Goal: Task Accomplishment & Management: Manage account settings

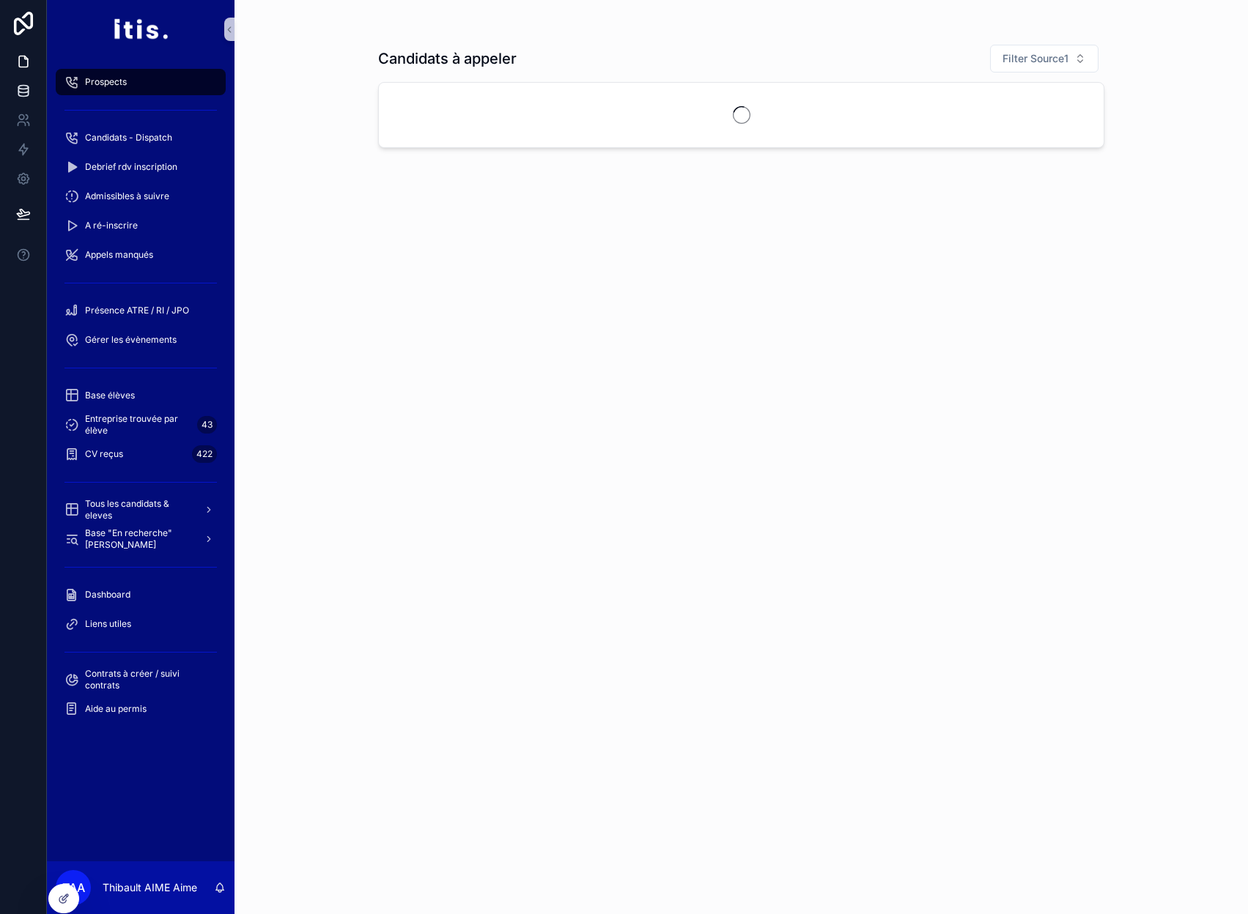
click at [34, 99] on link at bounding box center [23, 90] width 46 height 29
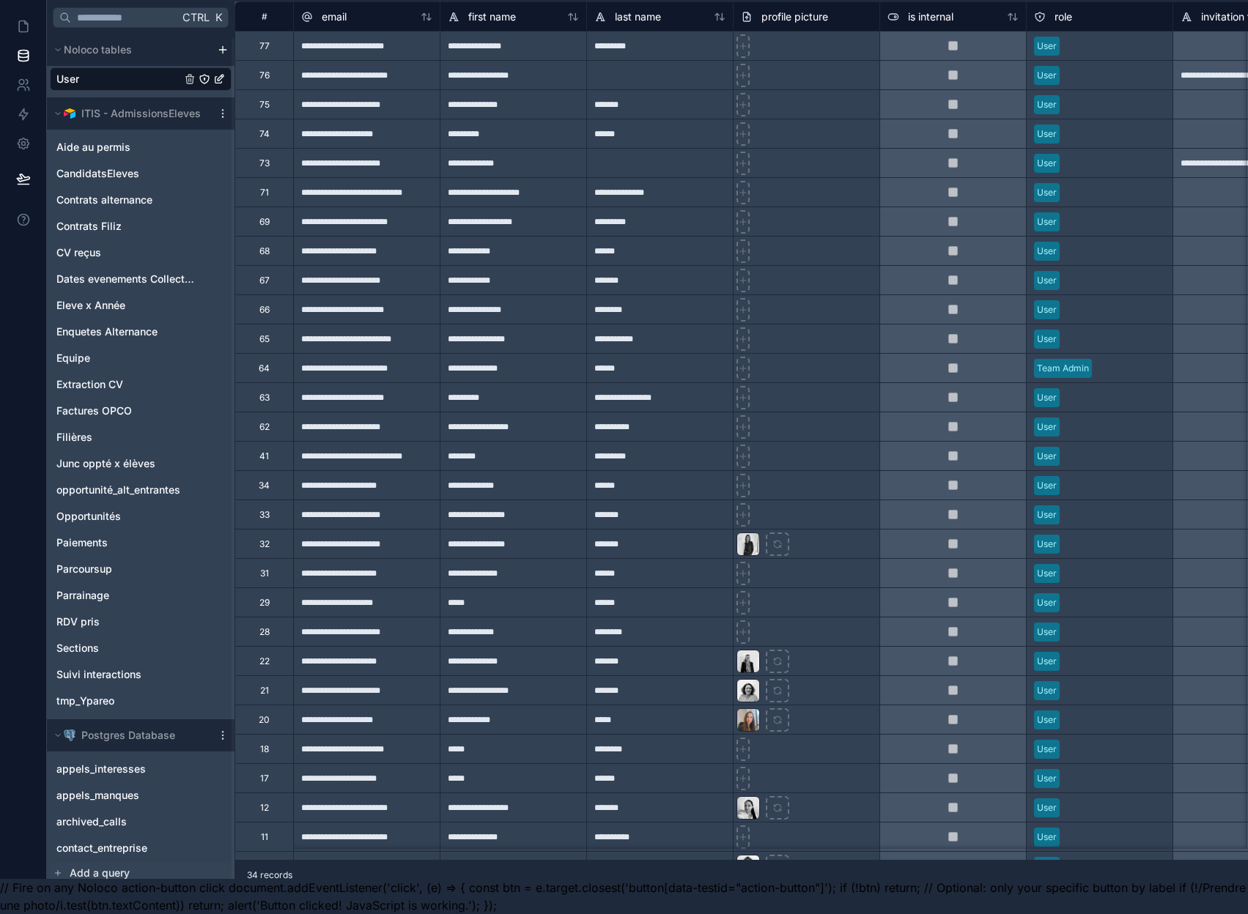
scroll to position [46, 0]
click at [177, 764] on link "appels_interesses" at bounding box center [125, 769] width 139 height 15
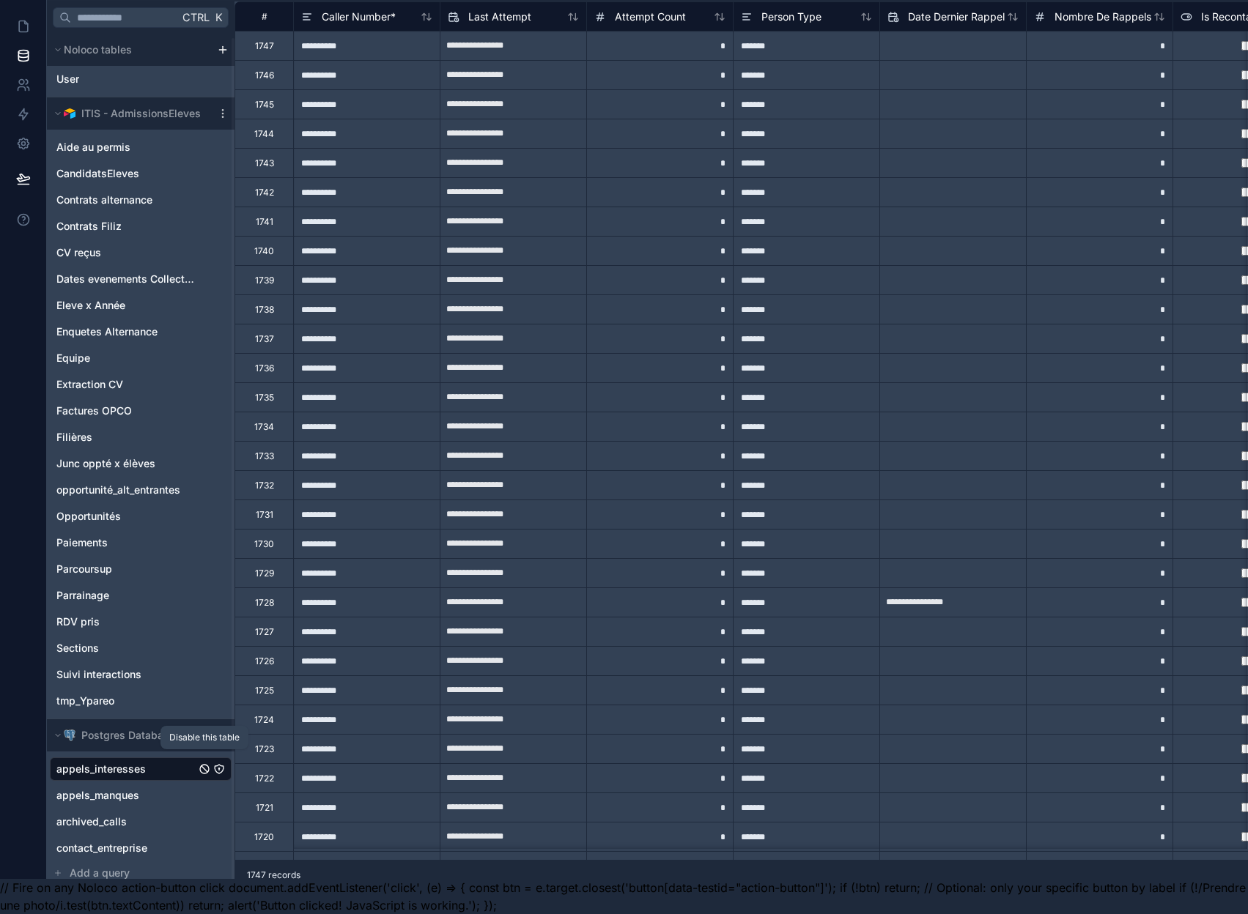
click at [202, 763] on icon "appels_interesses" at bounding box center [205, 769] width 12 height 12
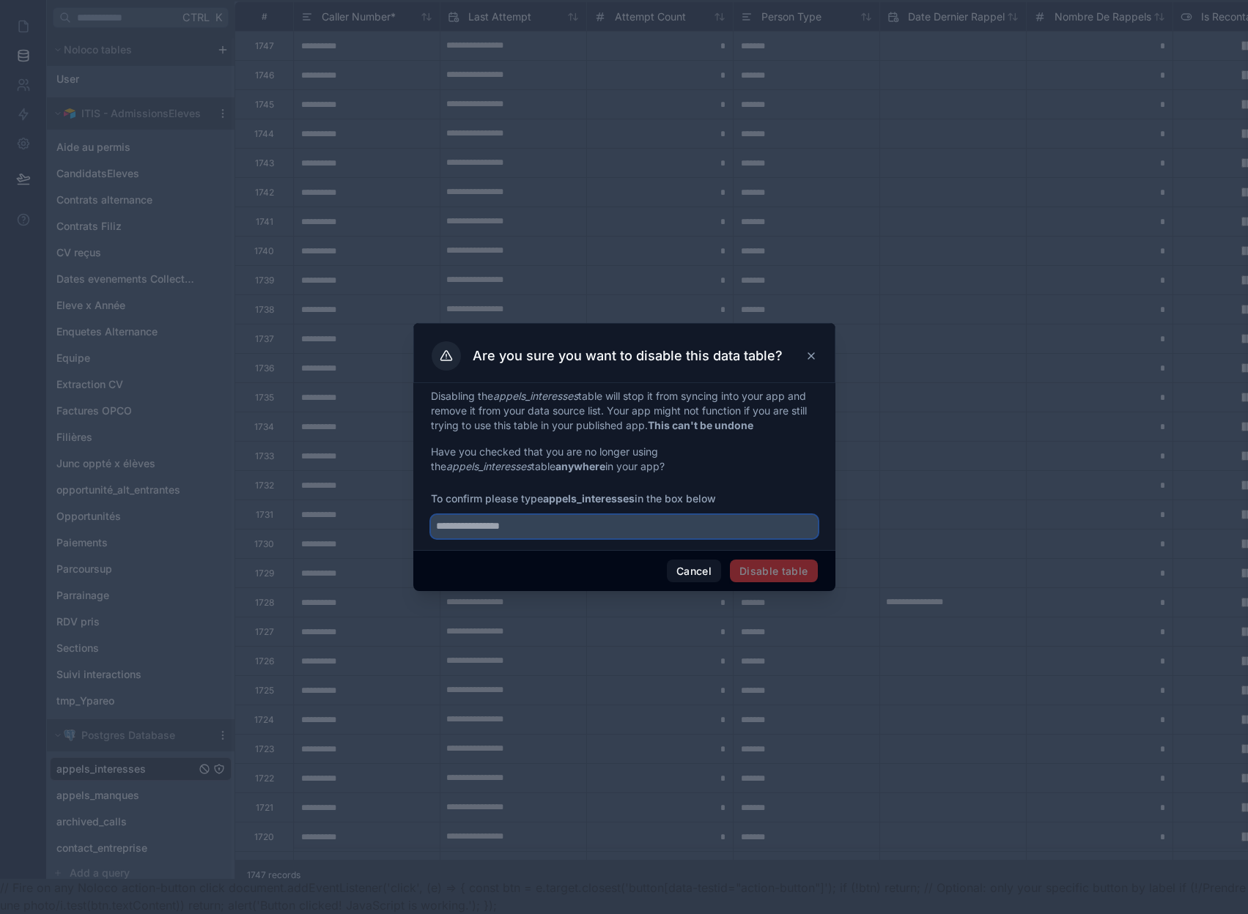
click at [618, 538] on input "text" at bounding box center [624, 526] width 387 height 23
click at [670, 572] on button "Cancel" at bounding box center [694, 571] width 54 height 23
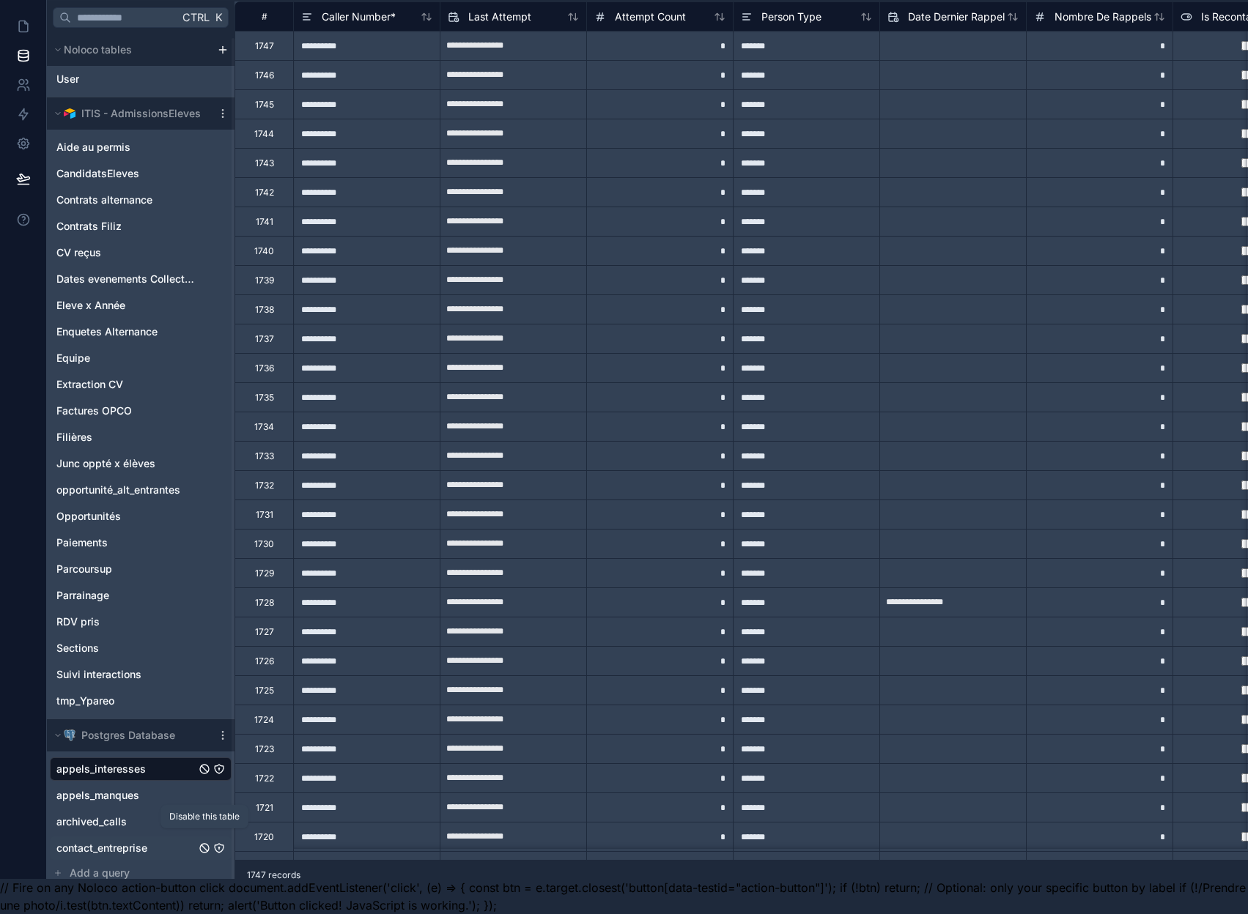
click at [203, 845] on icon "contact_entreprise" at bounding box center [204, 848] width 6 height 6
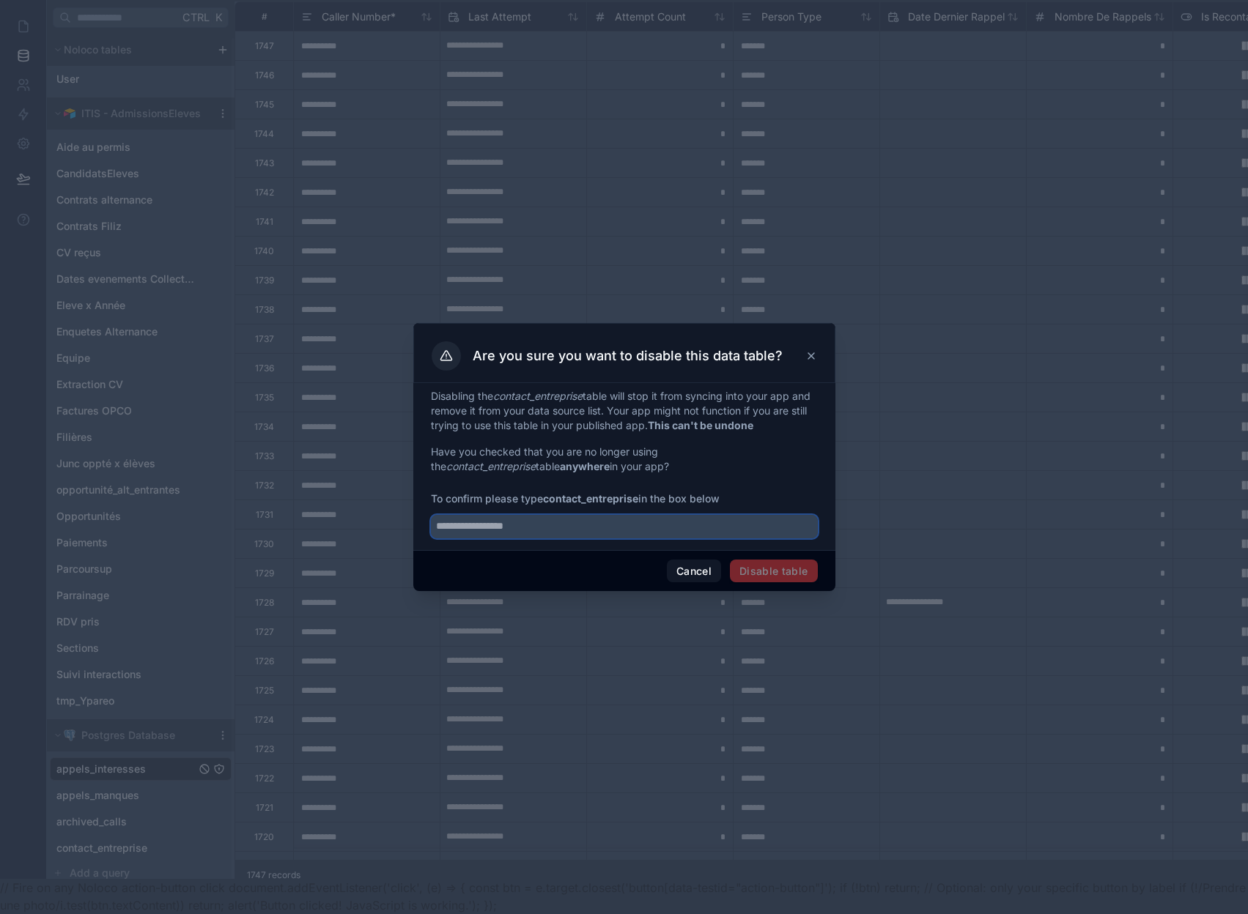
click at [499, 538] on input "text" at bounding box center [624, 526] width 387 height 23
click at [577, 550] on div "**********" at bounding box center [624, 466] width 422 height 167
click at [575, 536] on input "**********" at bounding box center [624, 526] width 387 height 23
click at [763, 572] on span "Disable table" at bounding box center [774, 571] width 88 height 23
click at [460, 537] on input "**********" at bounding box center [624, 526] width 387 height 23
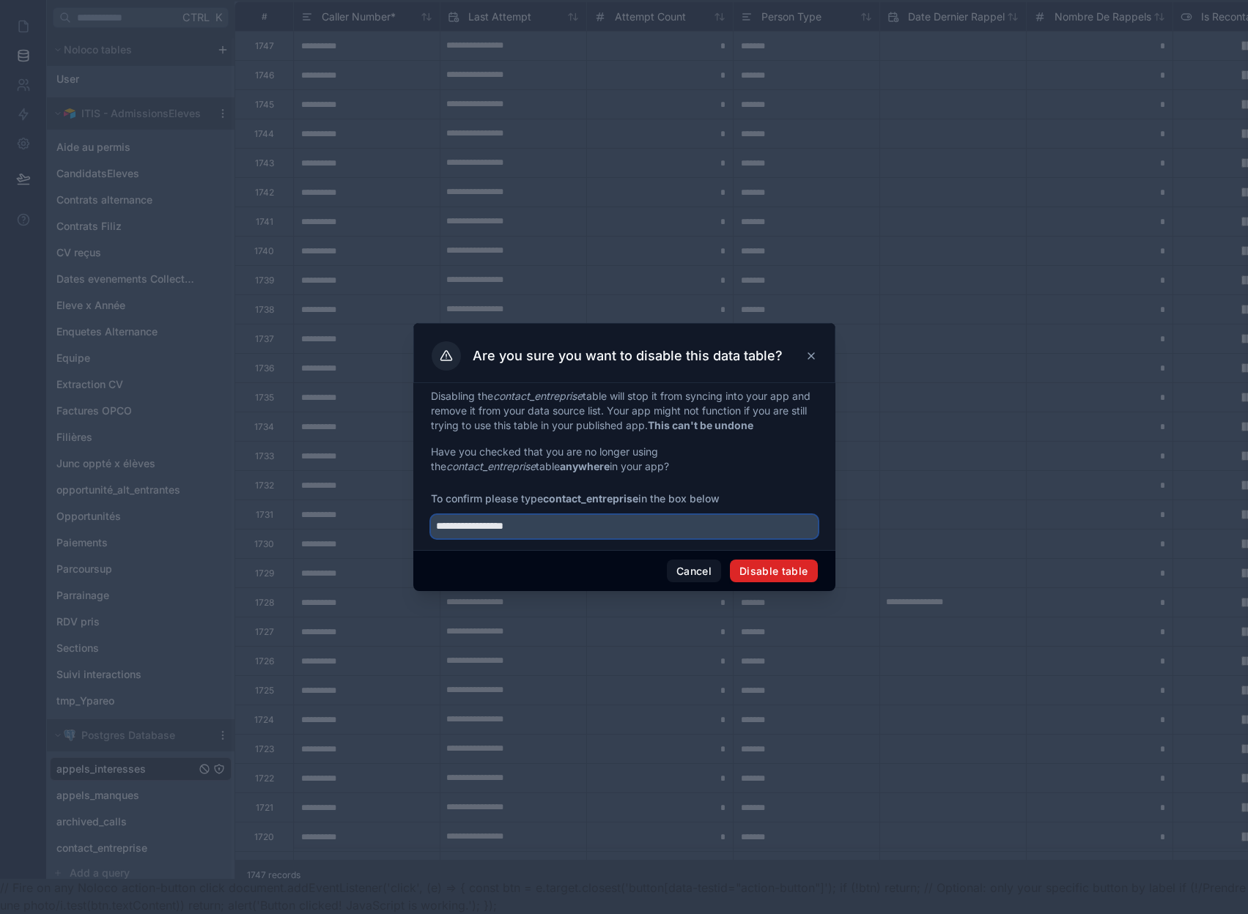
type input "**********"
click at [758, 573] on button "Disable table" at bounding box center [774, 571] width 88 height 23
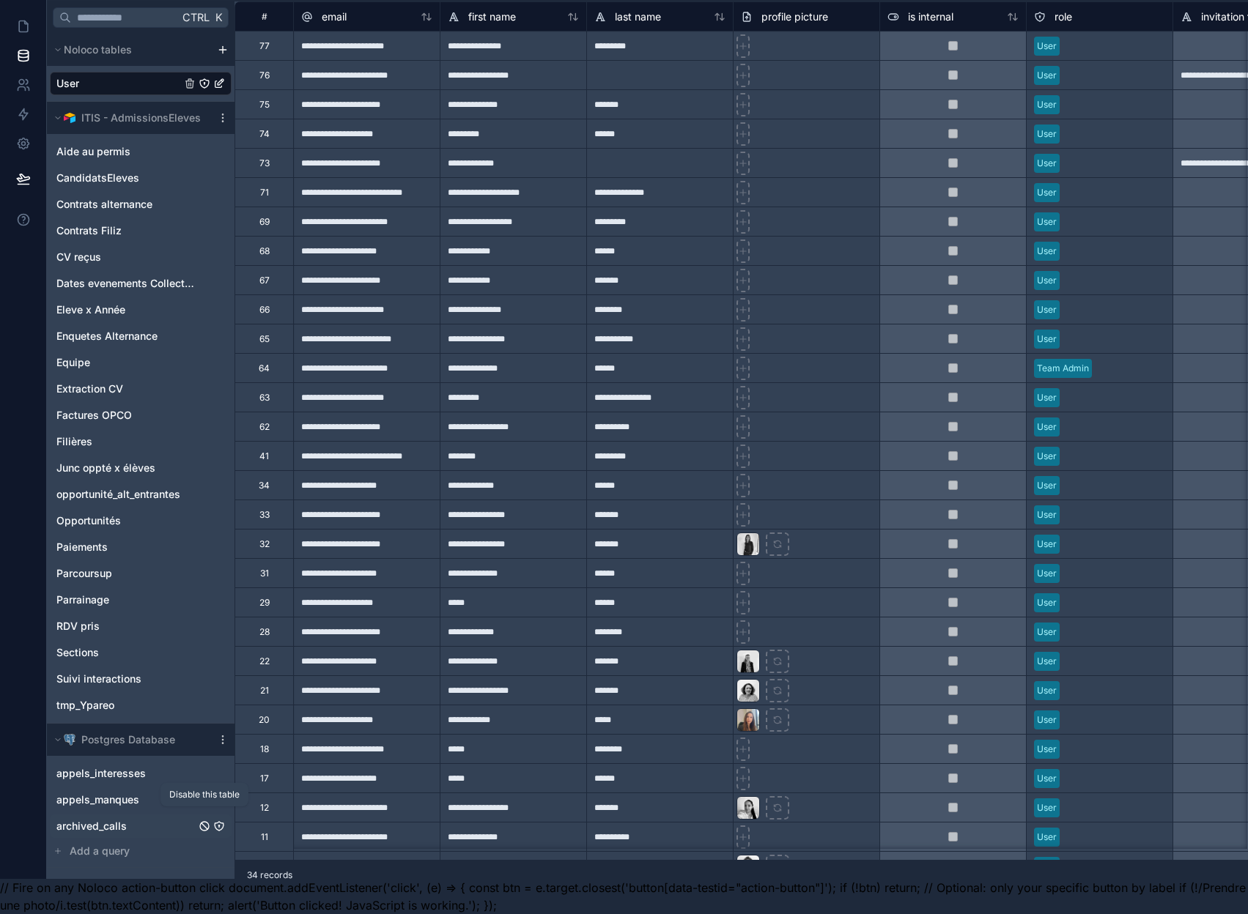
click at [205, 820] on icon "archived_calls" at bounding box center [205, 826] width 12 height 12
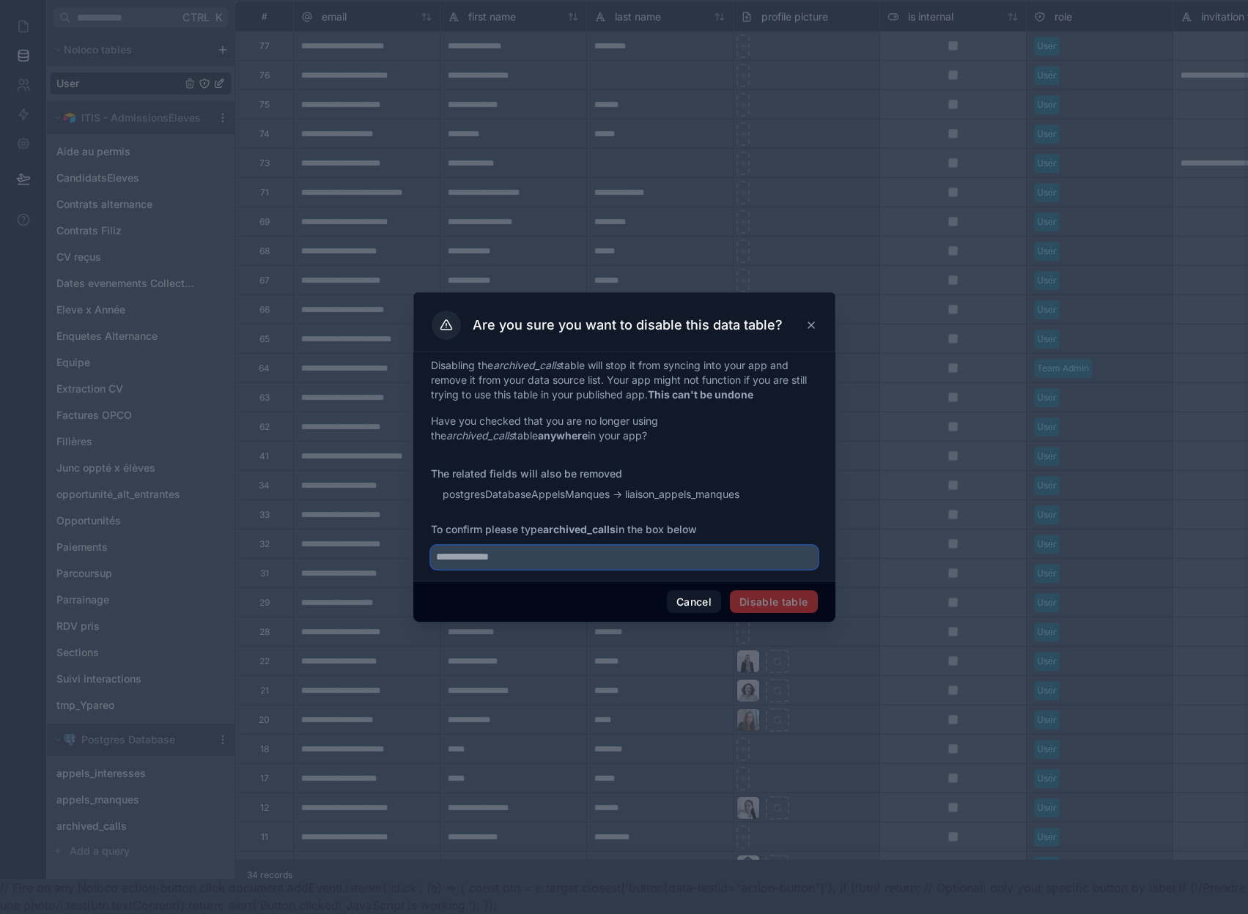
click at [524, 568] on input "text" at bounding box center [624, 557] width 387 height 23
type input "**********"
click at [777, 602] on button "Disable table" at bounding box center [774, 601] width 88 height 23
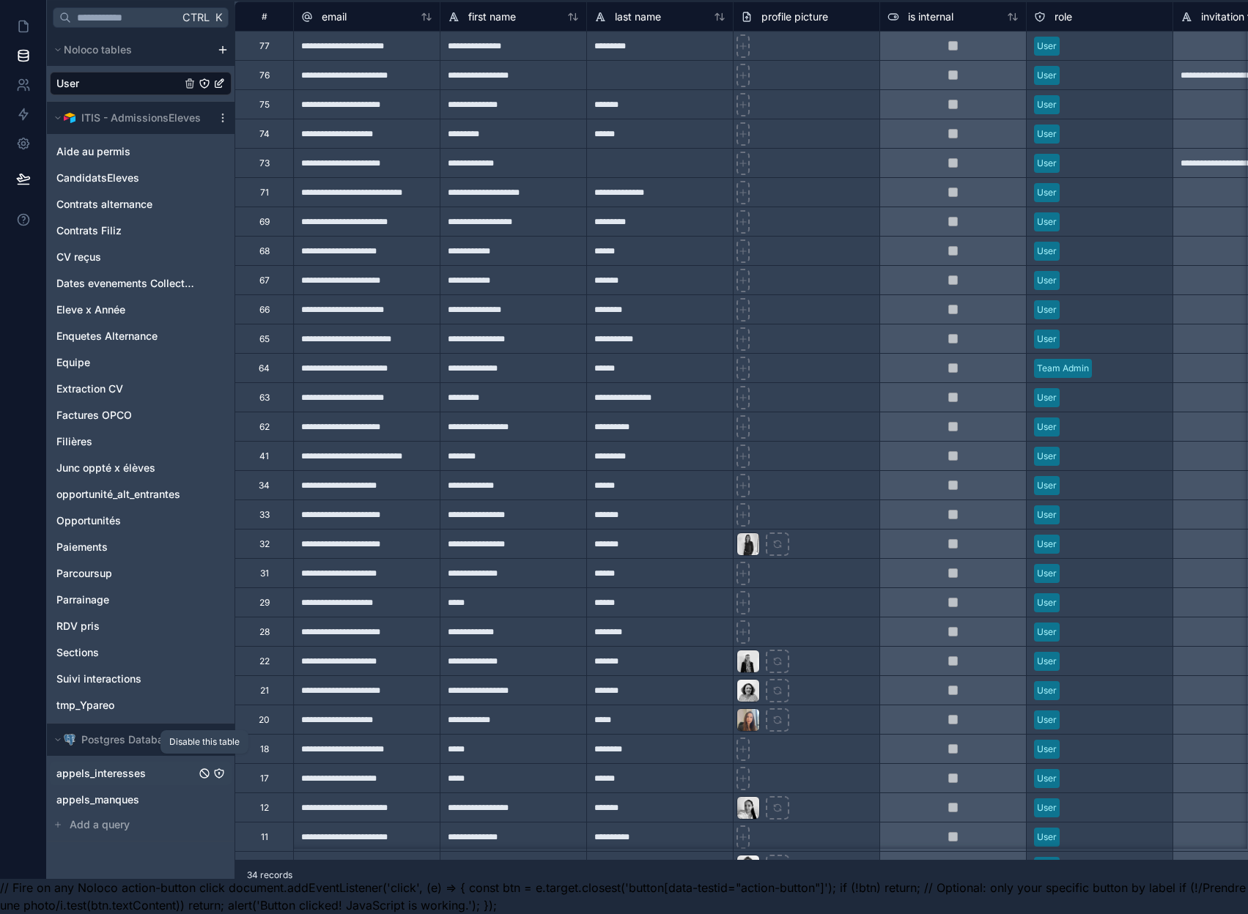
click at [204, 771] on icon "appels_interesses" at bounding box center [204, 774] width 6 height 6
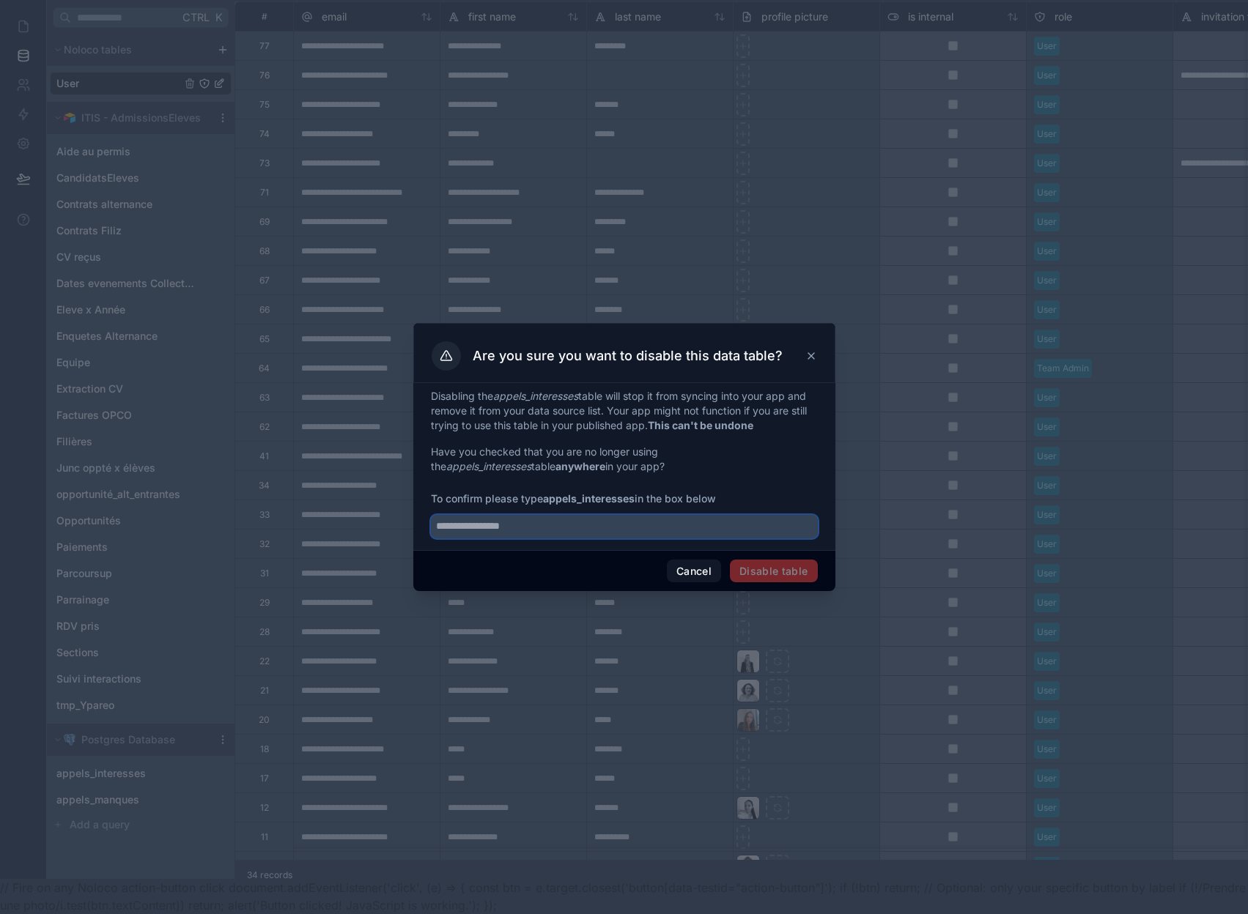
click at [584, 534] on input "text" at bounding box center [624, 526] width 387 height 23
click at [572, 558] on div "Cancel Disable table" at bounding box center [624, 571] width 422 height 42
click at [460, 538] on input "**********" at bounding box center [624, 526] width 387 height 23
type input "**********"
click at [755, 574] on button "Disable table" at bounding box center [774, 571] width 88 height 23
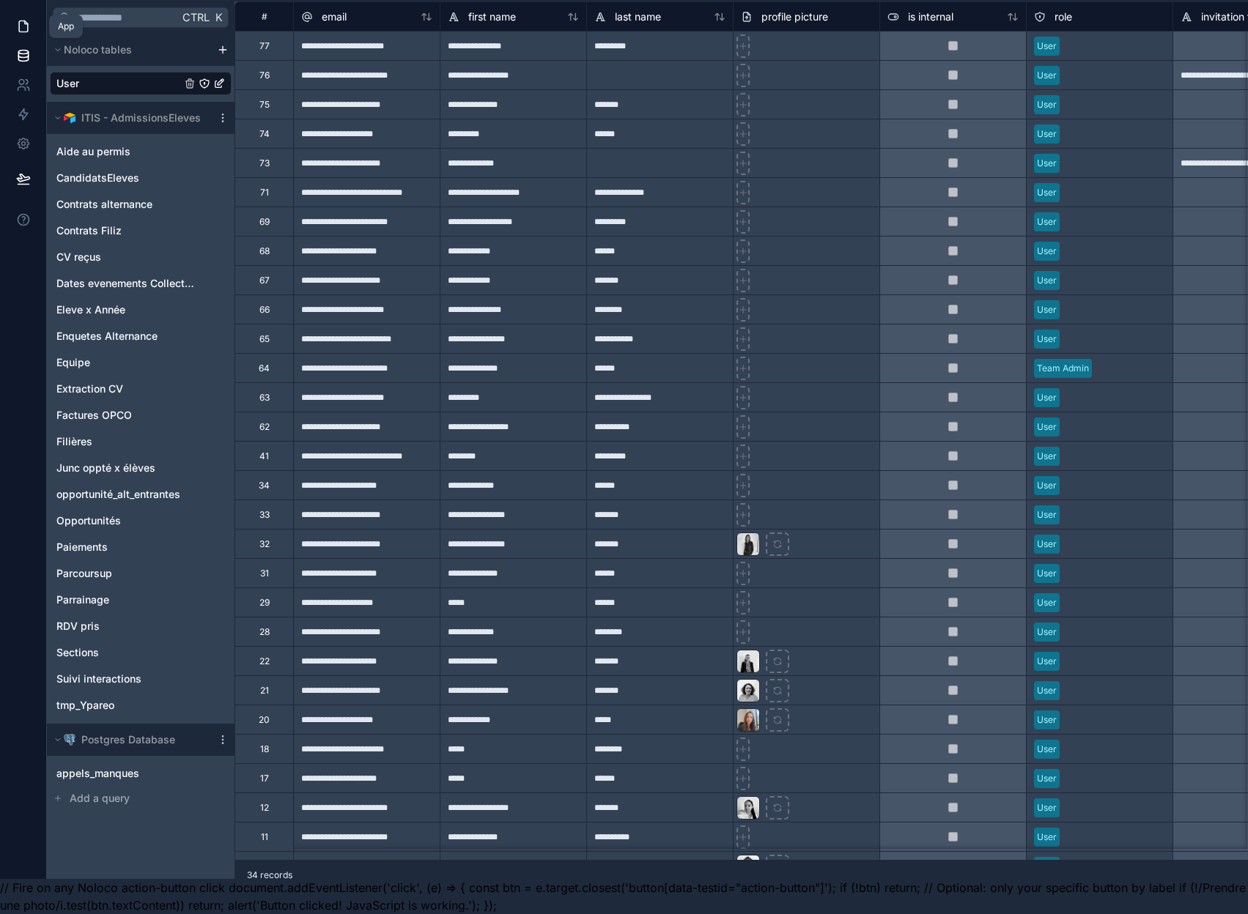
click at [24, 19] on icon at bounding box center [23, 26] width 15 height 15
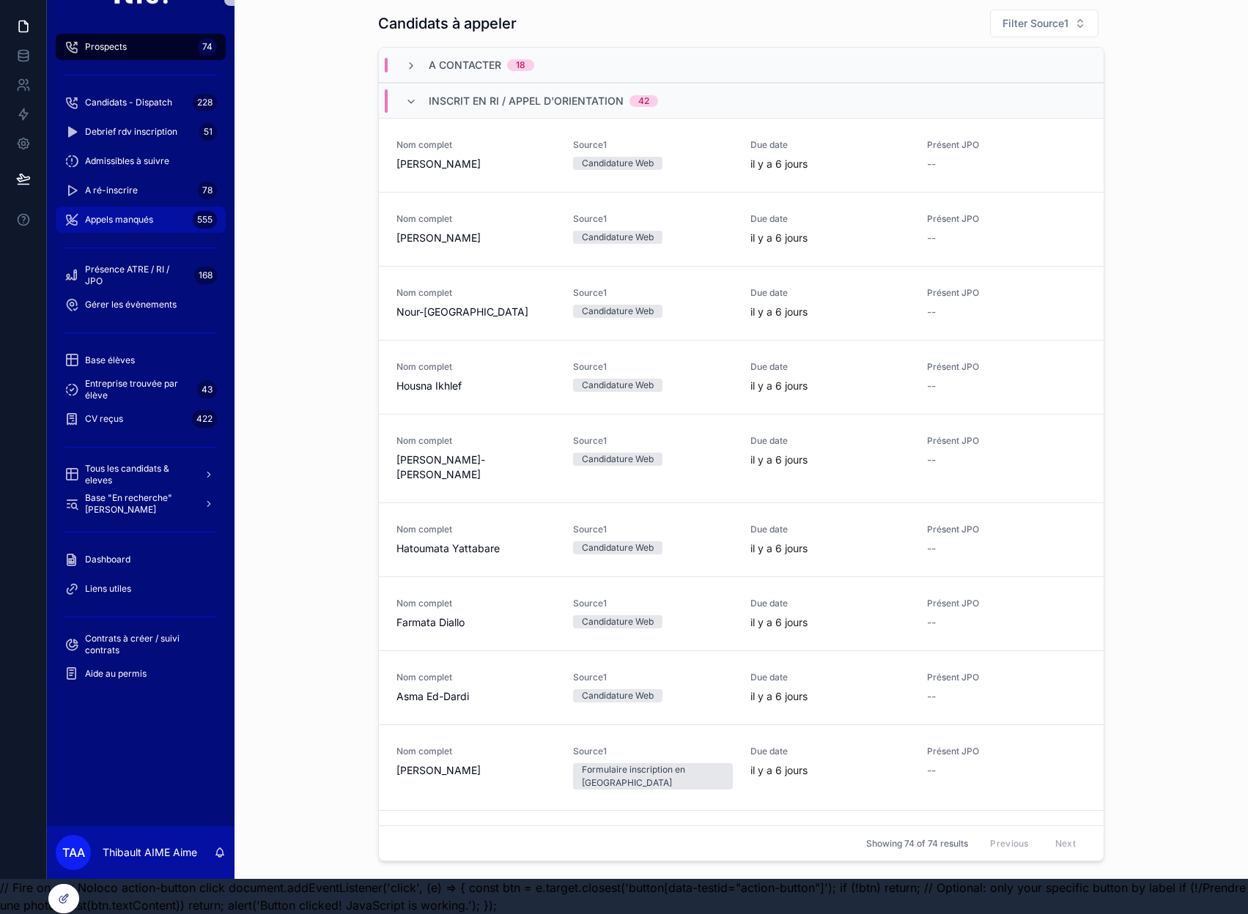
click at [172, 208] on div "Appels manqués 555" at bounding box center [140, 219] width 152 height 23
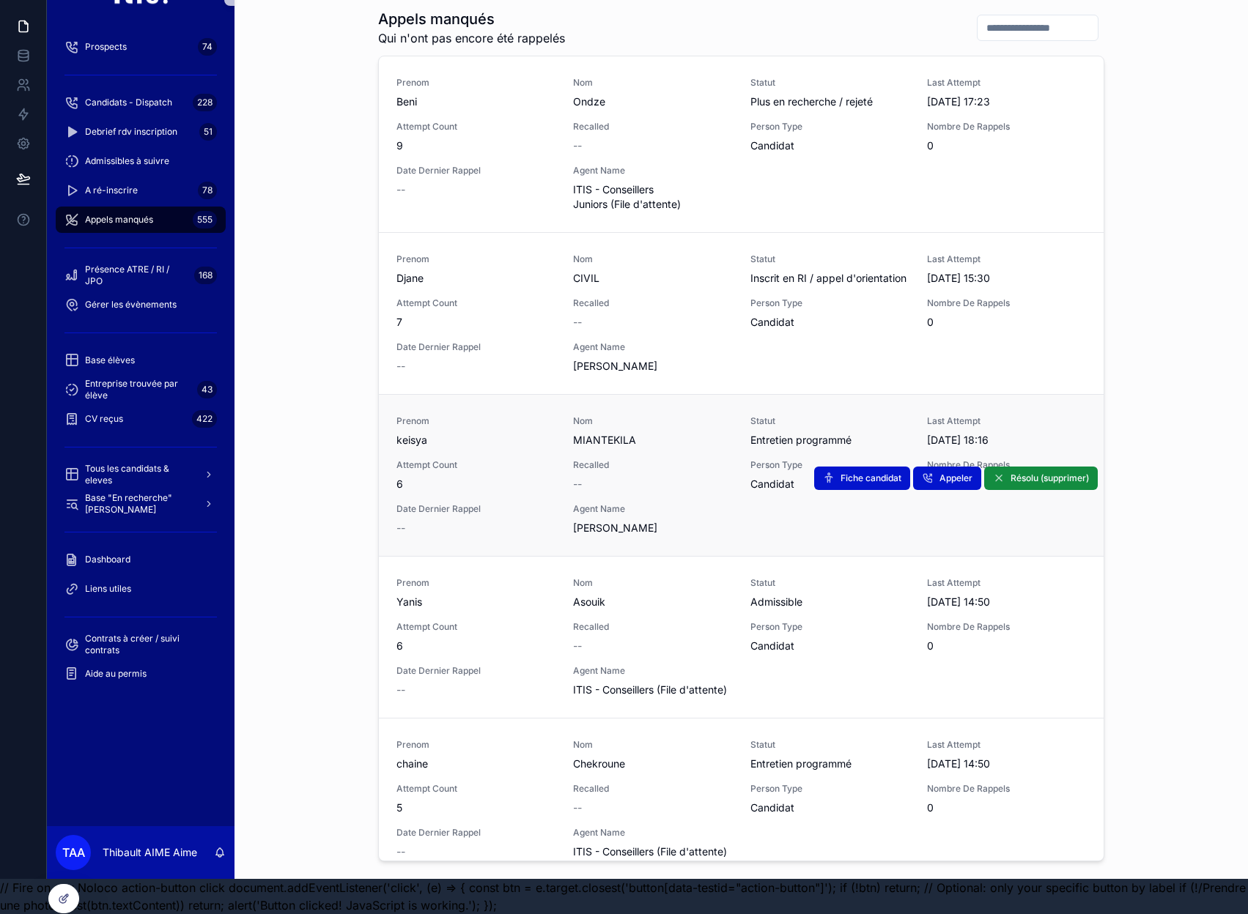
scroll to position [4173, 0]
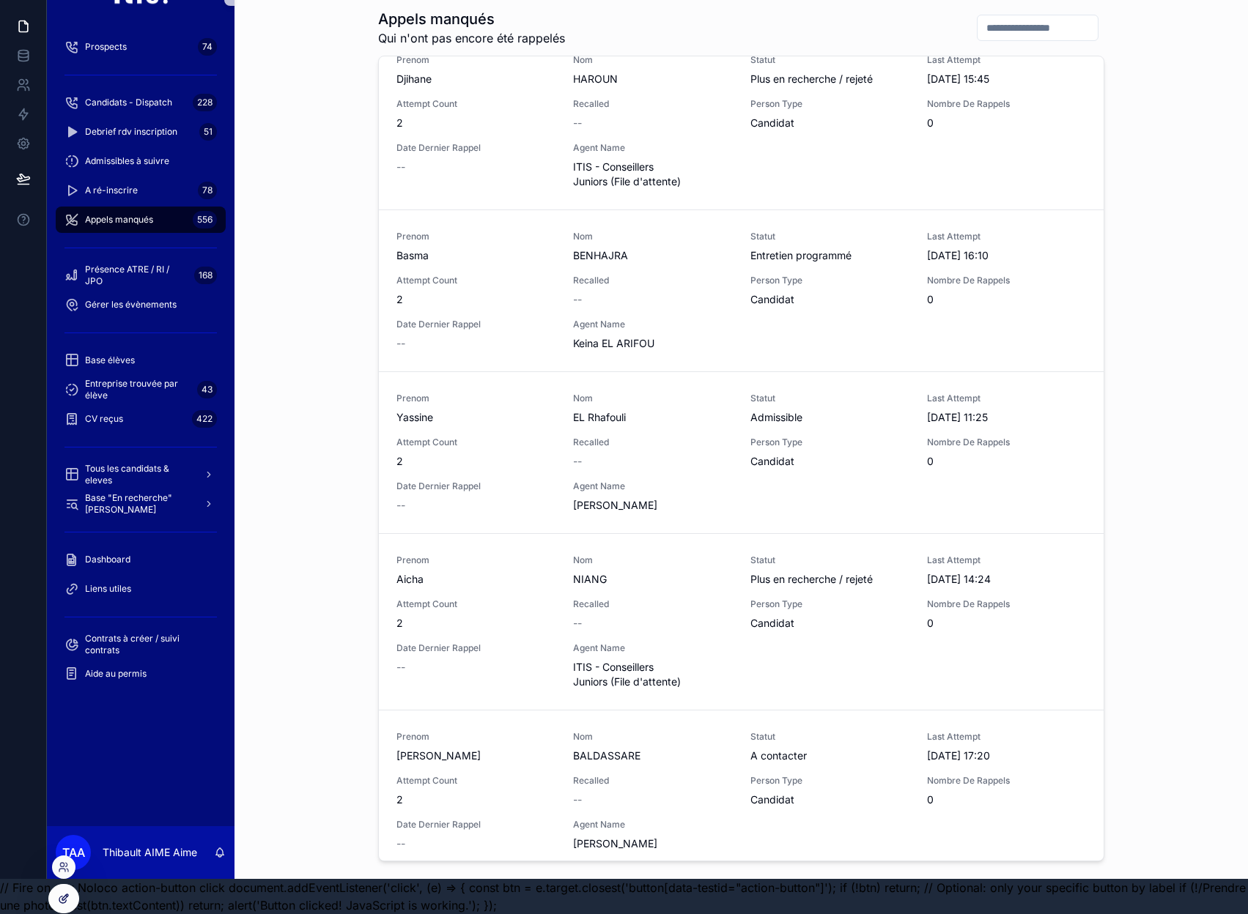
click at [75, 904] on div at bounding box center [63, 899] width 29 height 28
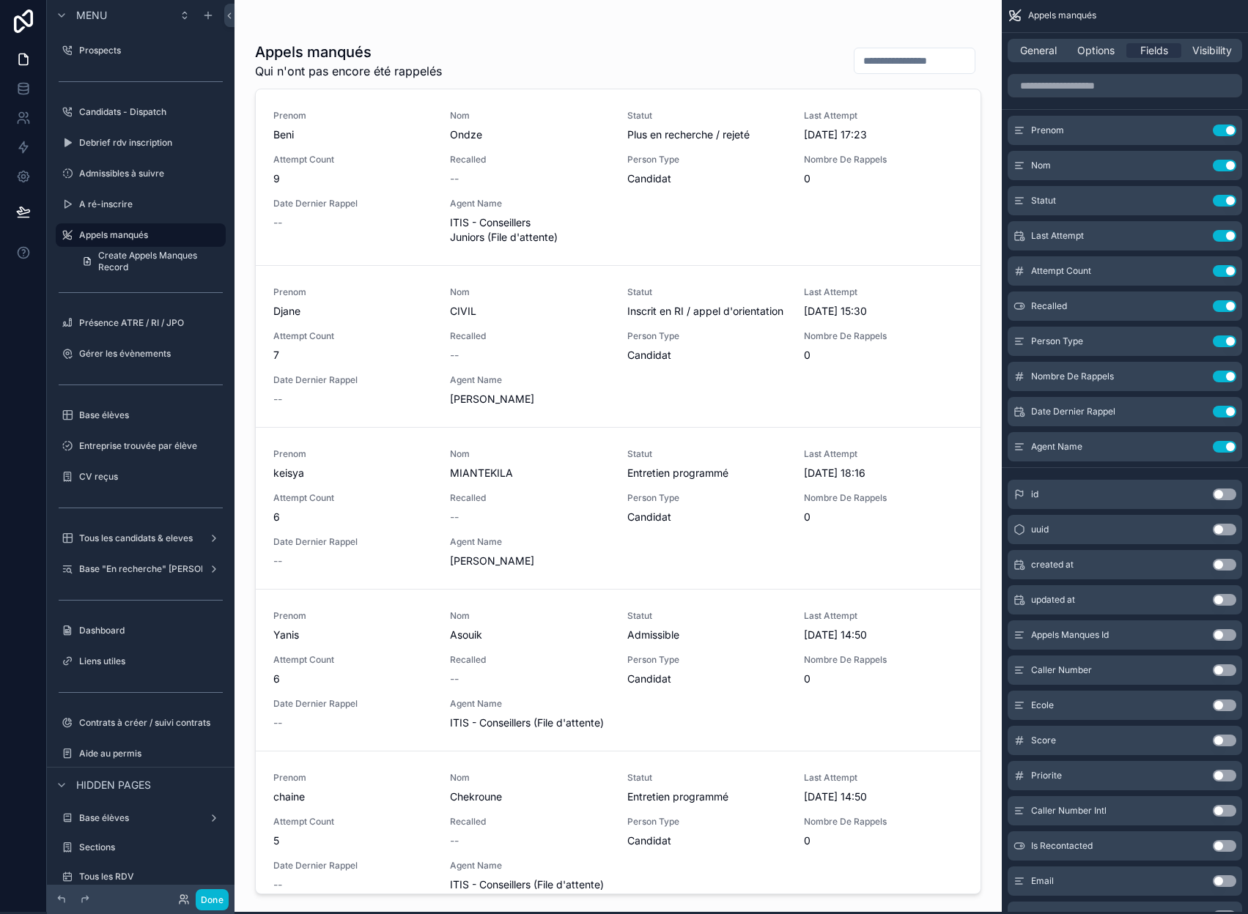
scroll to position [0, 0]
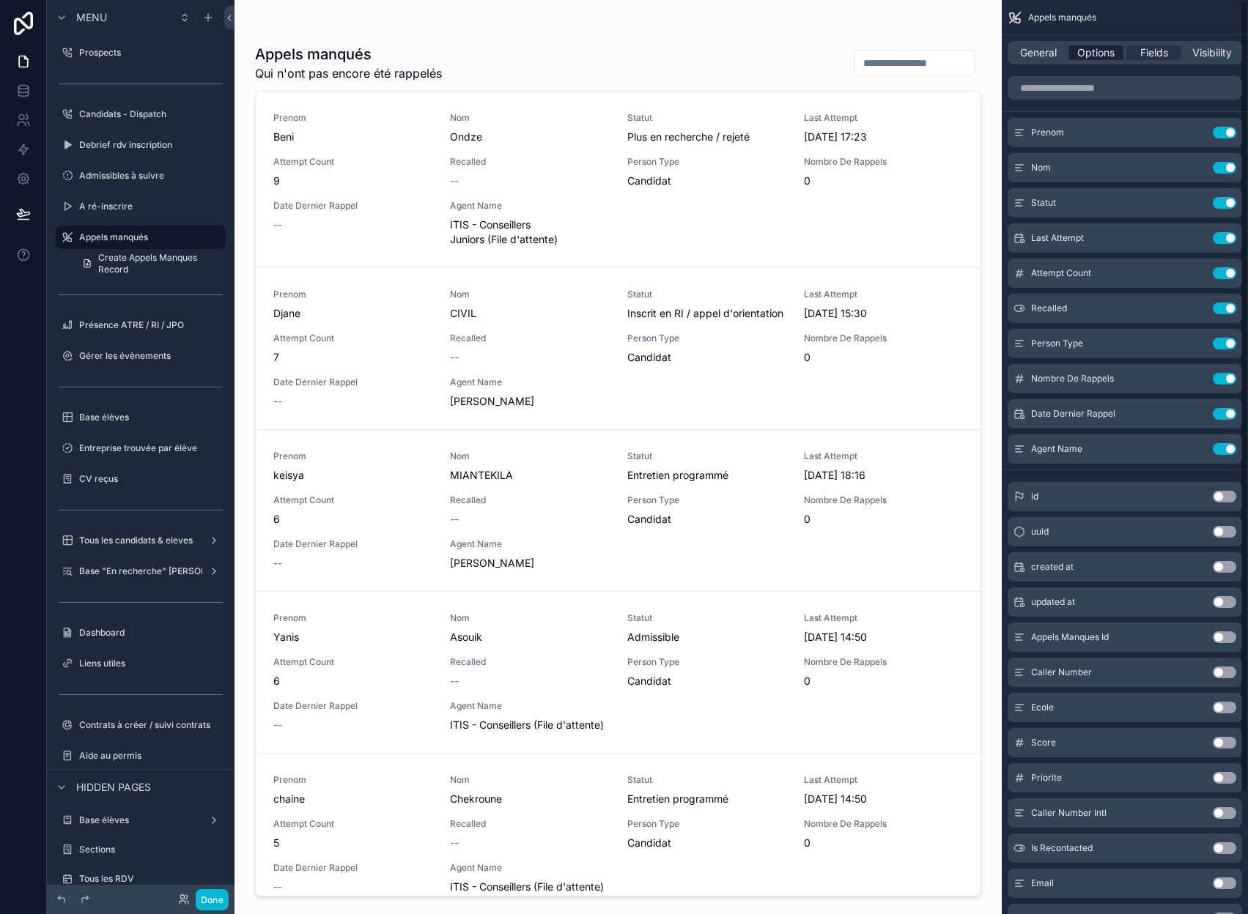
click at [1108, 53] on span "Options" at bounding box center [1095, 52] width 37 height 15
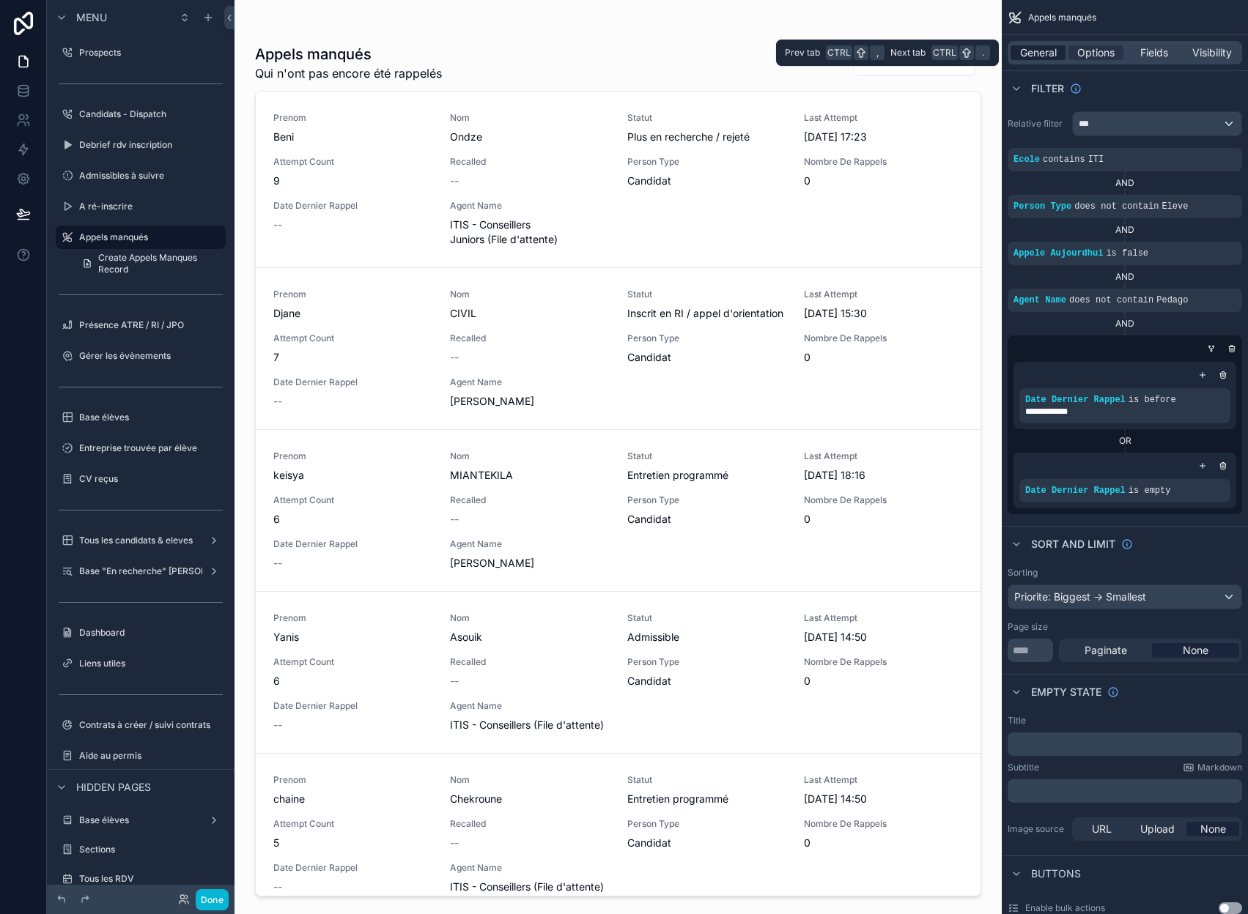
click at [1052, 53] on span "General" at bounding box center [1038, 52] width 37 height 15
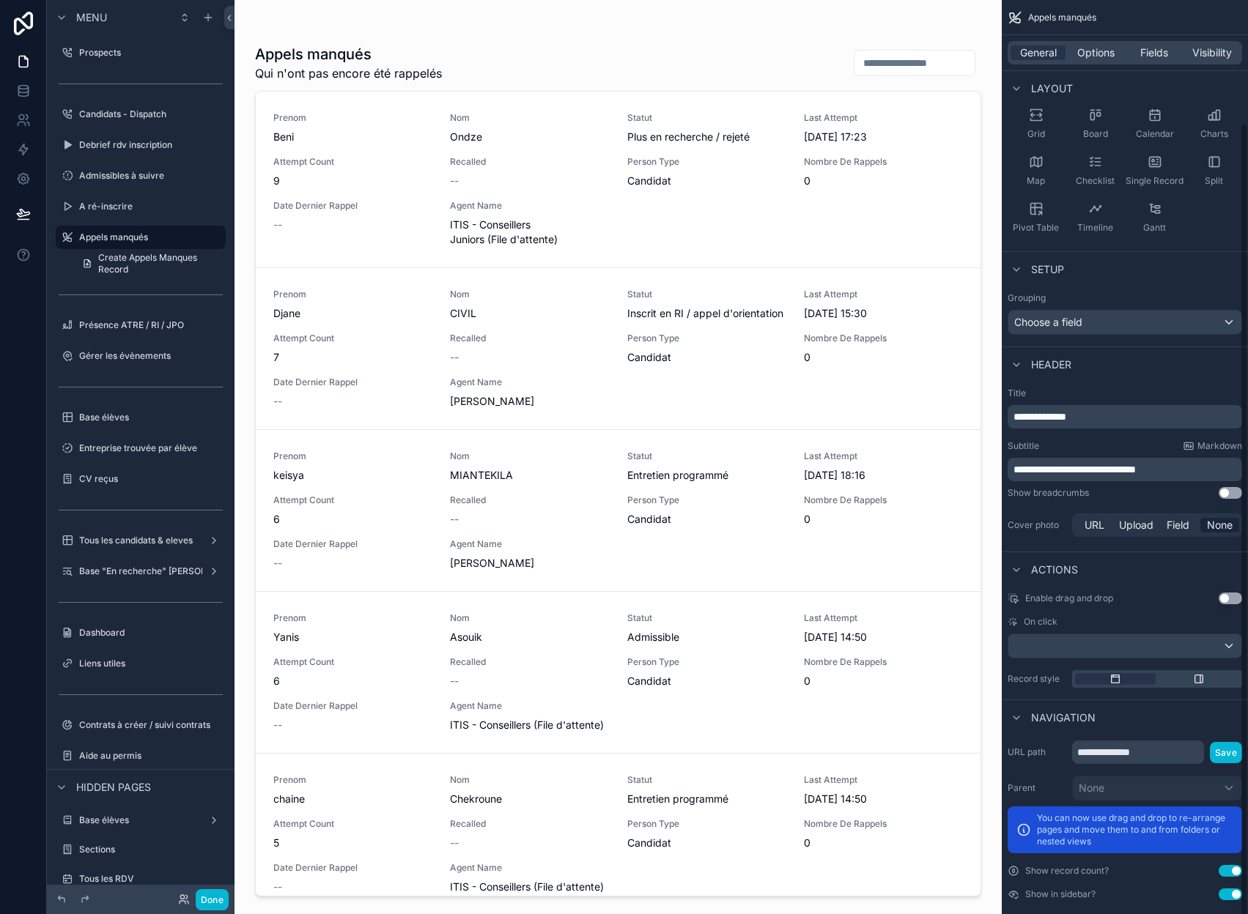
scroll to position [143, 0]
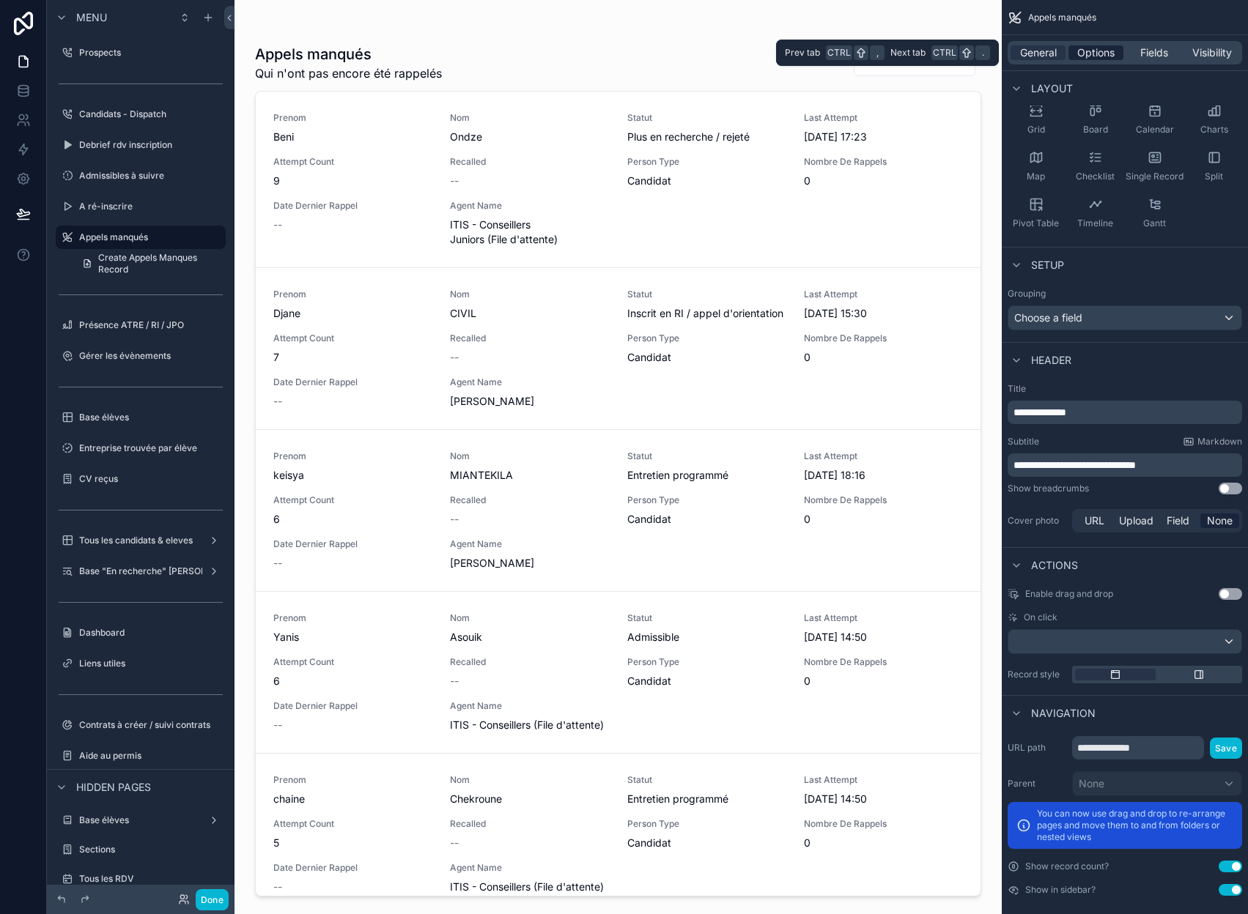
click at [1106, 48] on span "Options" at bounding box center [1095, 52] width 37 height 15
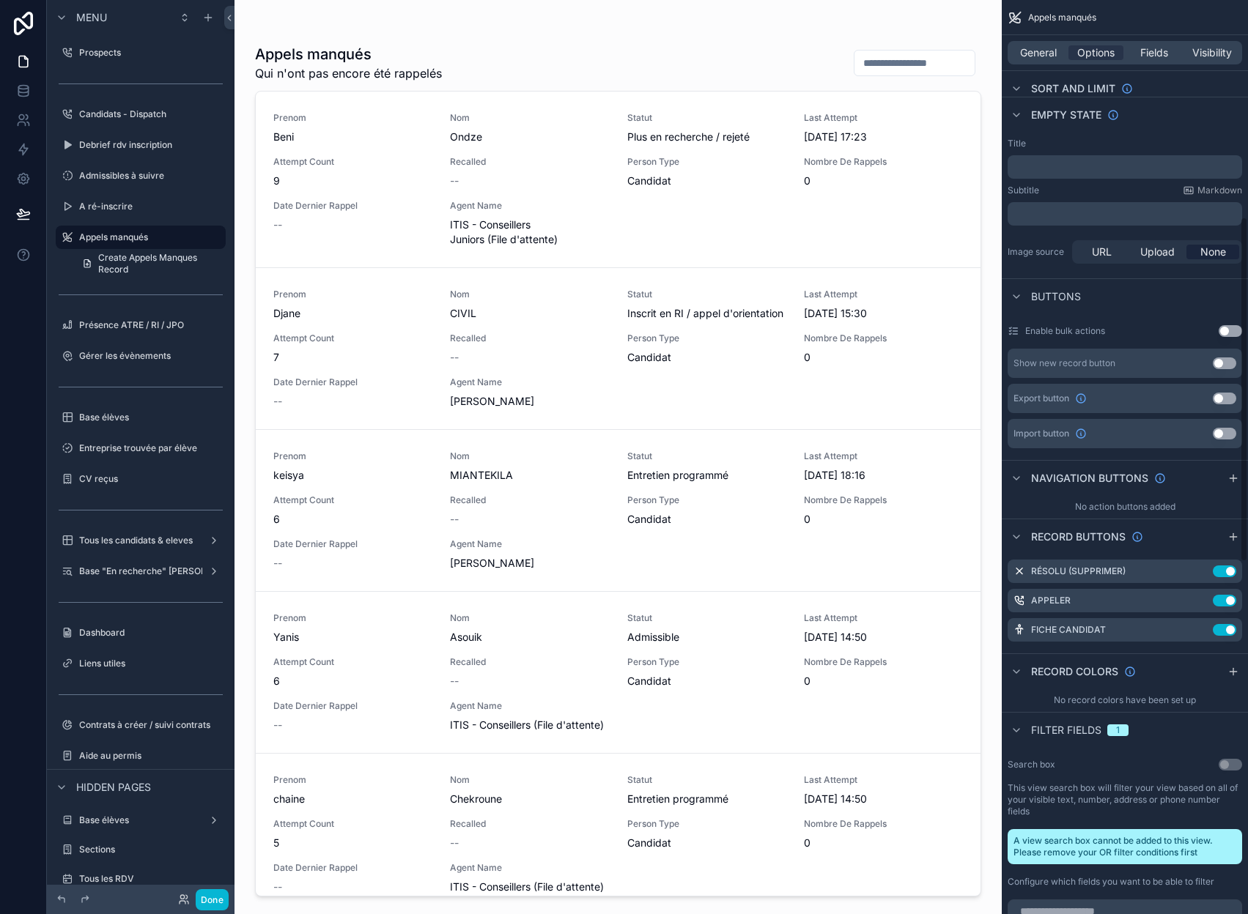
scroll to position [582, 0]
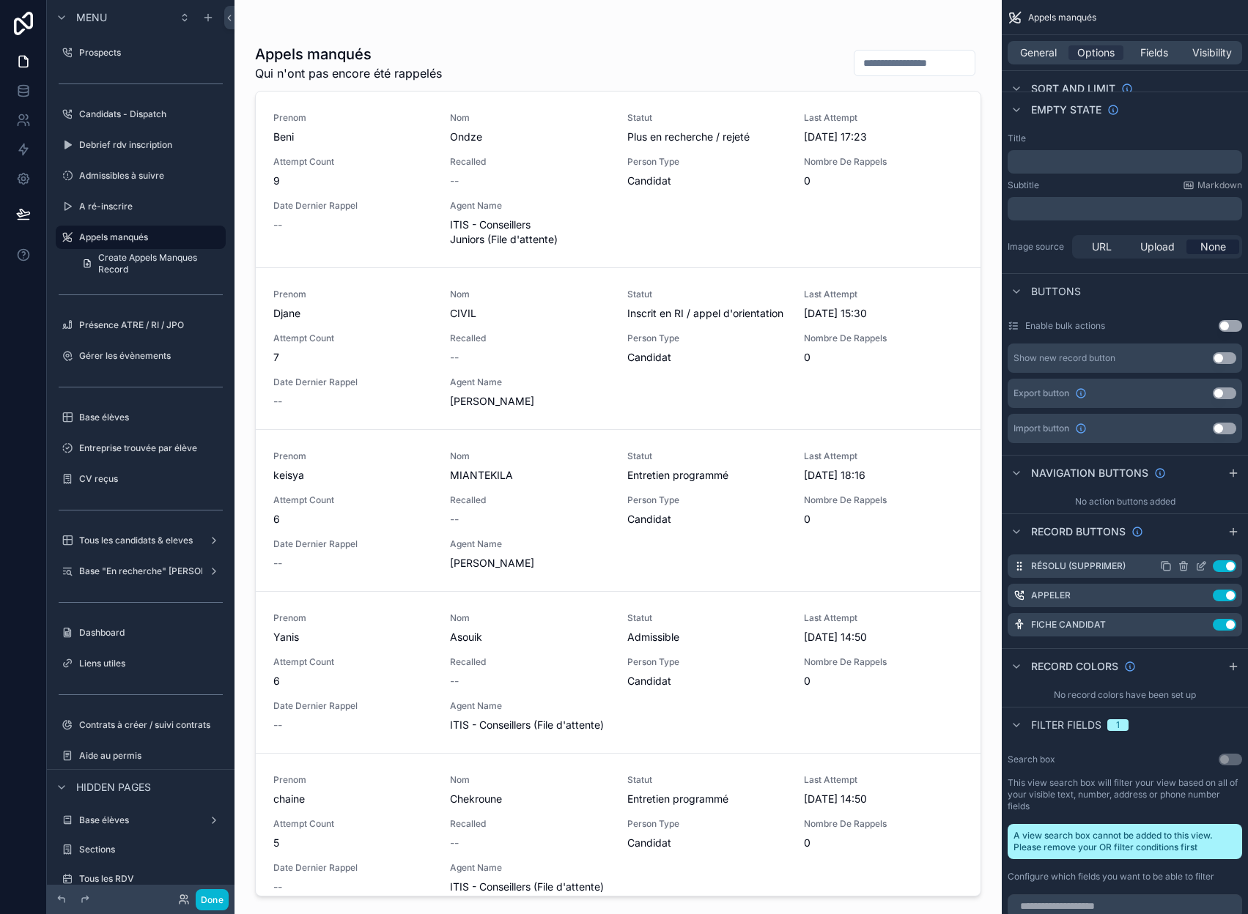
click at [1207, 567] on icon "scrollable content" at bounding box center [1201, 566] width 12 height 12
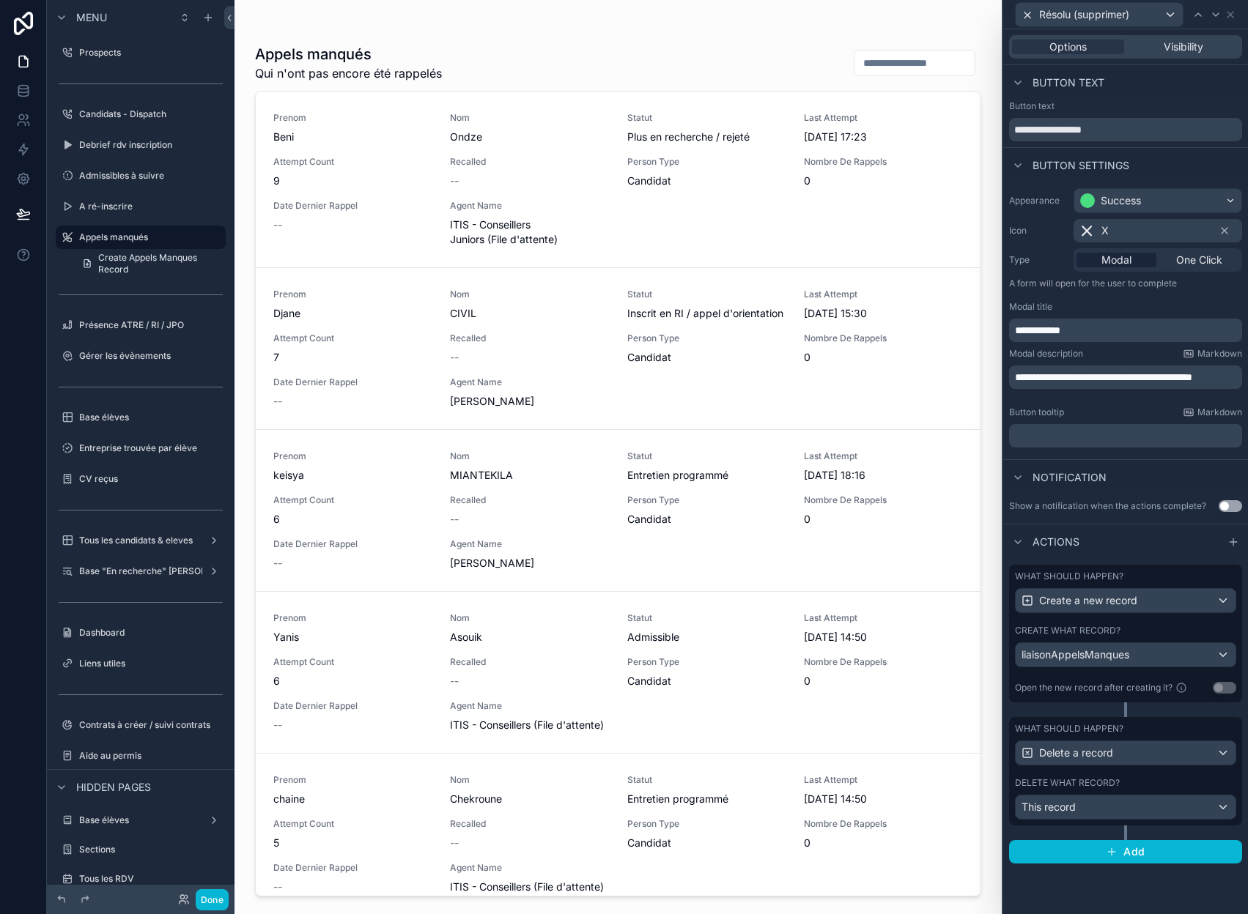
click at [1158, 630] on div "Create what record?" at bounding box center [1125, 631] width 221 height 12
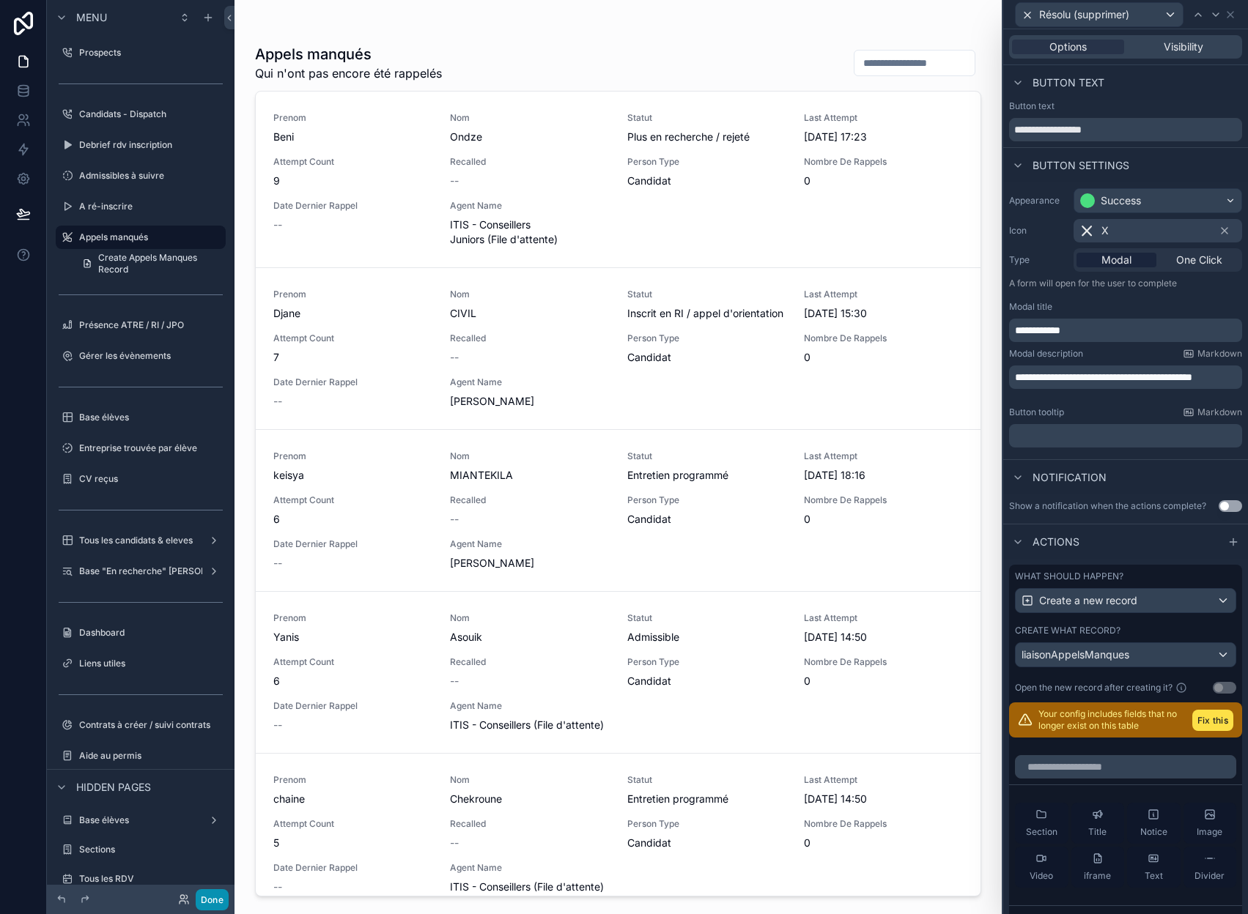
click at [223, 897] on button "Done" at bounding box center [212, 899] width 33 height 21
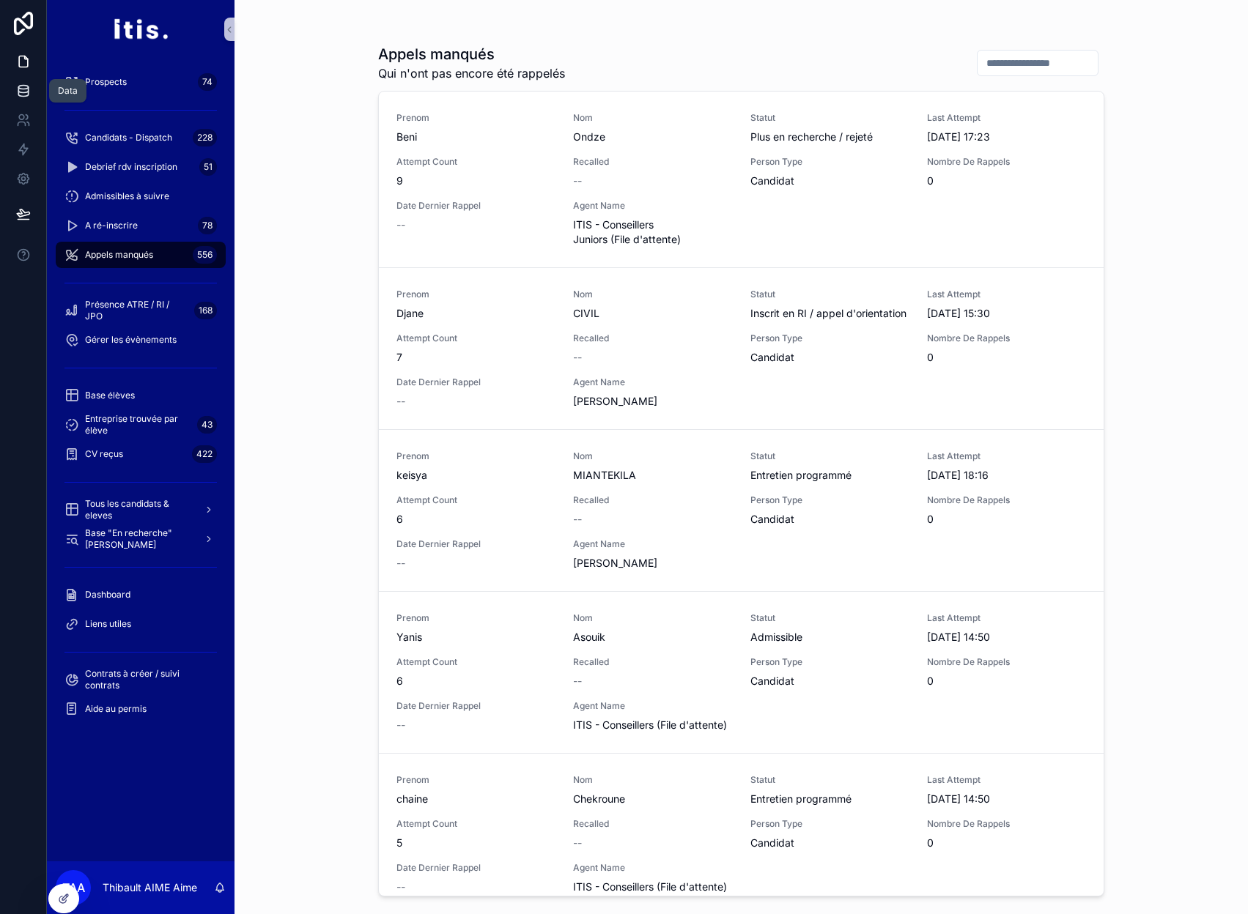
click at [21, 86] on icon at bounding box center [23, 88] width 10 height 4
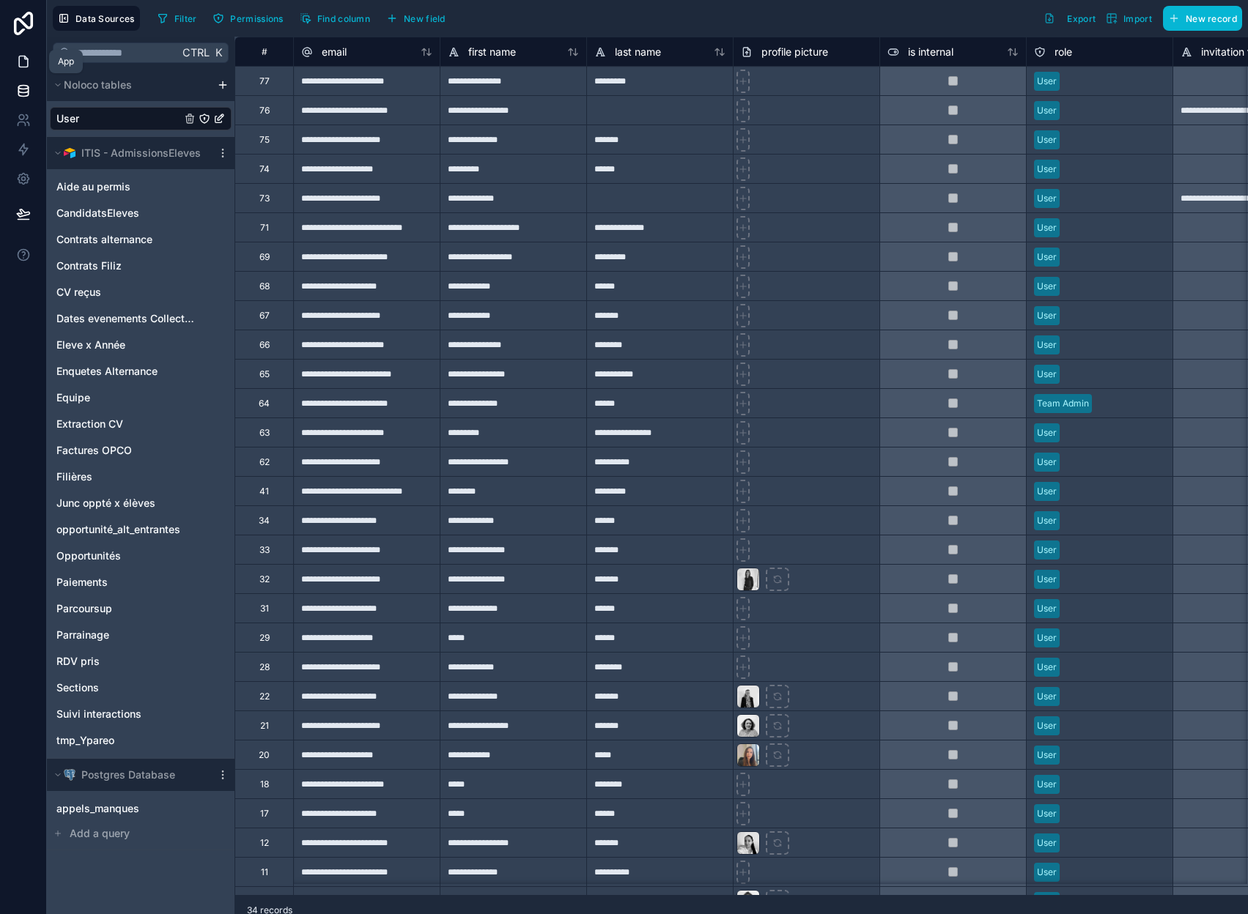
click at [28, 67] on icon at bounding box center [23, 61] width 15 height 15
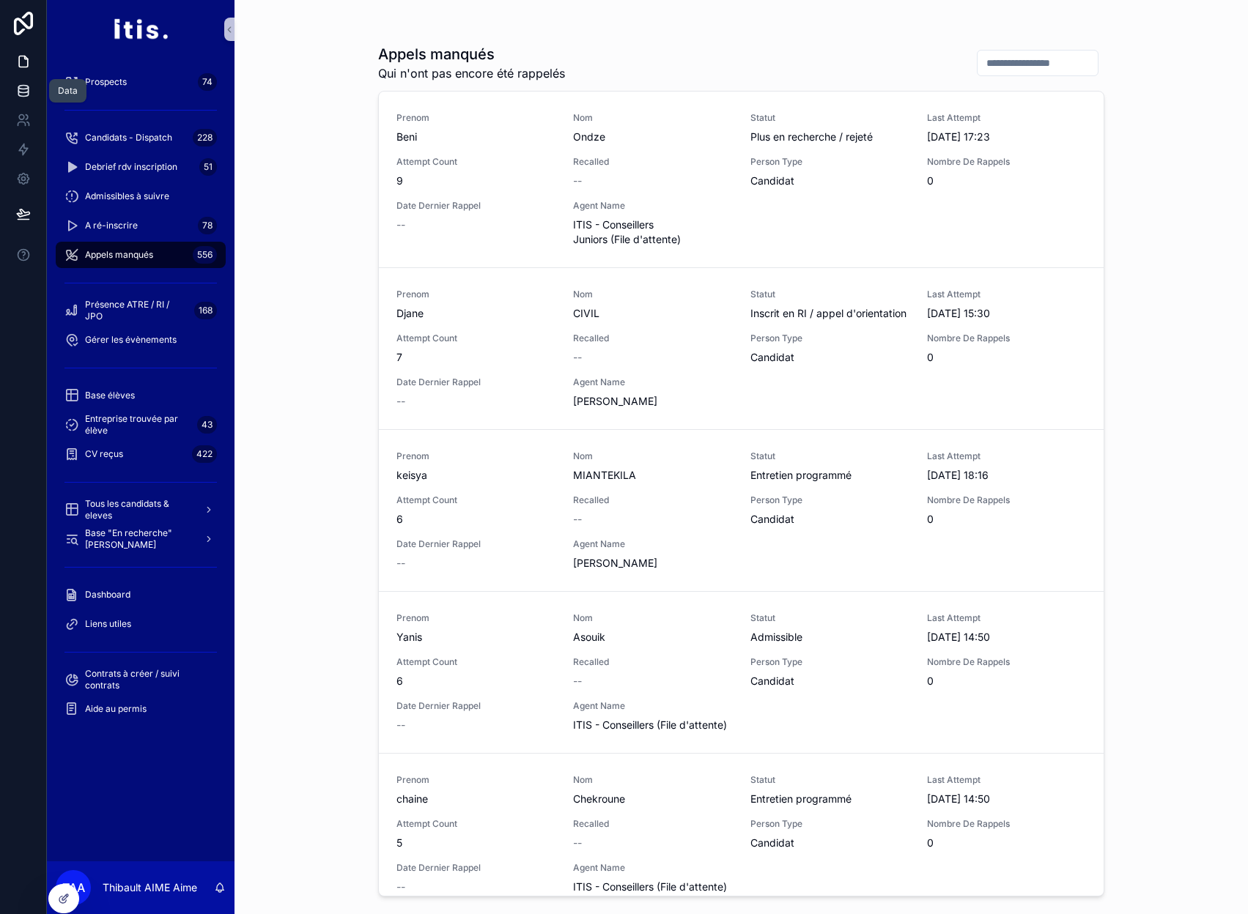
click at [27, 89] on icon at bounding box center [23, 88] width 10 height 4
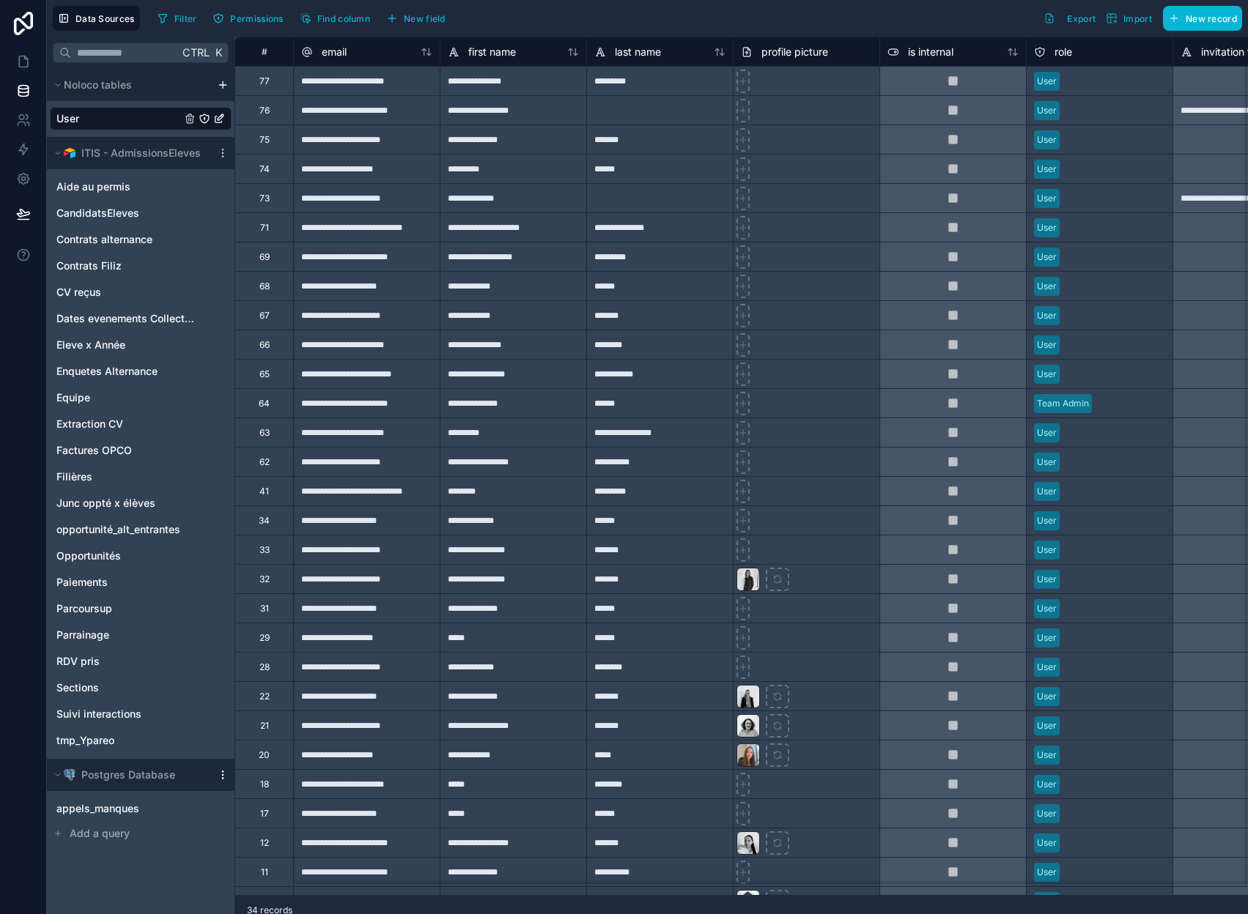
click at [219, 772] on icon at bounding box center [223, 775] width 12 height 12
click at [294, 716] on span "Enable tables" at bounding box center [315, 710] width 141 height 12
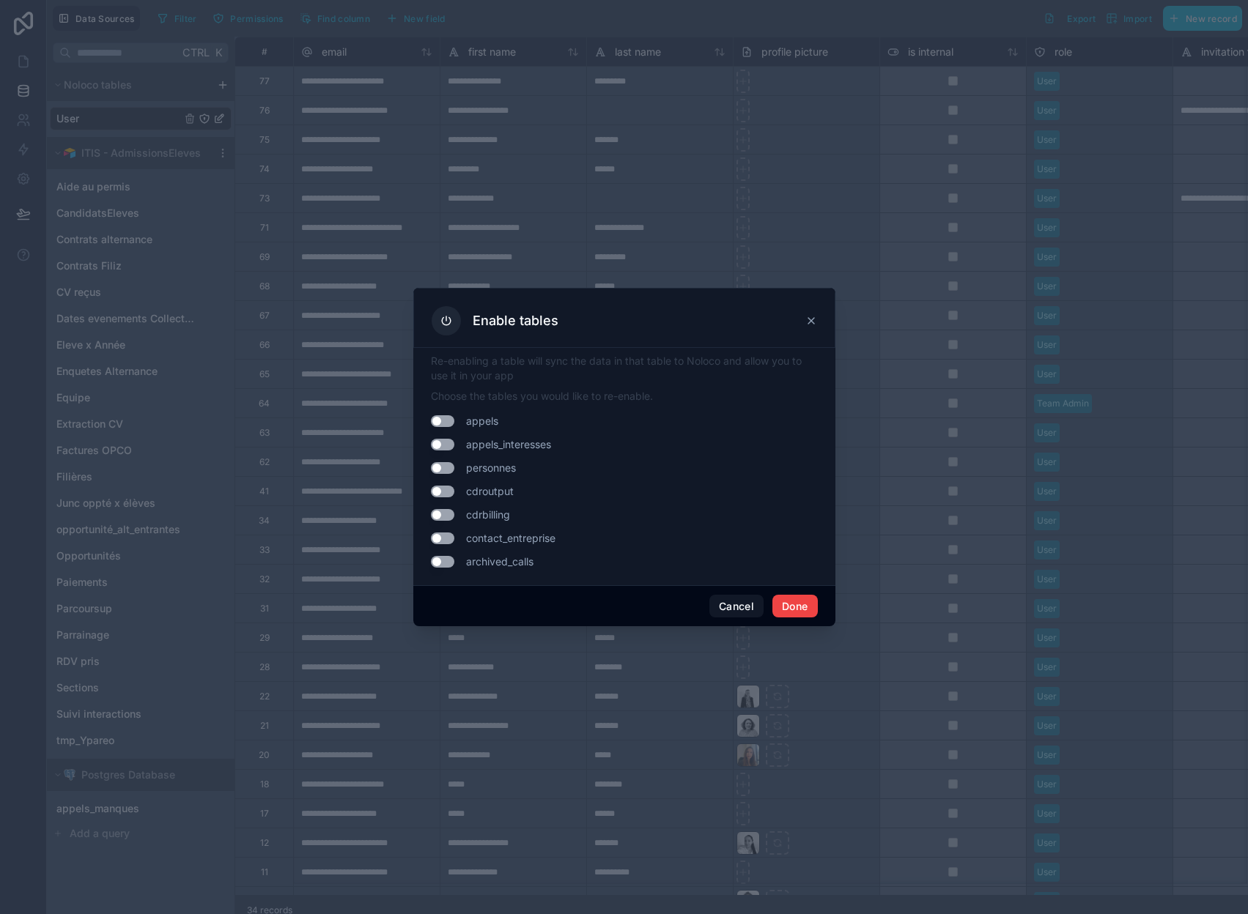
click at [446, 566] on button "Use setting" at bounding box center [442, 562] width 23 height 12
click at [789, 614] on button "Done" at bounding box center [794, 606] width 45 height 23
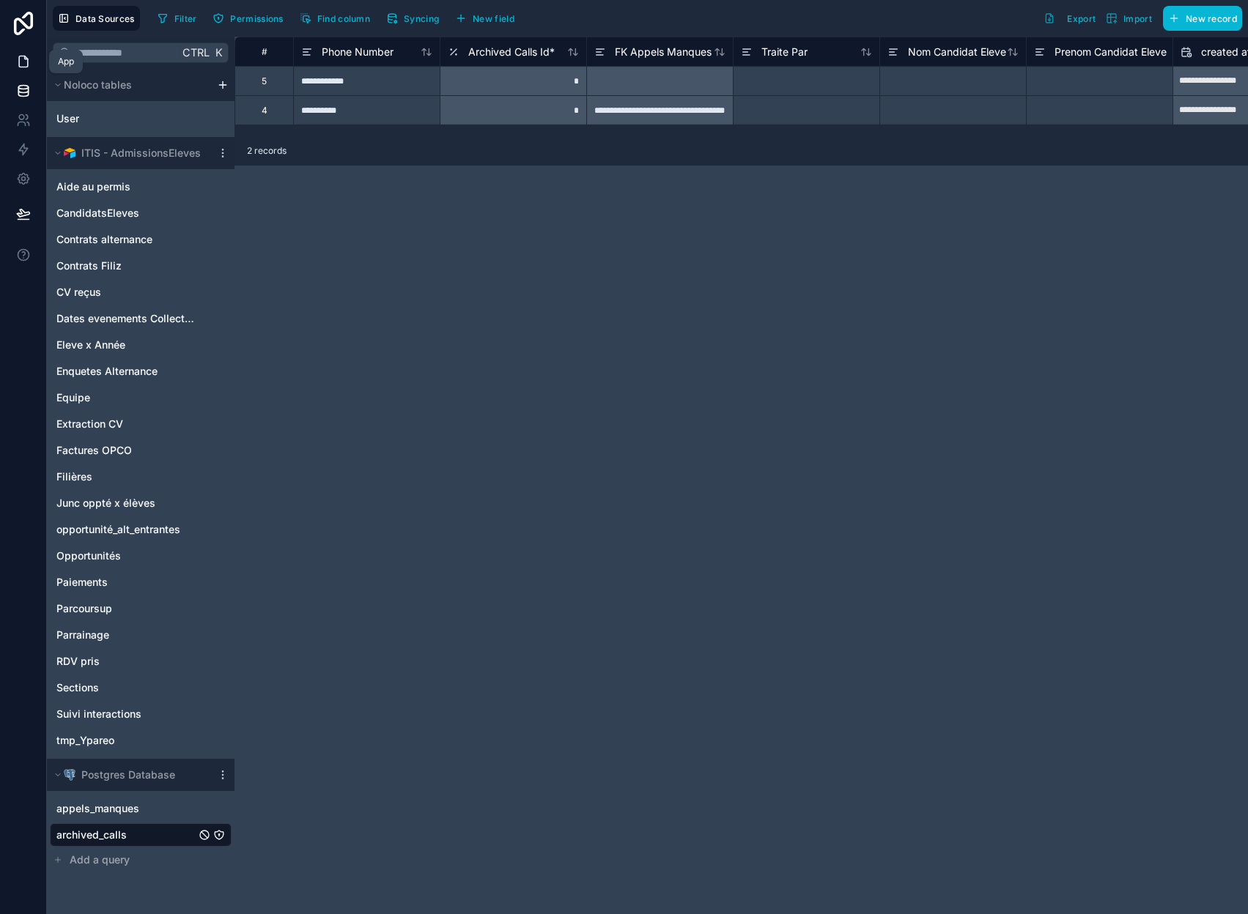
click at [28, 62] on icon at bounding box center [23, 61] width 9 height 11
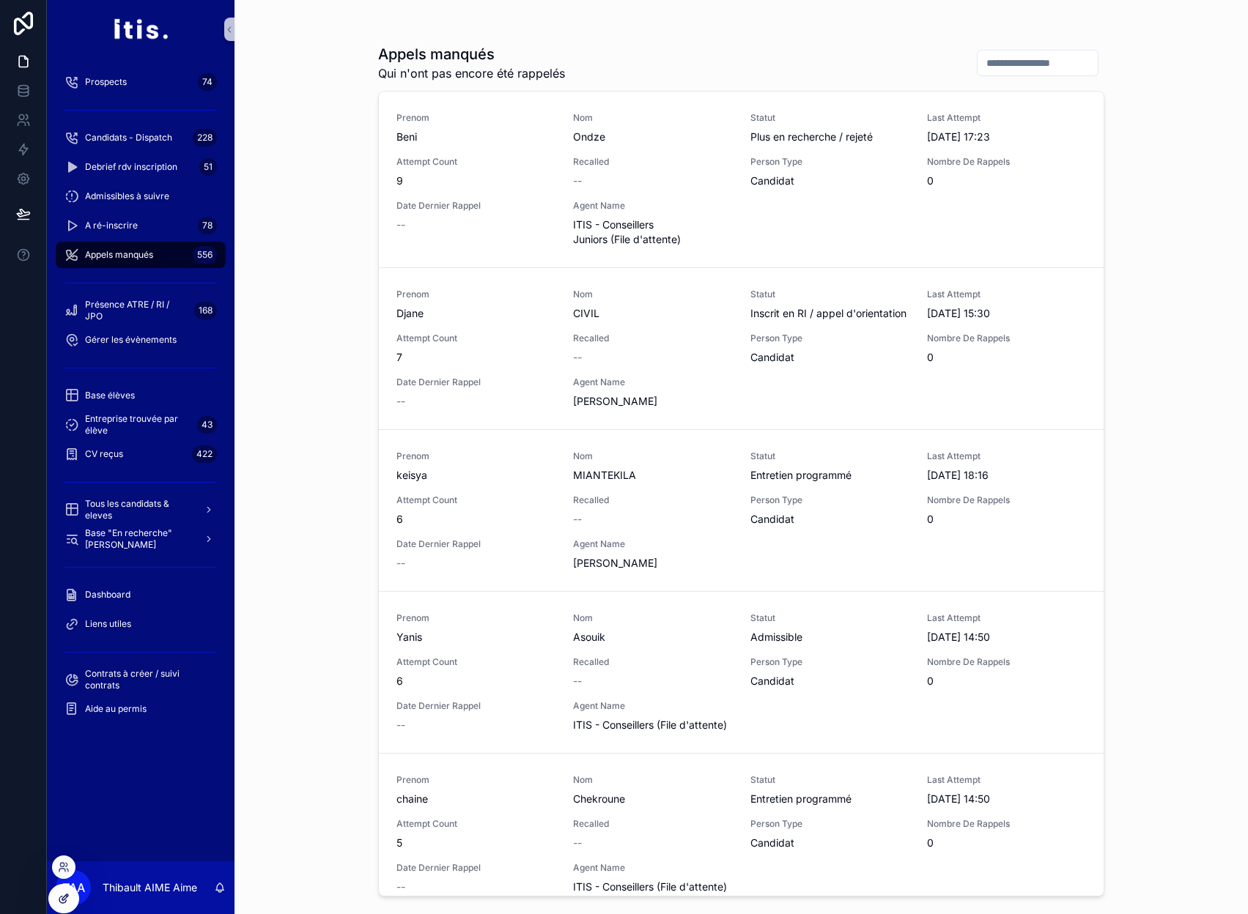
click at [59, 894] on icon at bounding box center [64, 899] width 12 height 12
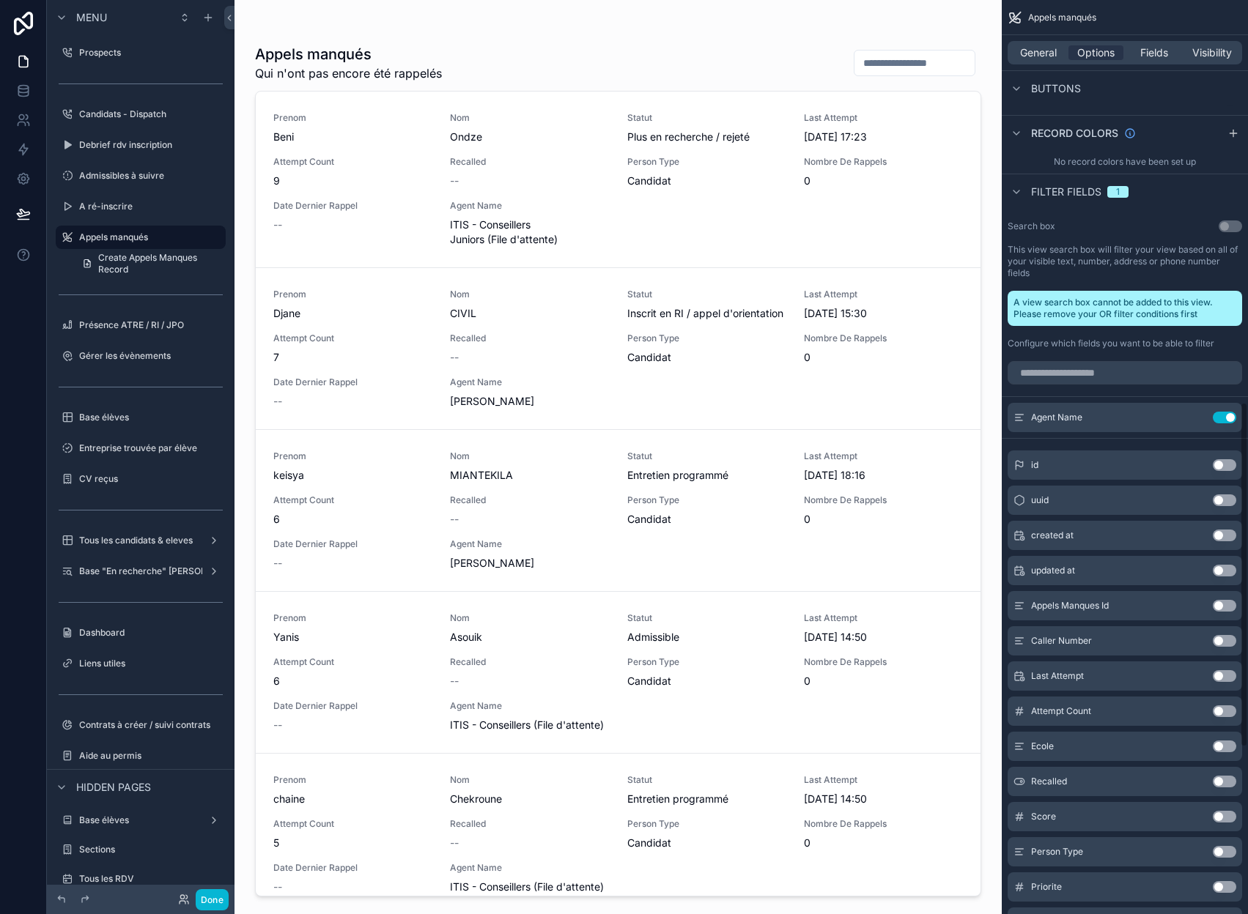
scroll to position [676, 0]
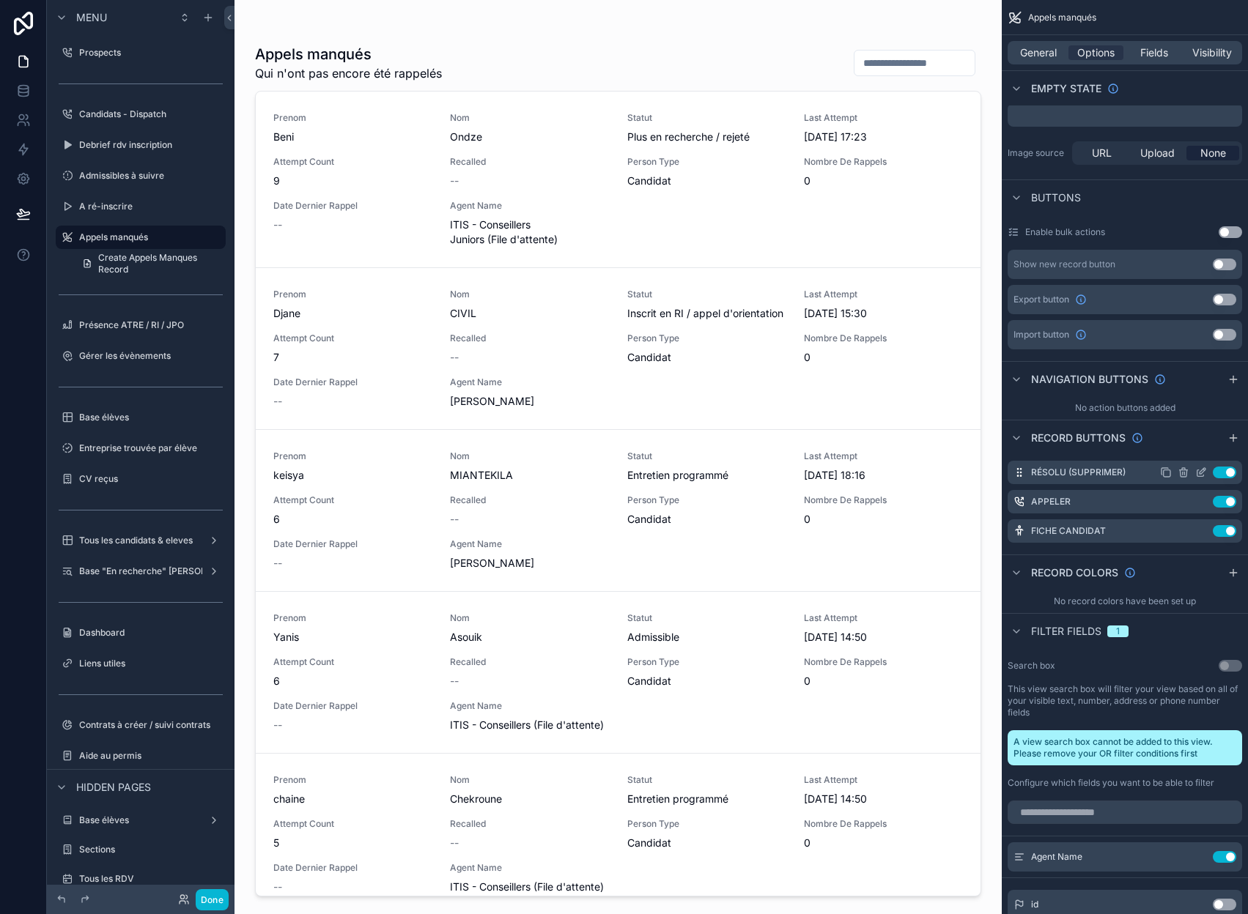
click at [1204, 475] on icon "scrollable content" at bounding box center [1200, 473] width 7 height 7
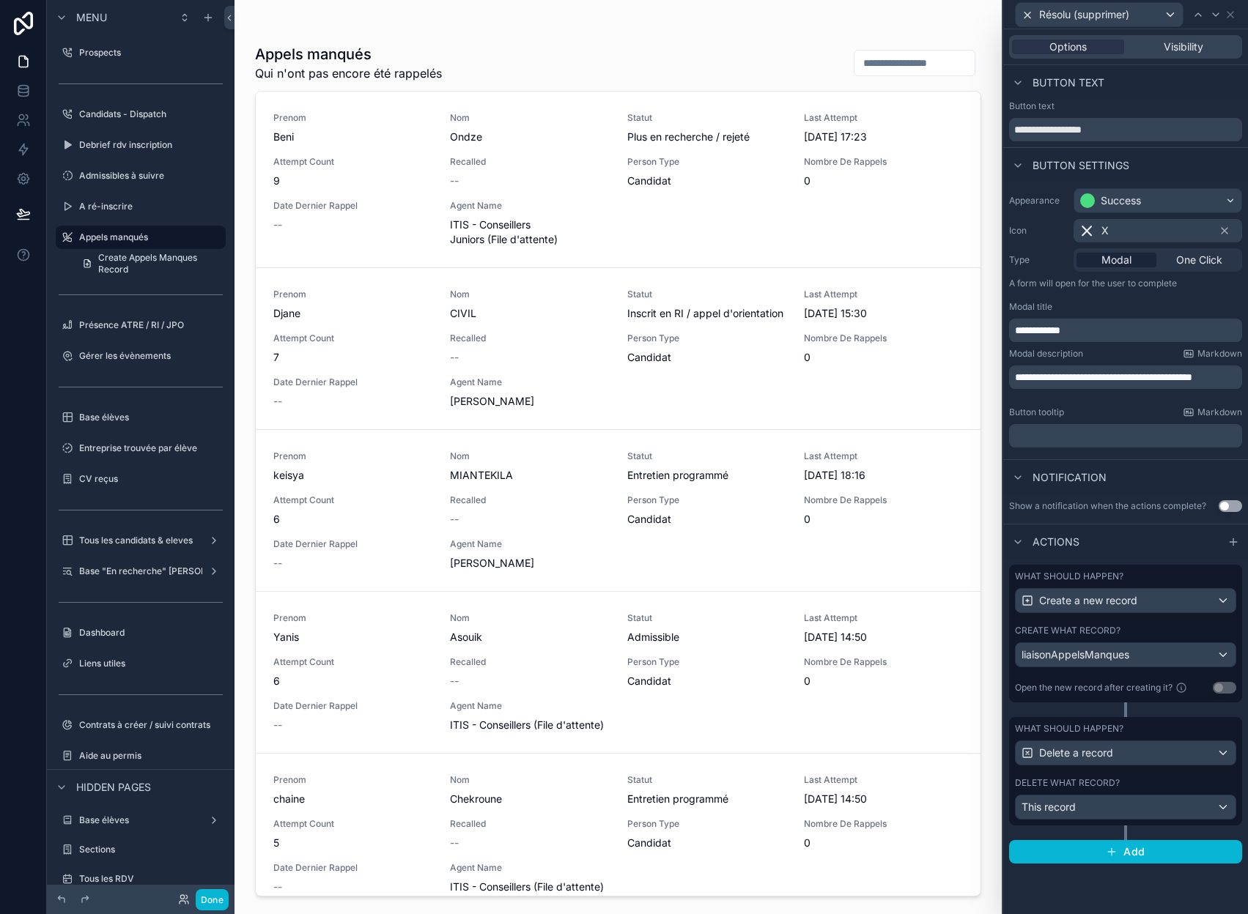
click at [1156, 637] on div "Create what record? liaisonAppelsManques" at bounding box center [1125, 646] width 221 height 42
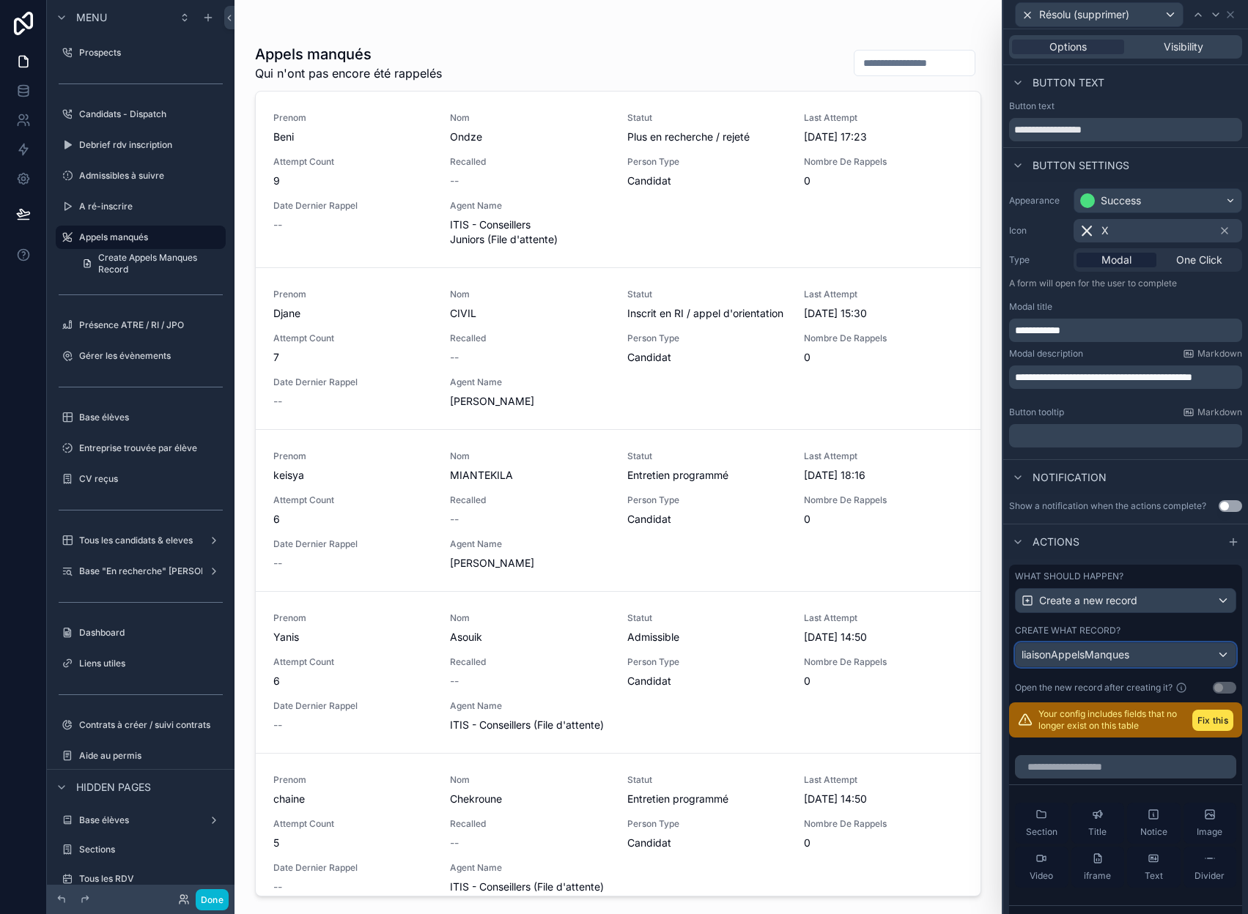
click at [1144, 655] on div "liaisonAppelsManques" at bounding box center [1125, 654] width 220 height 23
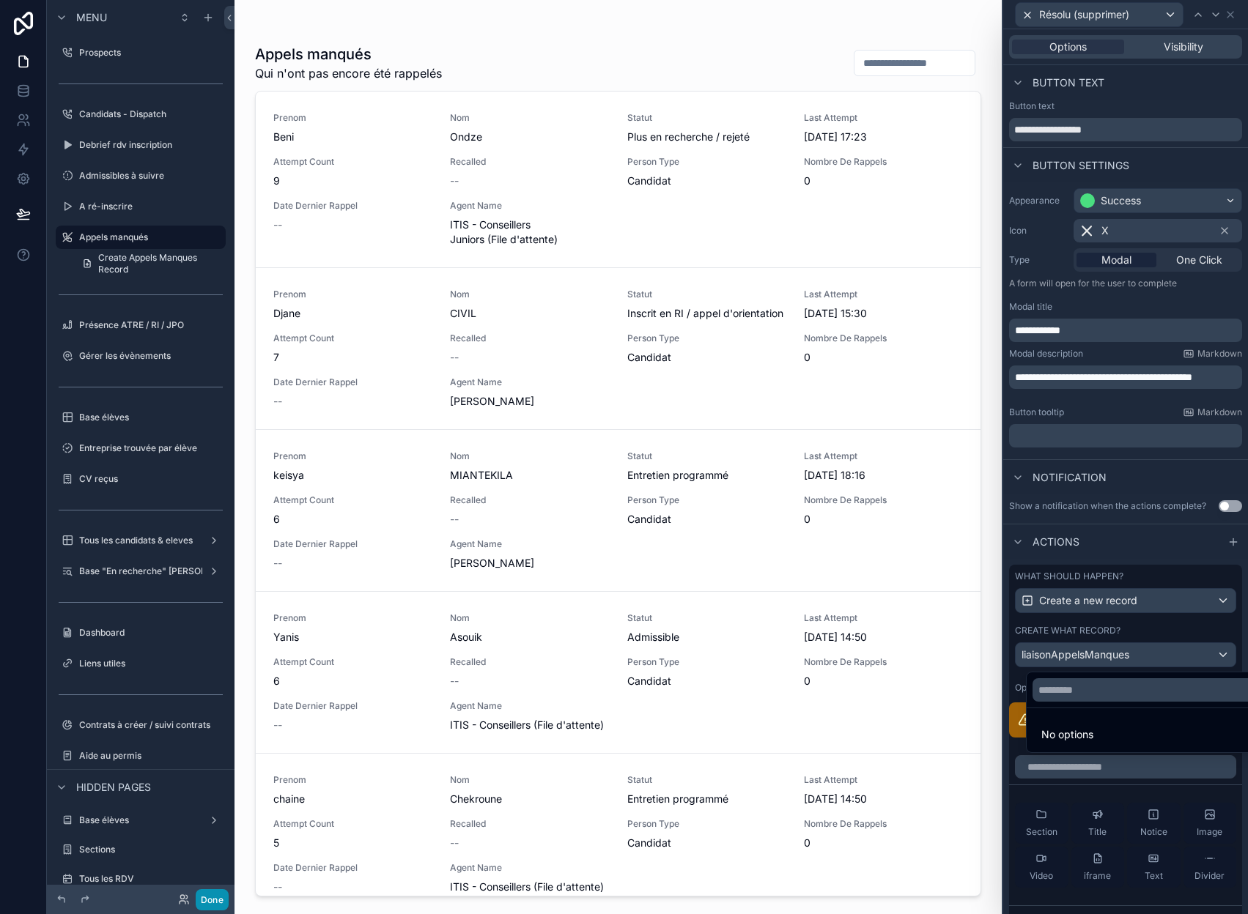
click at [221, 897] on button "Done" at bounding box center [212, 899] width 33 height 21
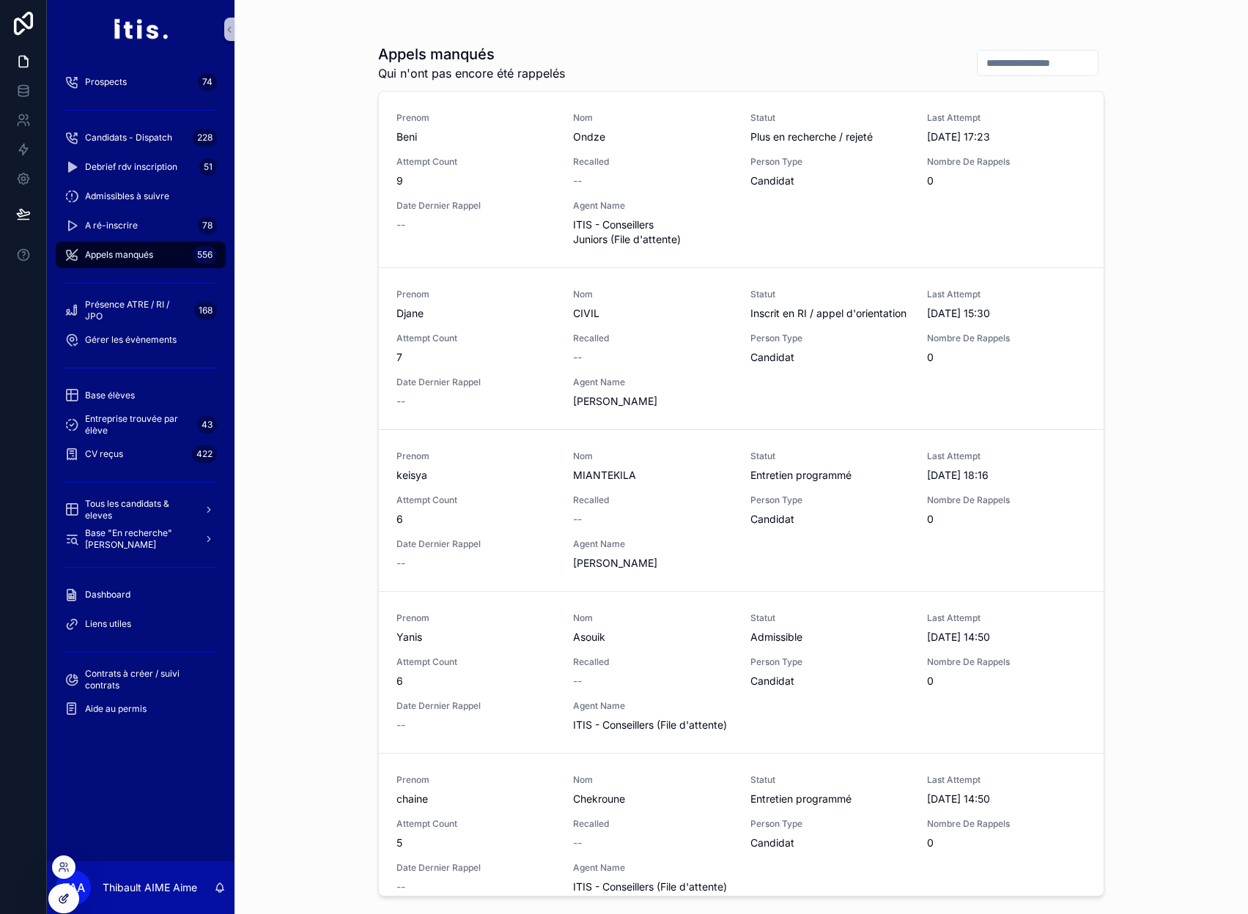
click at [60, 894] on icon at bounding box center [64, 899] width 12 height 12
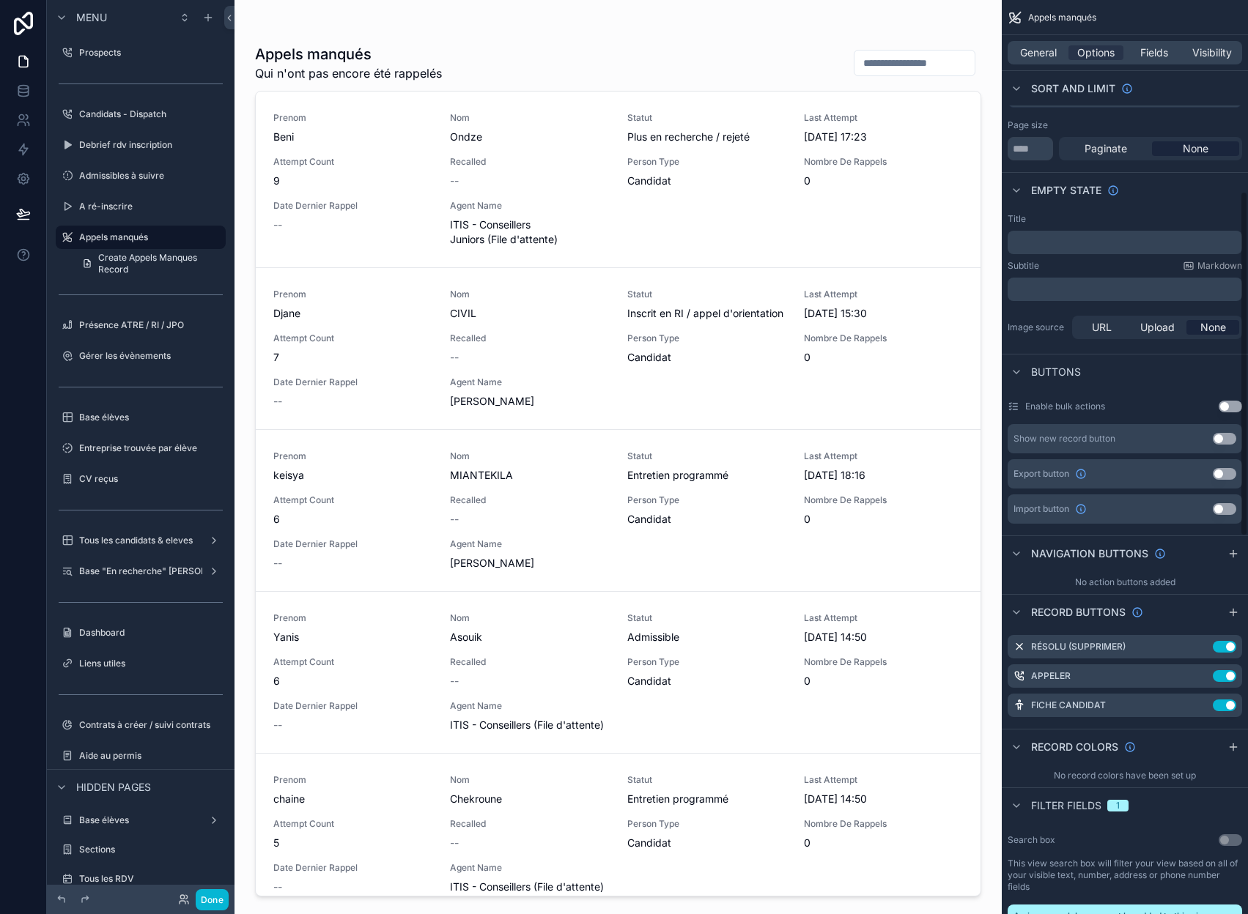
scroll to position [513, 0]
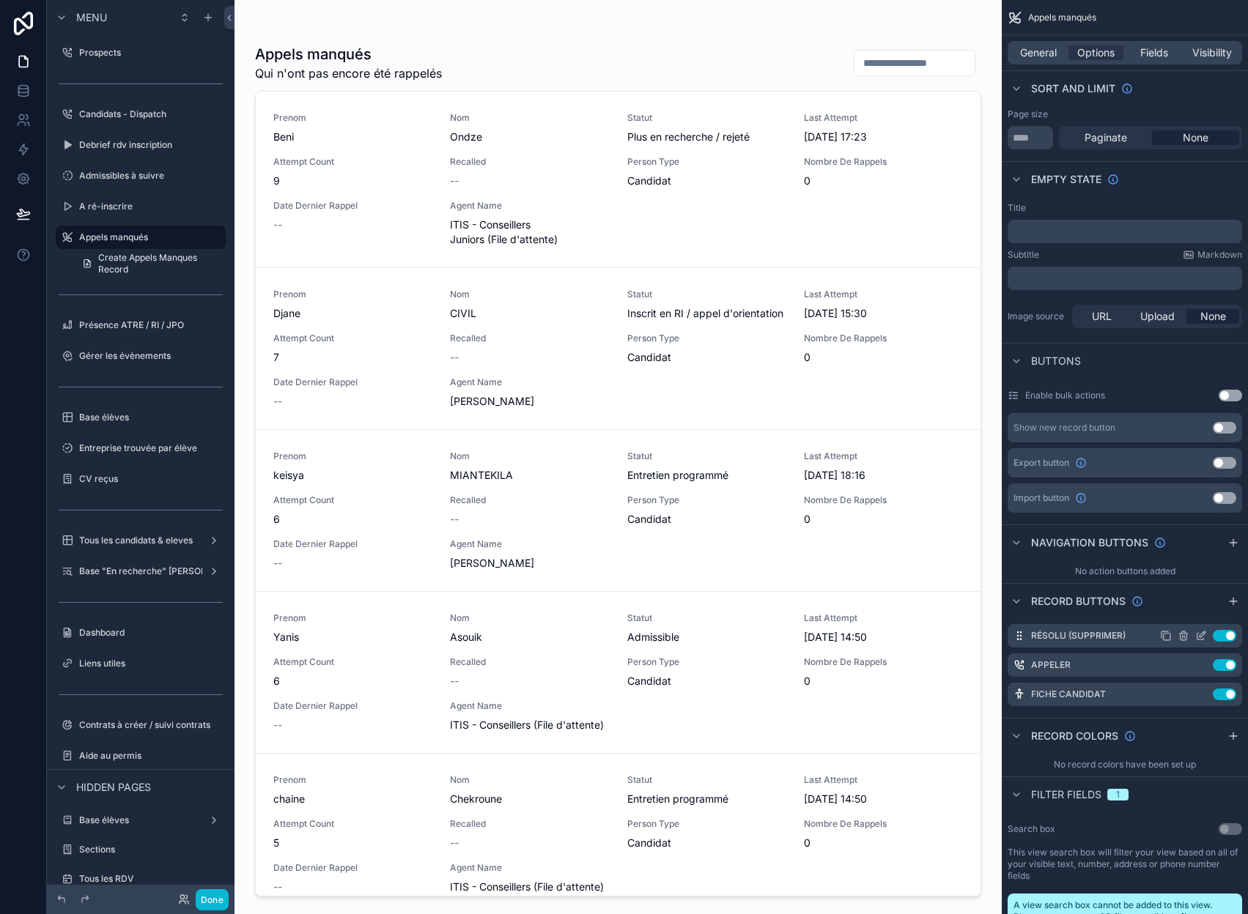
click at [1204, 634] on icon "scrollable content" at bounding box center [1200, 637] width 7 height 7
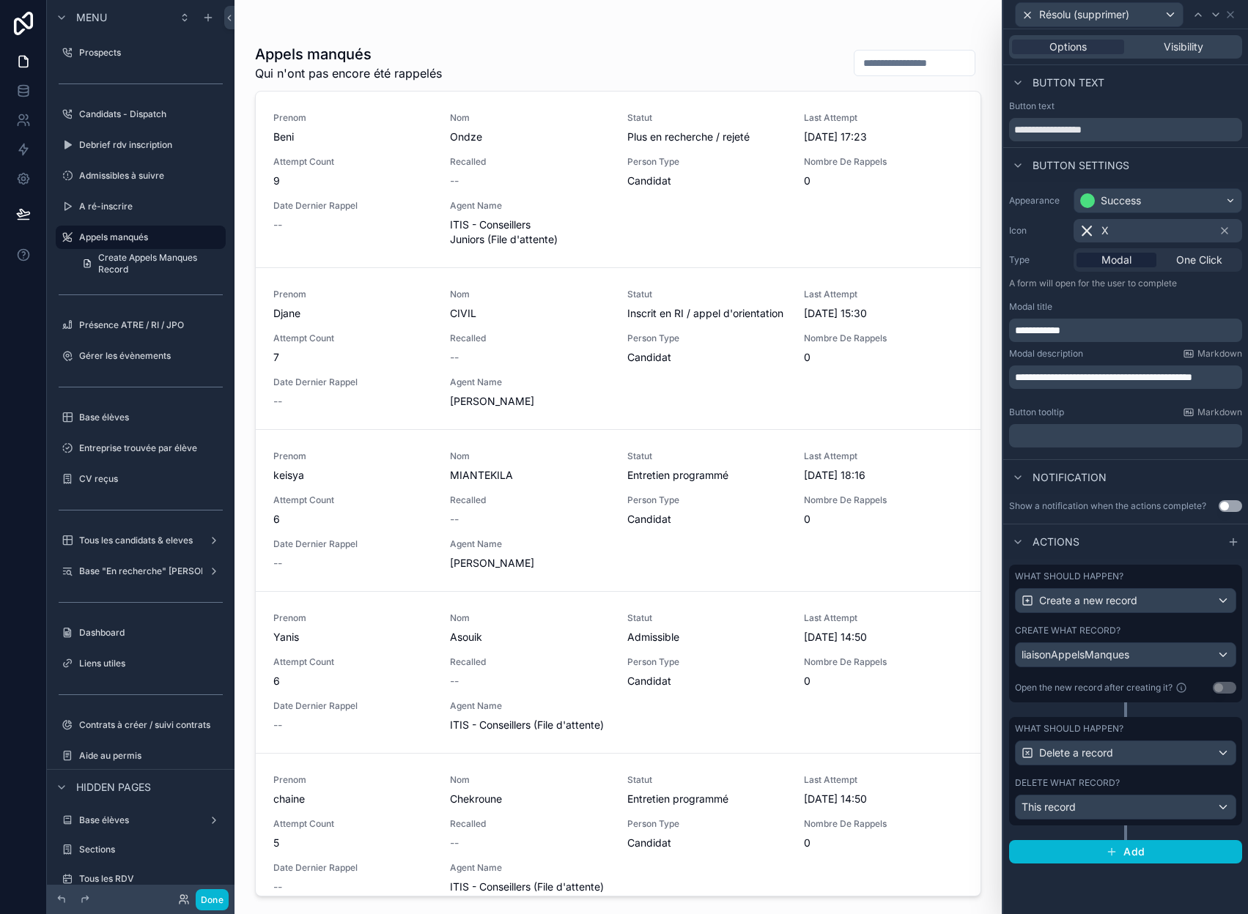
click at [1174, 637] on div "Create what record? liaisonAppelsManques" at bounding box center [1125, 646] width 221 height 42
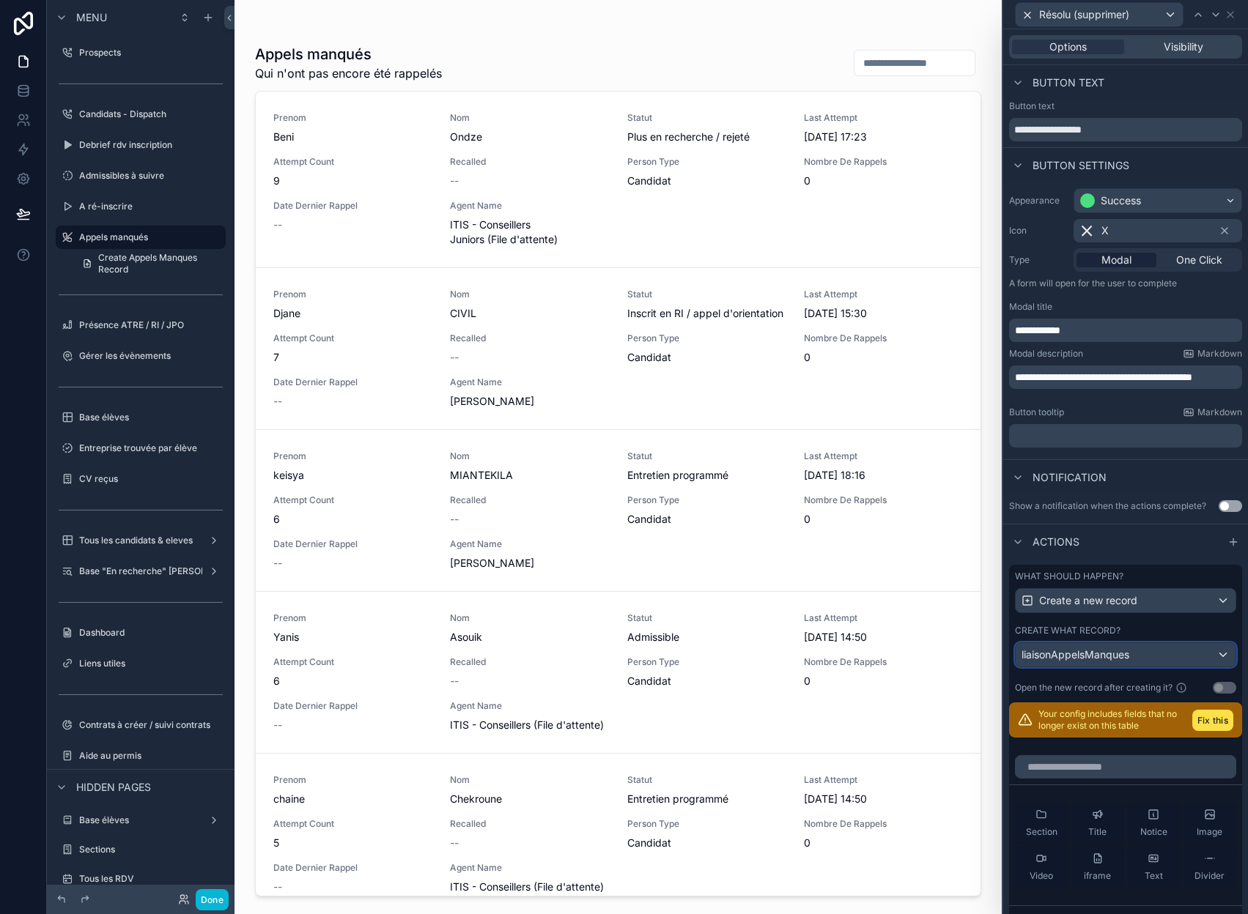
click at [1155, 653] on div "liaisonAppelsManques" at bounding box center [1125, 654] width 220 height 23
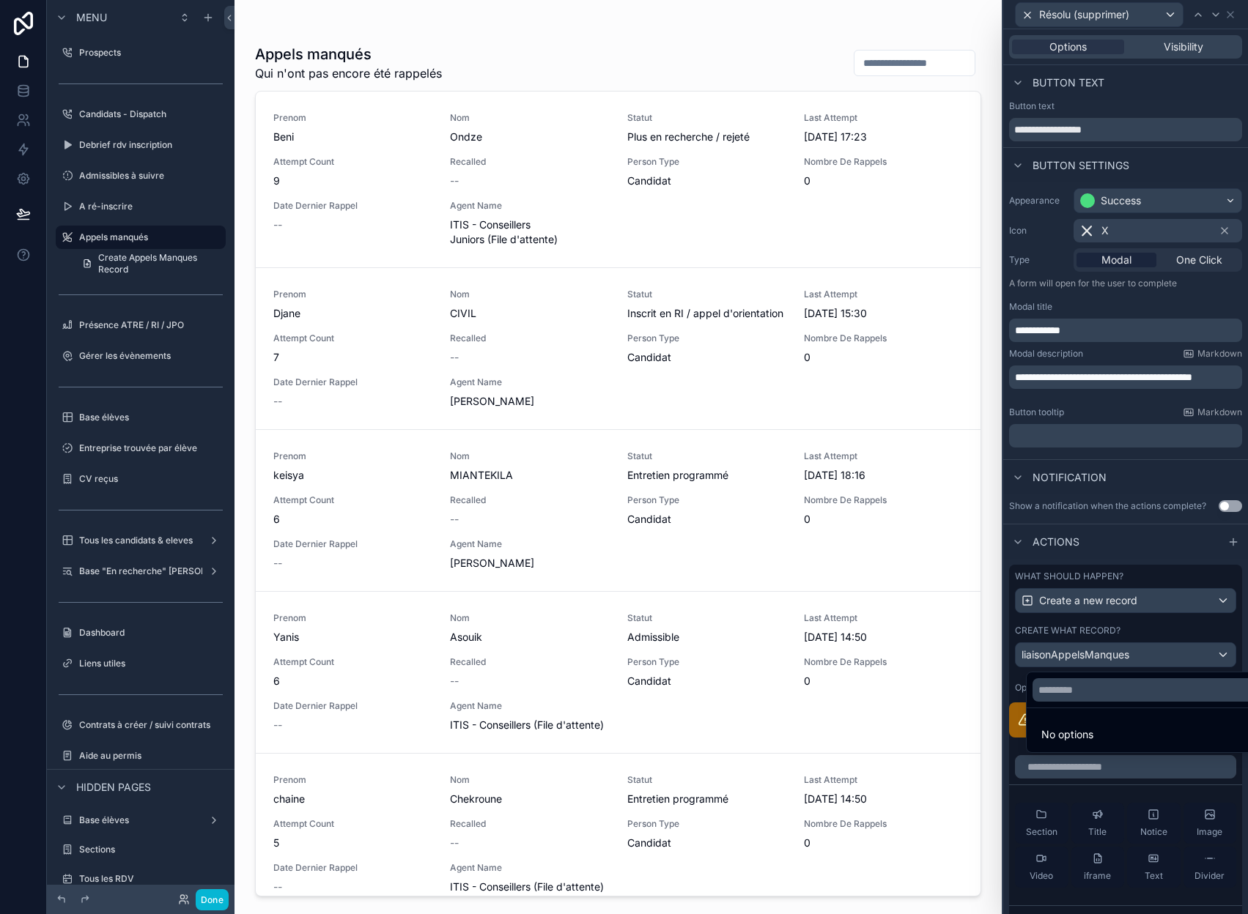
click at [1171, 631] on div at bounding box center [1125, 457] width 245 height 914
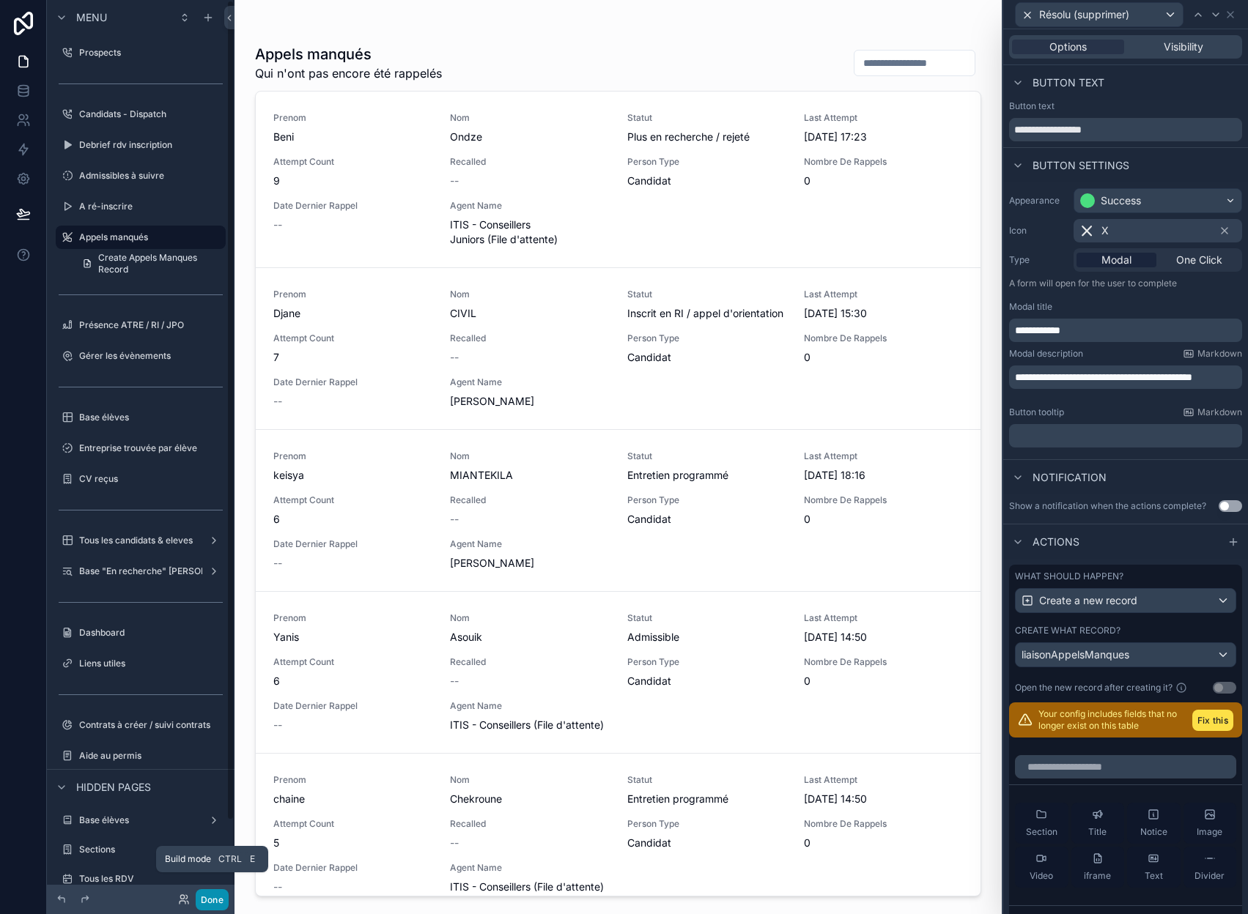
click at [219, 896] on button "Done" at bounding box center [212, 899] width 33 height 21
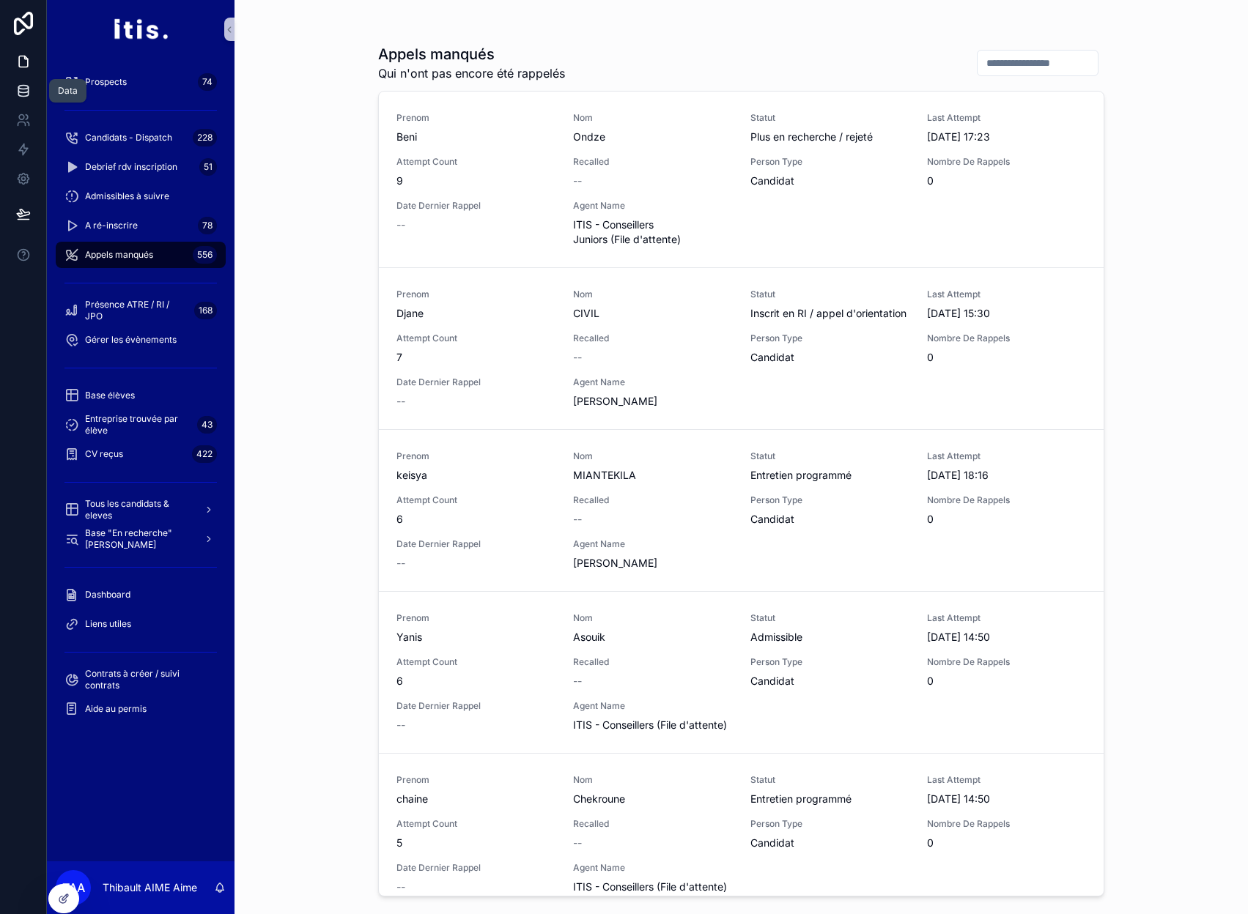
click at [30, 95] on icon at bounding box center [23, 91] width 15 height 15
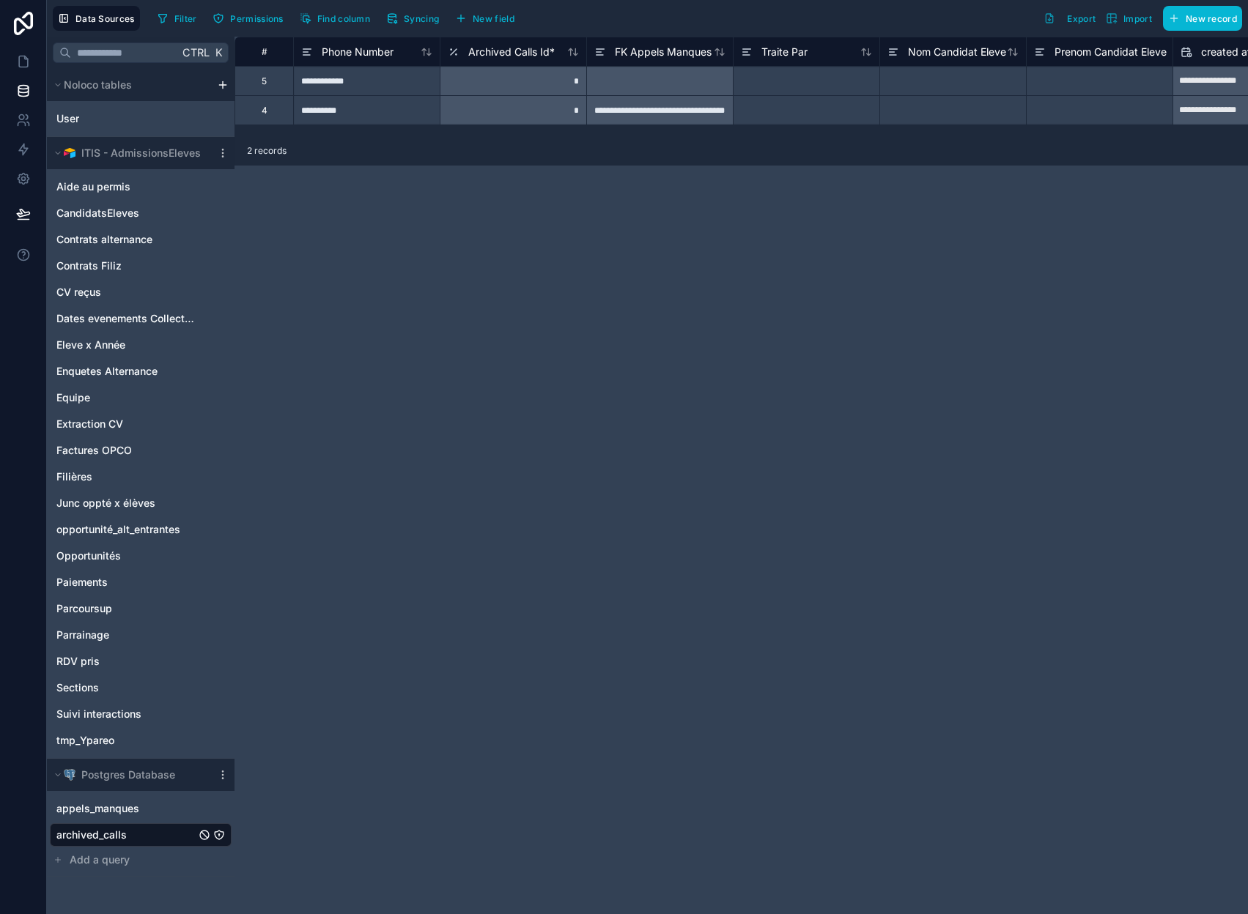
scroll to position [0, 11]
click at [476, 15] on span "New field" at bounding box center [494, 18] width 42 height 11
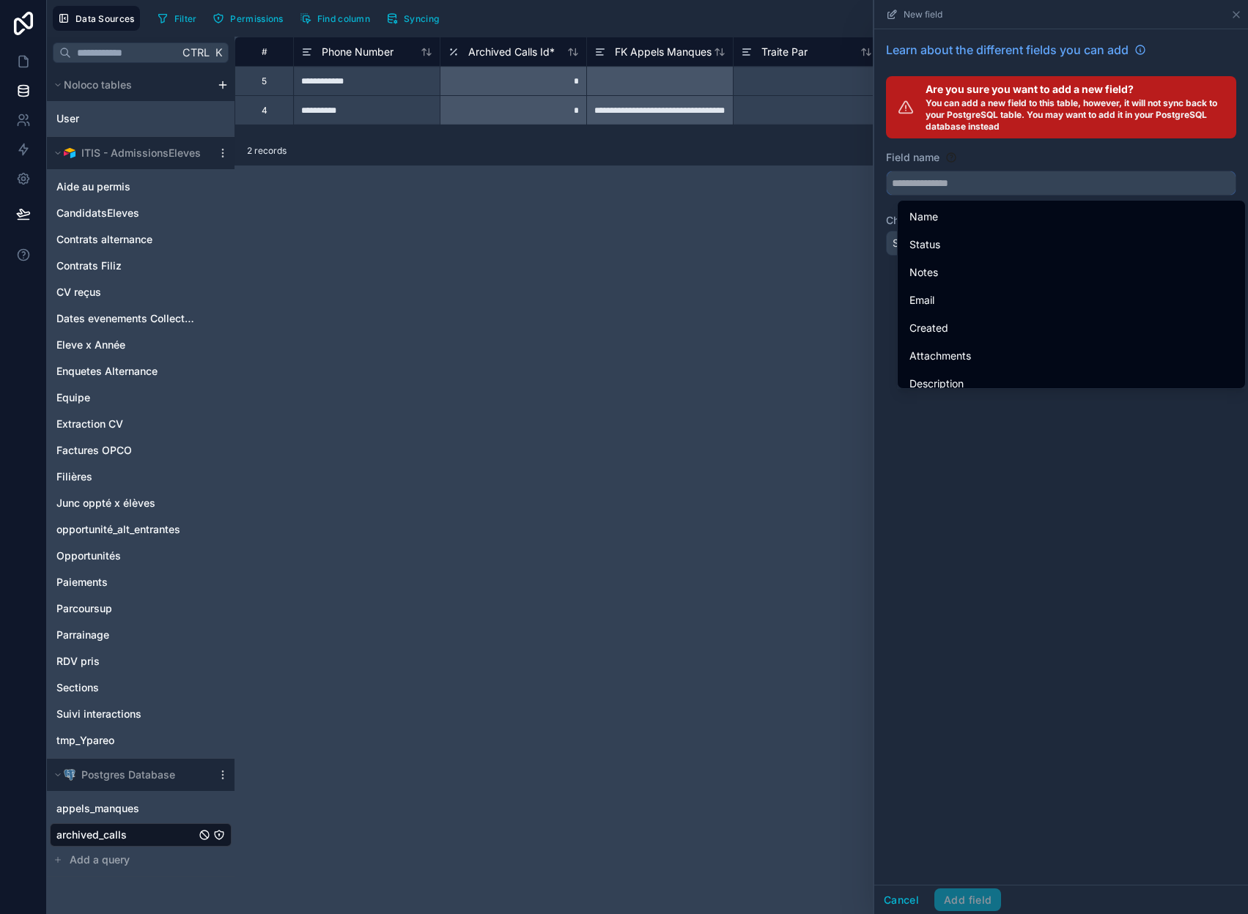
click at [1044, 182] on input "text" at bounding box center [1060, 182] width 349 height 23
click at [1044, 158] on div "Field name" at bounding box center [1061, 157] width 350 height 15
click at [1034, 155] on div "Field name" at bounding box center [1061, 157] width 350 height 15
click at [1061, 551] on div "Learn about the different fields you can add Are you sure you want to add a new…" at bounding box center [1061, 457] width 374 height 856
click at [1070, 455] on div "Learn about the different fields you can add Are you sure you want to add a new…" at bounding box center [1061, 457] width 374 height 856
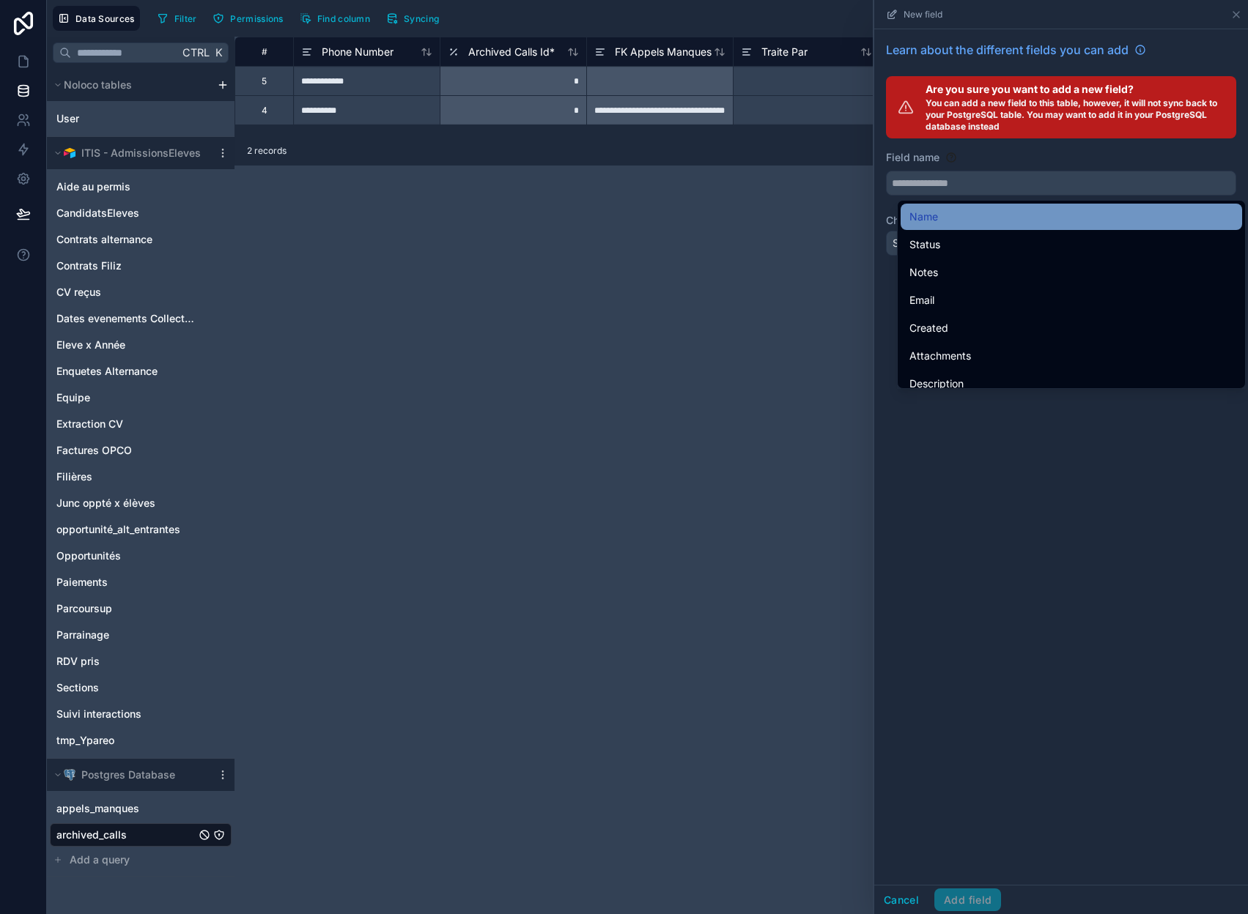
click at [955, 218] on div "Name" at bounding box center [1071, 217] width 324 height 18
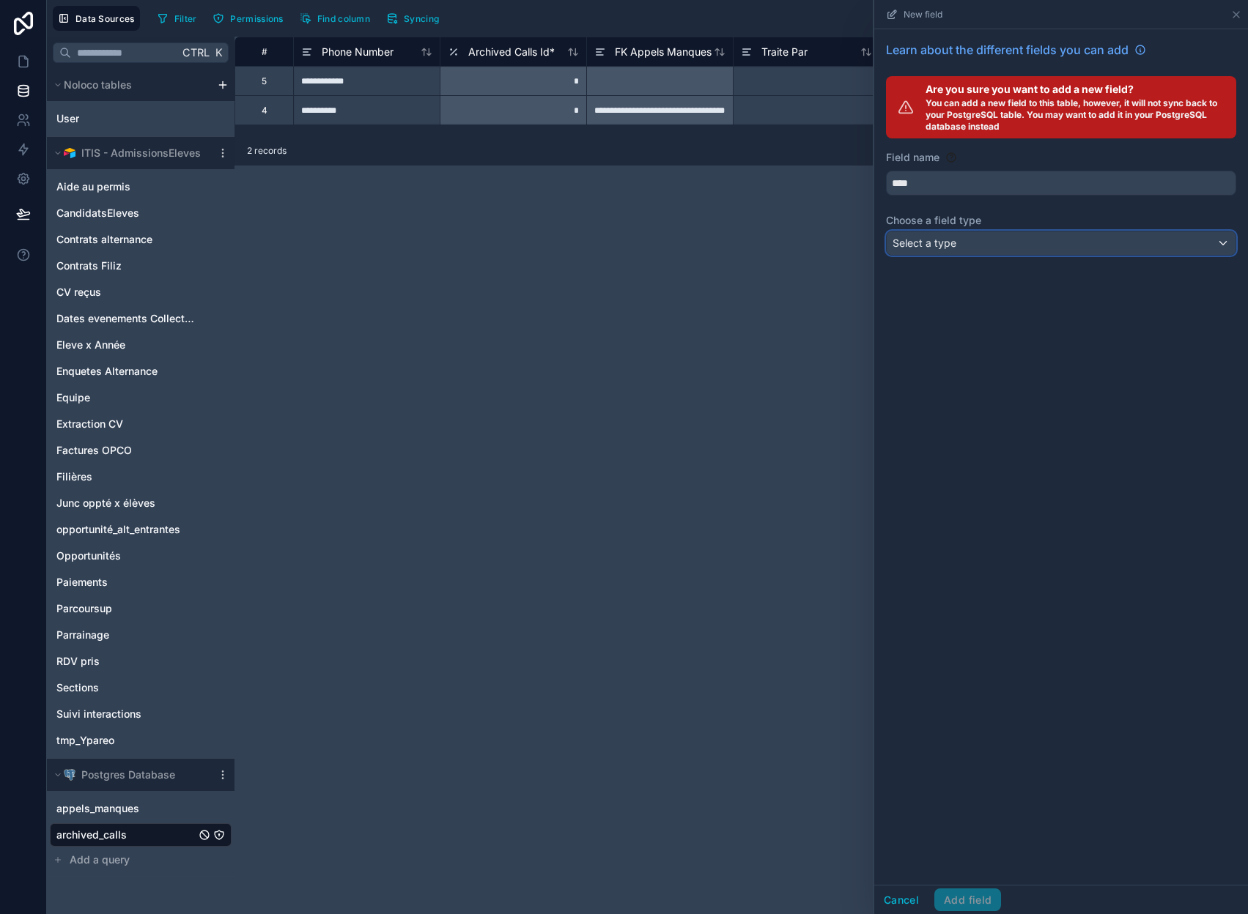
click at [982, 242] on div "Select a type" at bounding box center [1060, 242] width 349 height 23
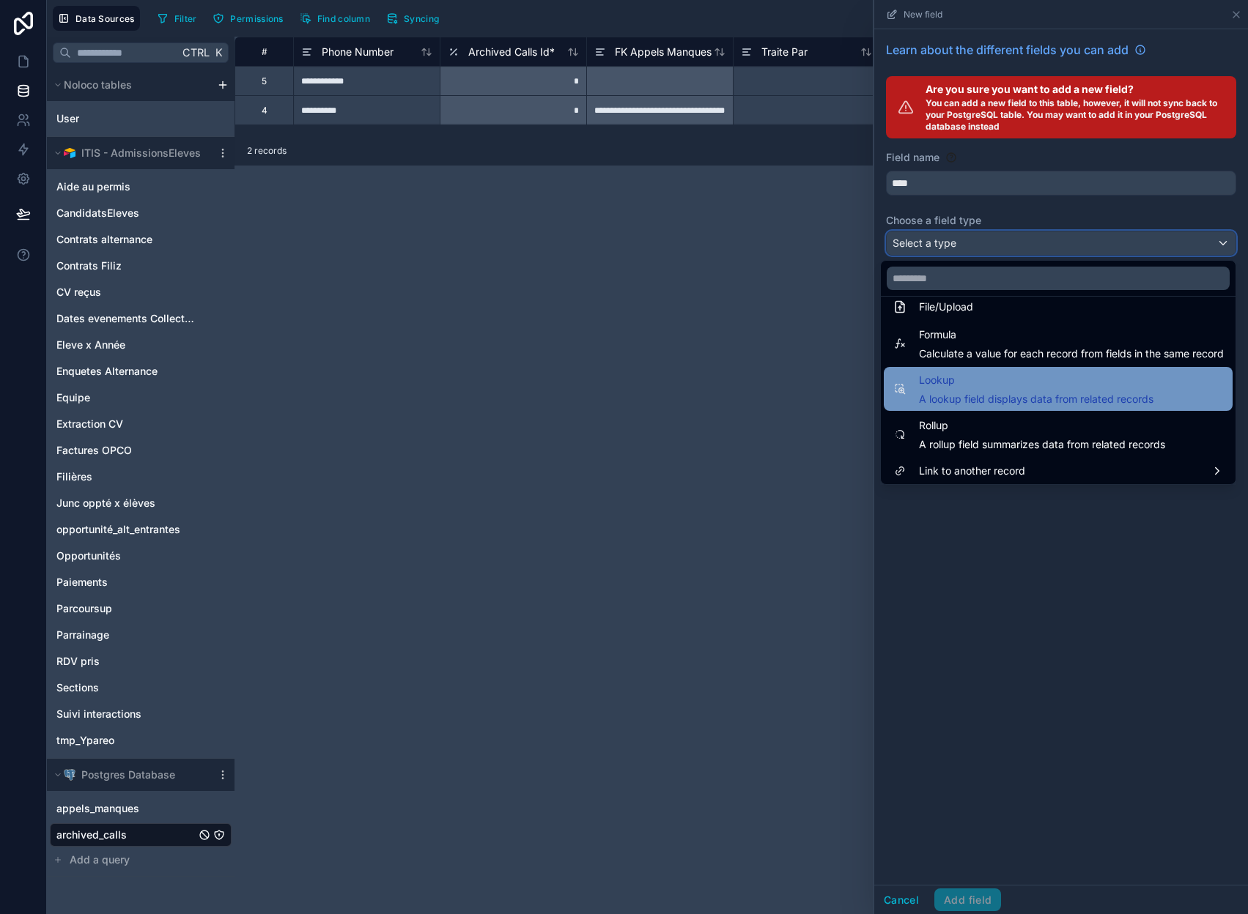
scroll to position [379, 0]
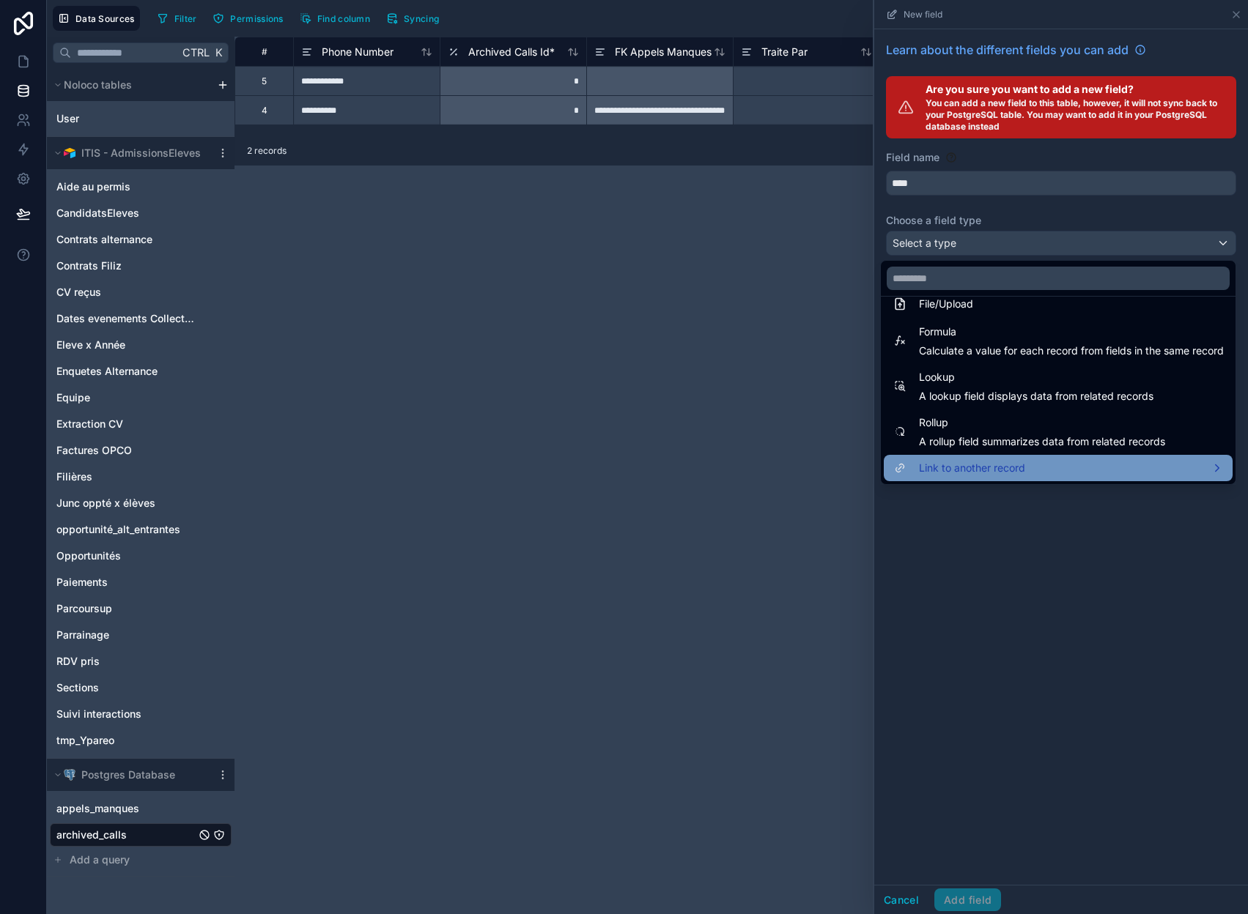
click at [994, 464] on span "Link to another record" at bounding box center [972, 468] width 106 height 18
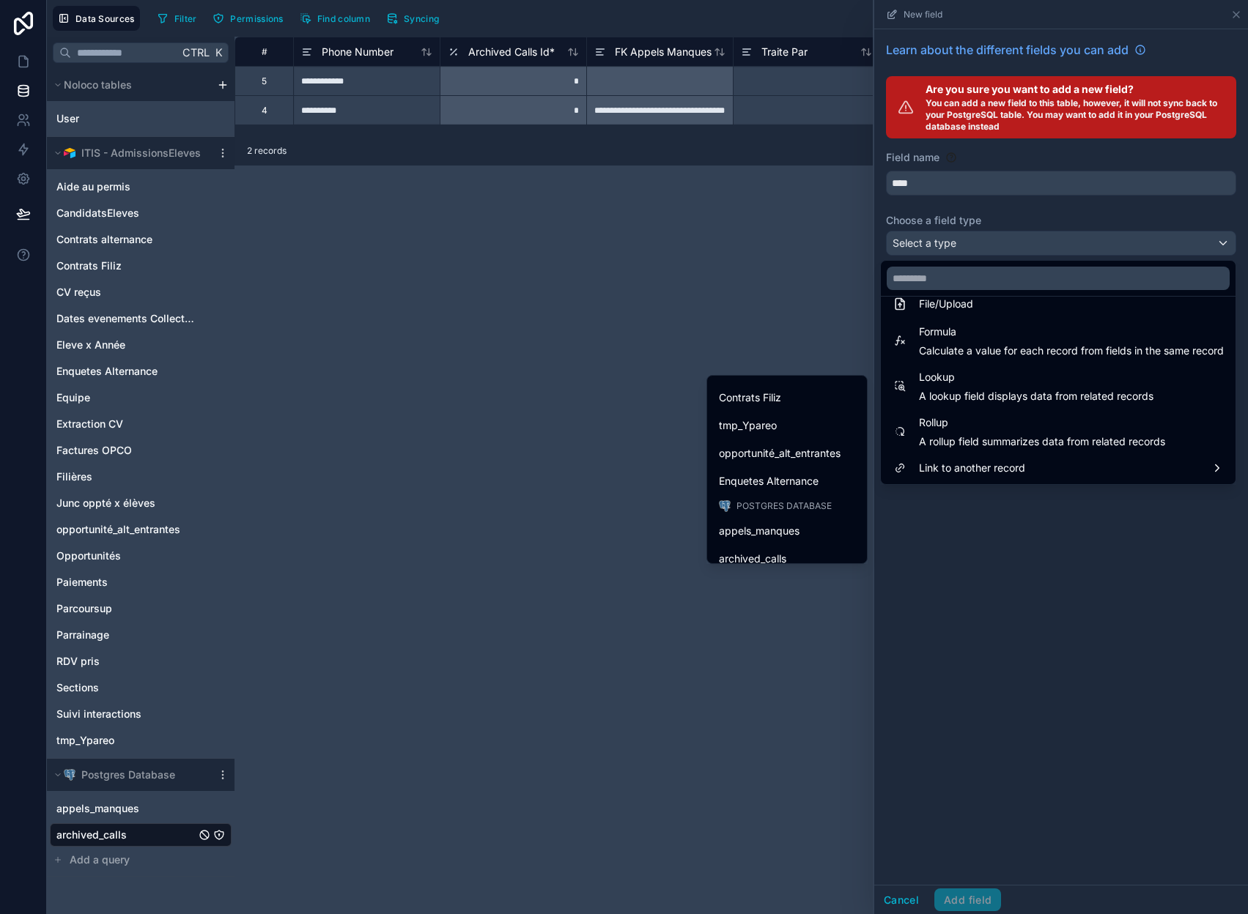
scroll to position [579, 0]
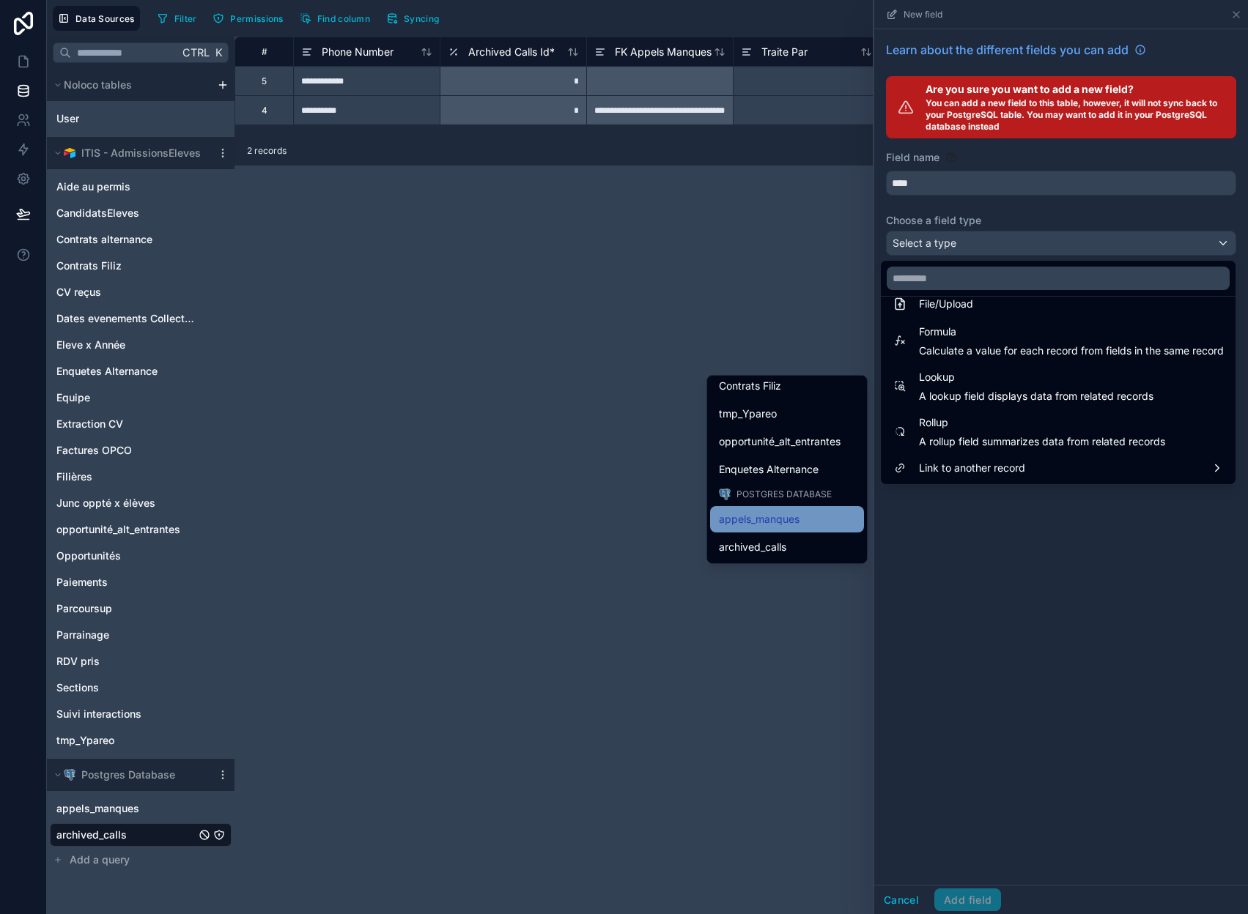
click at [801, 517] on div "appels_manques" at bounding box center [787, 520] width 136 height 18
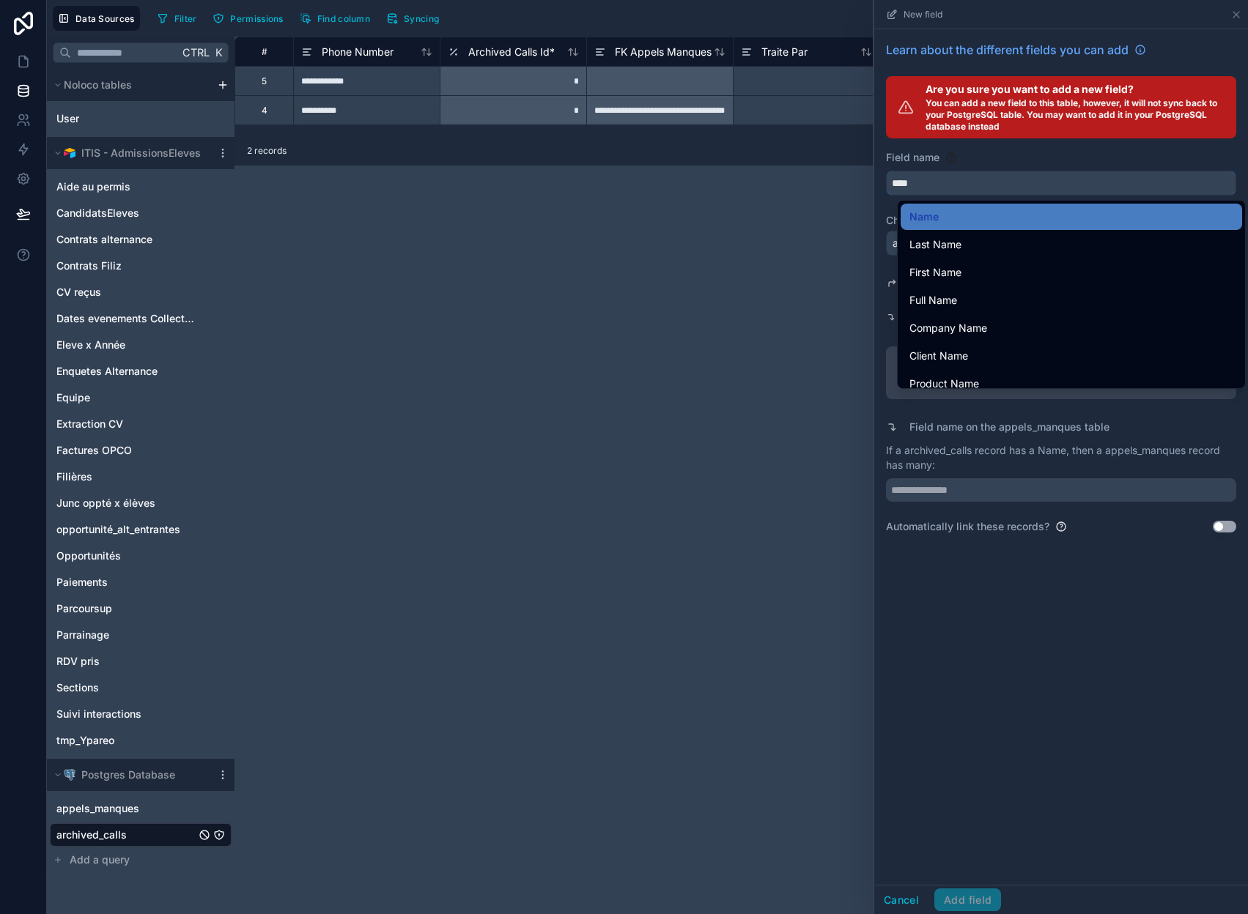
drag, startPoint x: 960, startPoint y: 179, endPoint x: 847, endPoint y: 179, distance: 112.8
click at [847, 179] on div "Data Sources Filter Permissions Find column Syncing New field Learn about the d…" at bounding box center [647, 457] width 1201 height 914
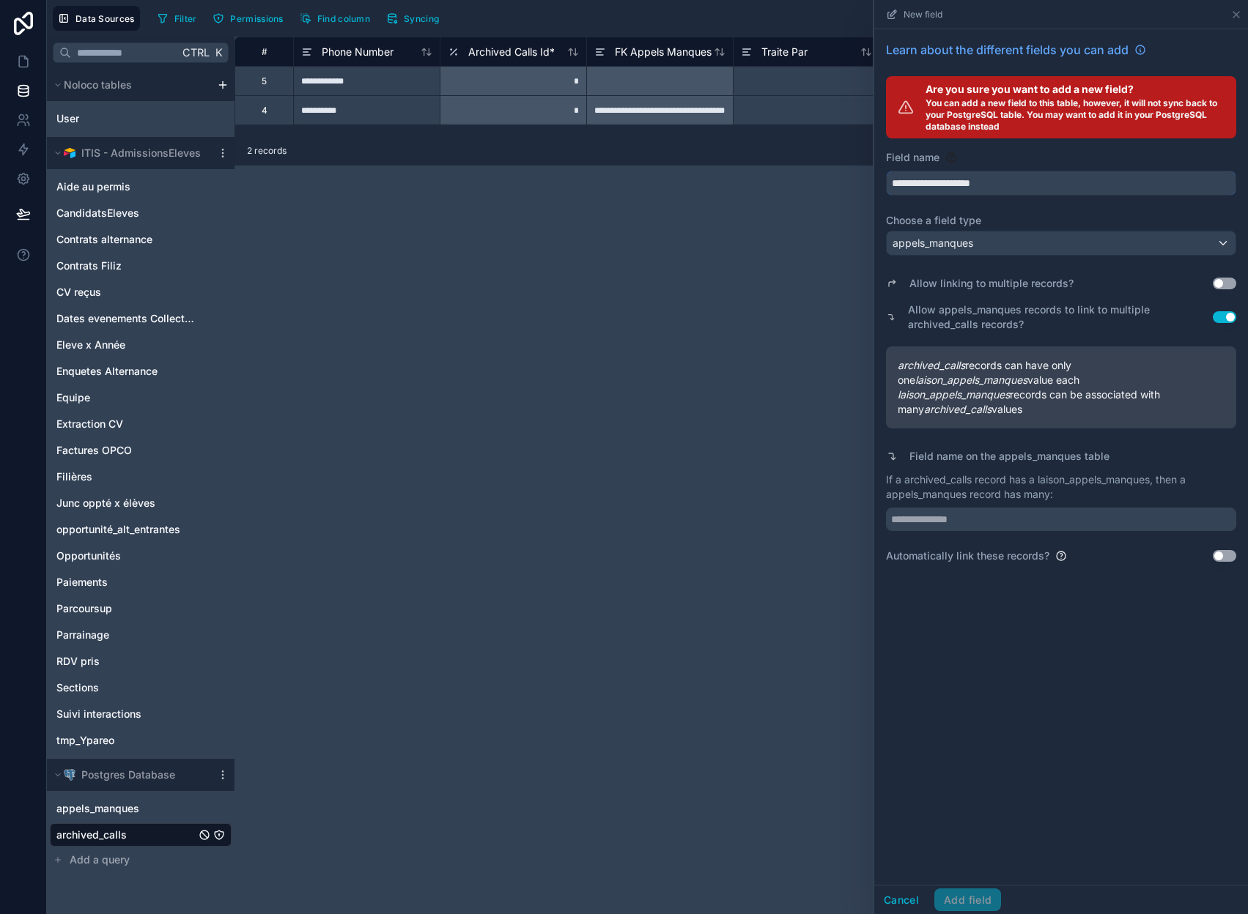
type input "**********"
click at [1135, 676] on div "**********" at bounding box center [1061, 457] width 374 height 856
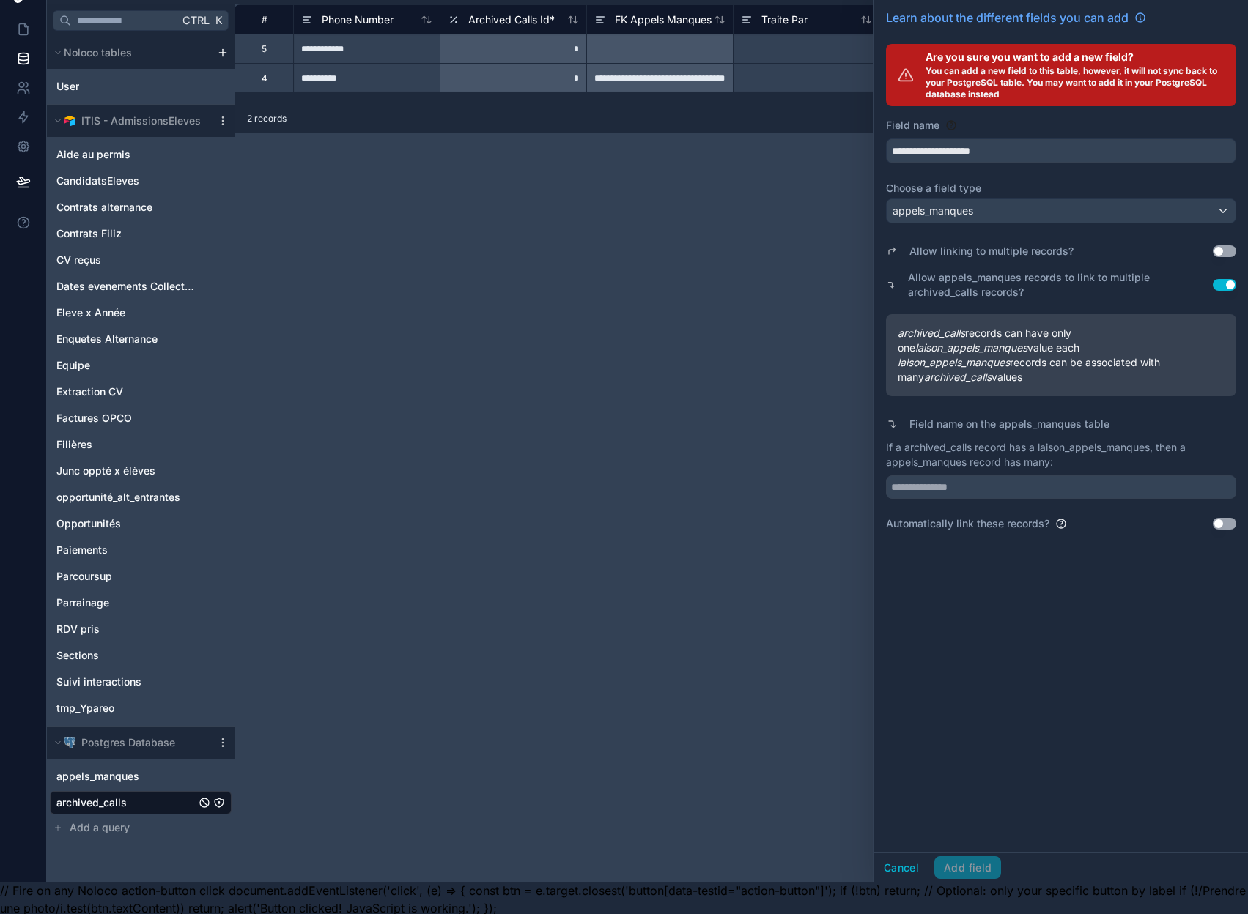
scroll to position [46, 11]
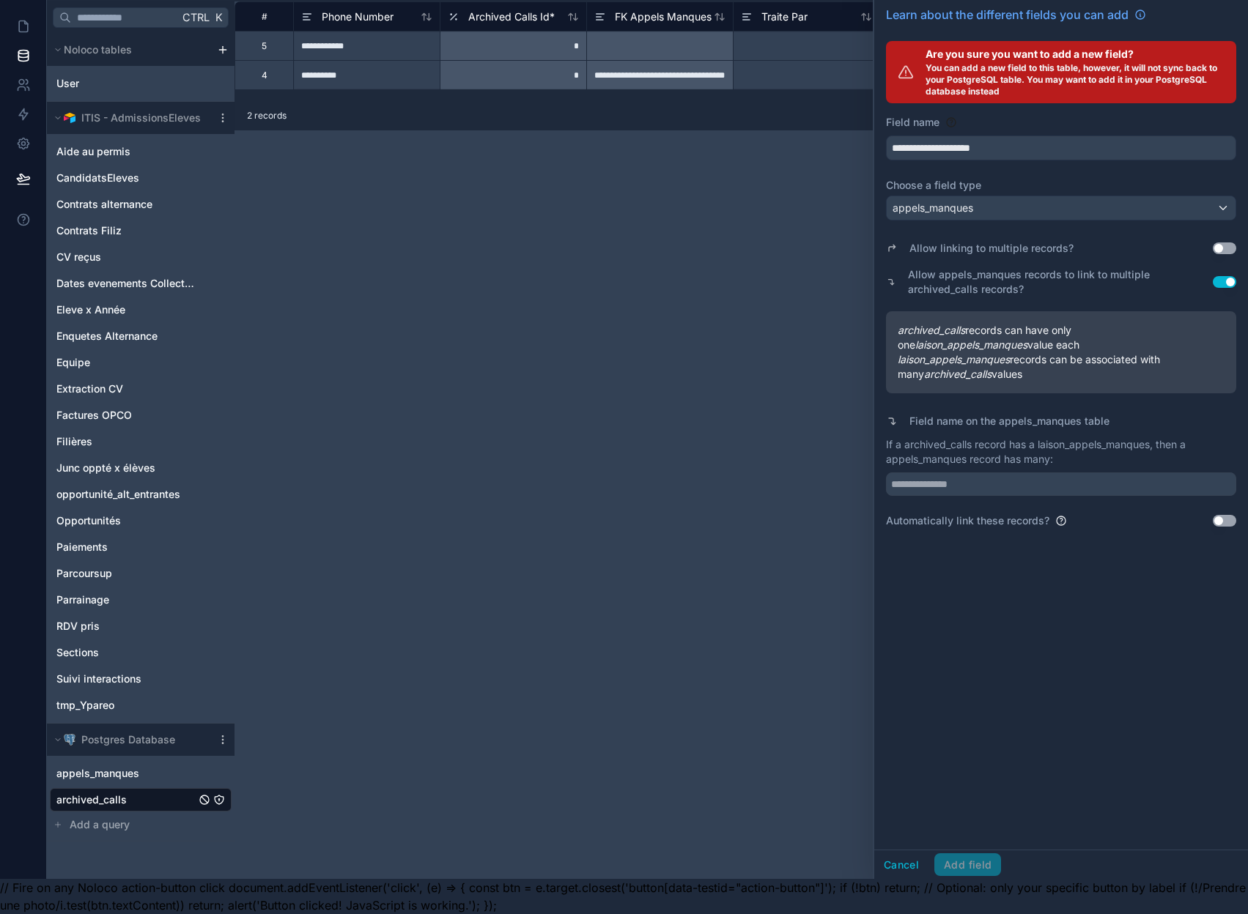
click at [1116, 629] on div "**********" at bounding box center [1061, 422] width 374 height 856
click at [977, 476] on input "text" at bounding box center [1061, 484] width 350 height 23
type input "**********"
click at [969, 864] on button "Add field" at bounding box center [967, 864] width 67 height 23
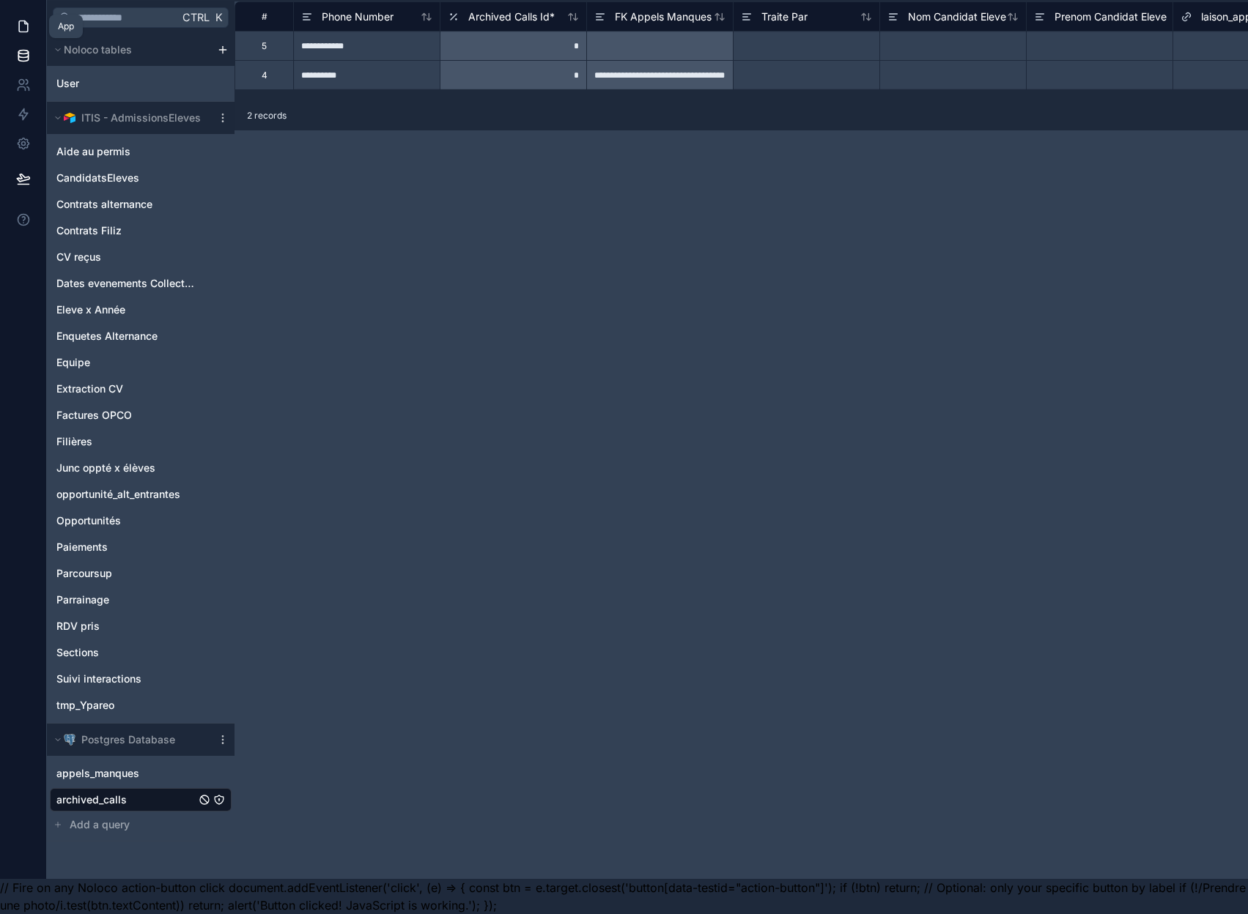
click at [24, 21] on icon at bounding box center [25, 22] width 3 height 3
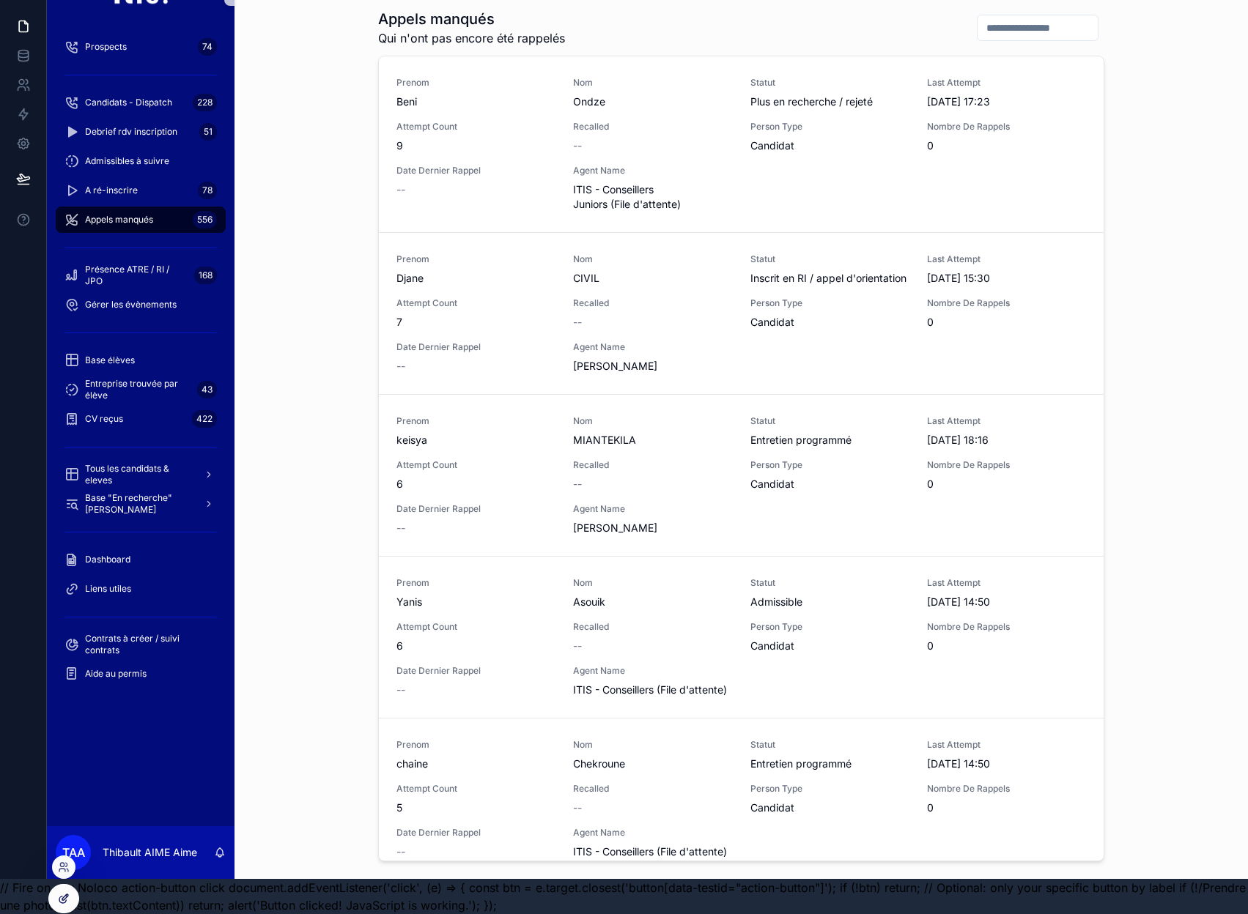
click at [56, 903] on div at bounding box center [63, 899] width 29 height 28
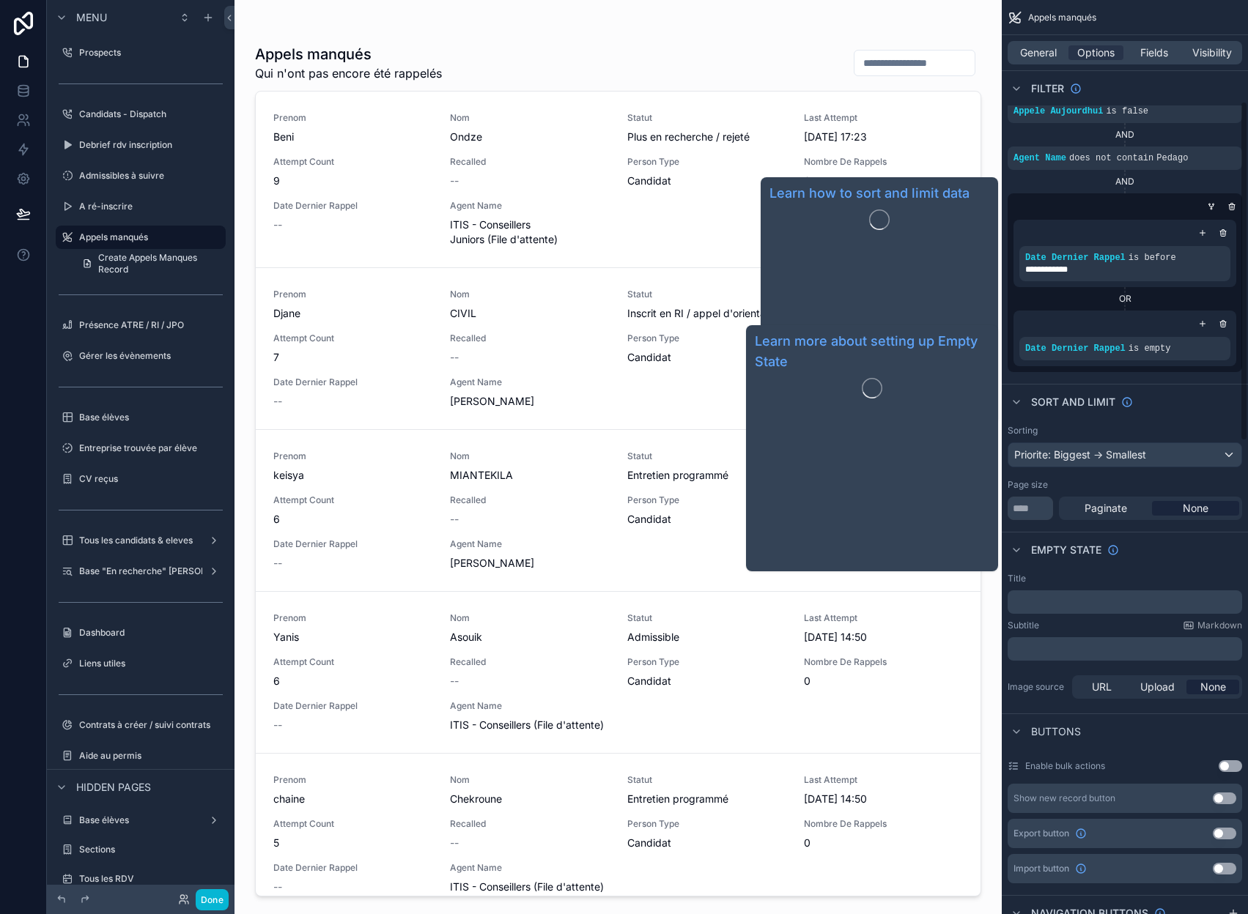
scroll to position [440, 0]
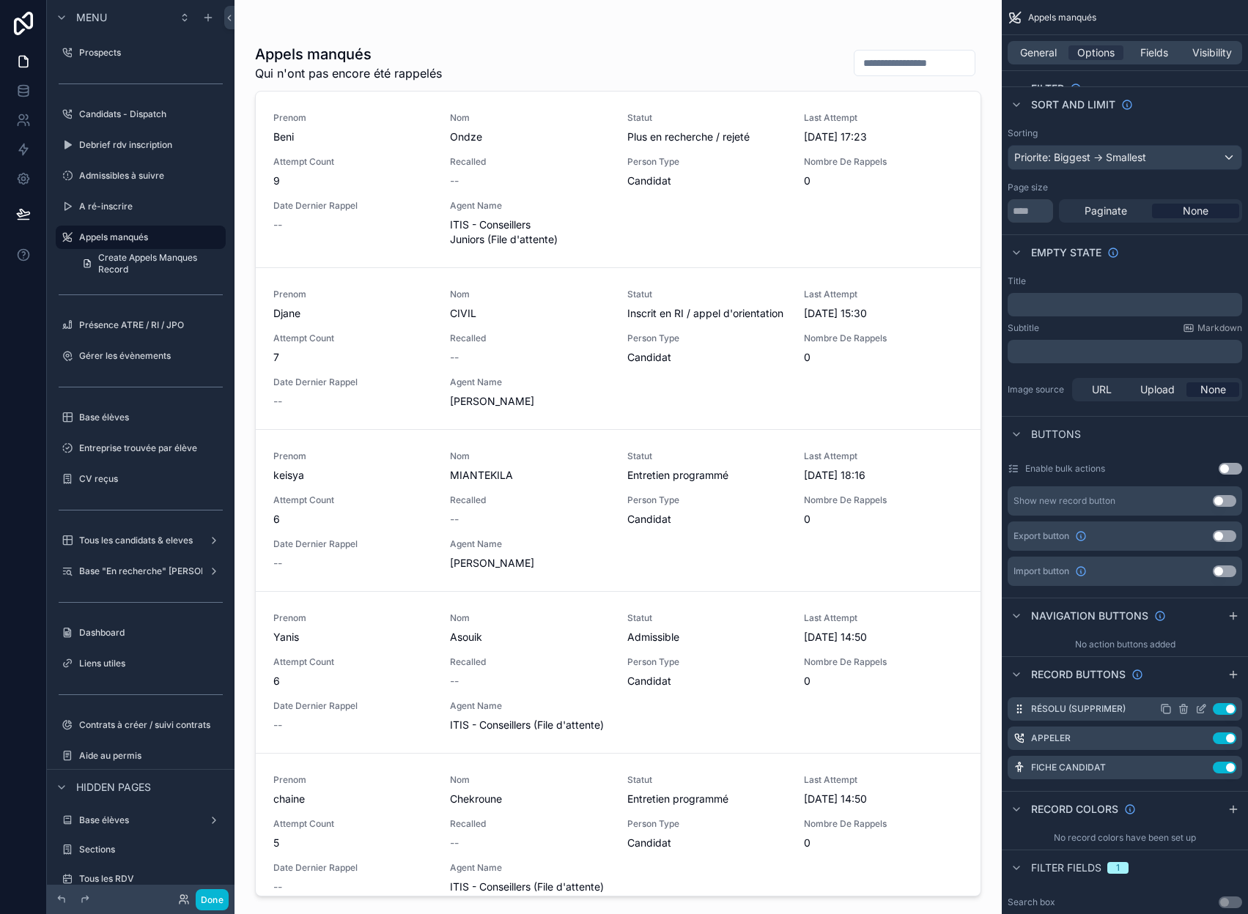
click at [1200, 709] on icon "scrollable content" at bounding box center [1201, 709] width 12 height 12
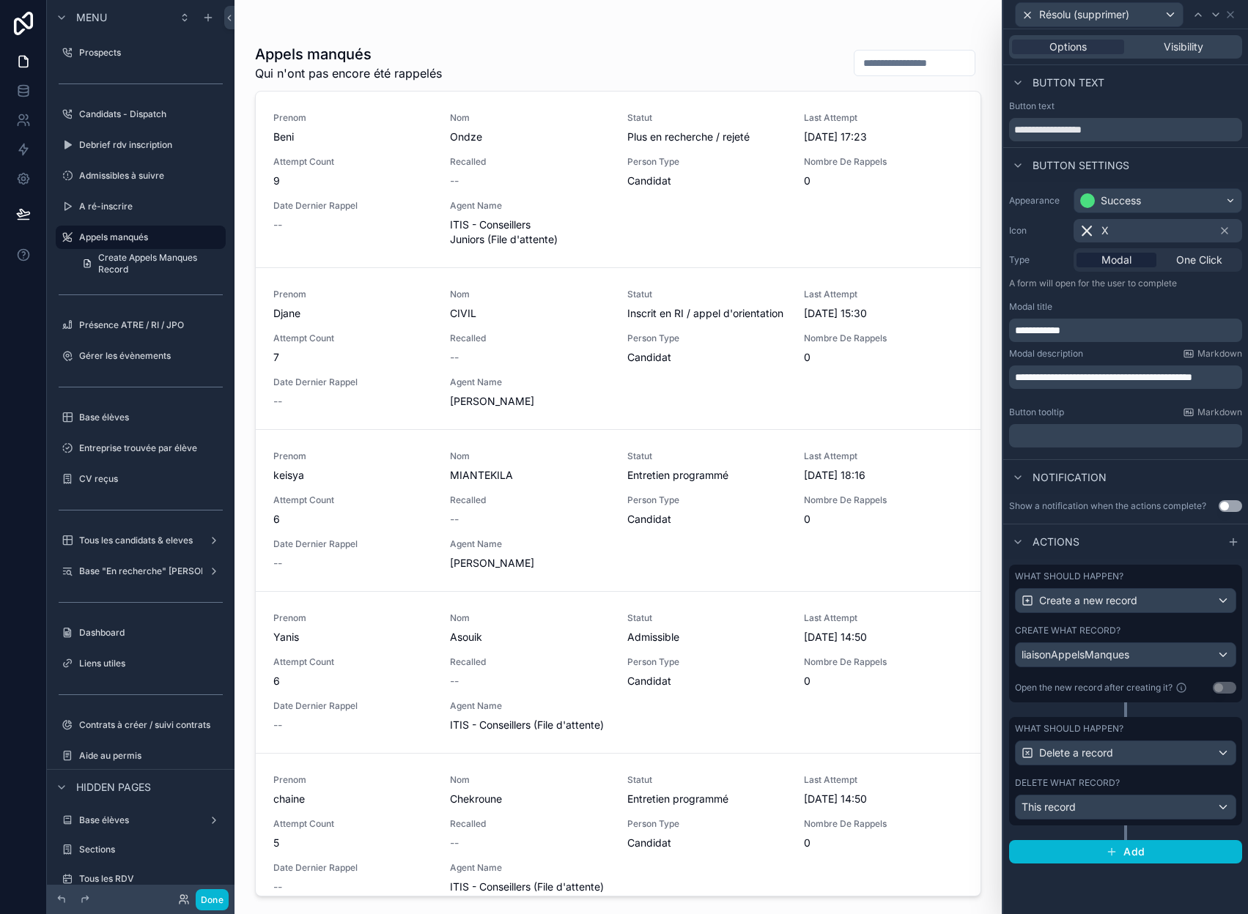
click at [1119, 623] on div "What should happen? Create a new record Create what record? liaisonAppelsManque…" at bounding box center [1125, 634] width 233 height 138
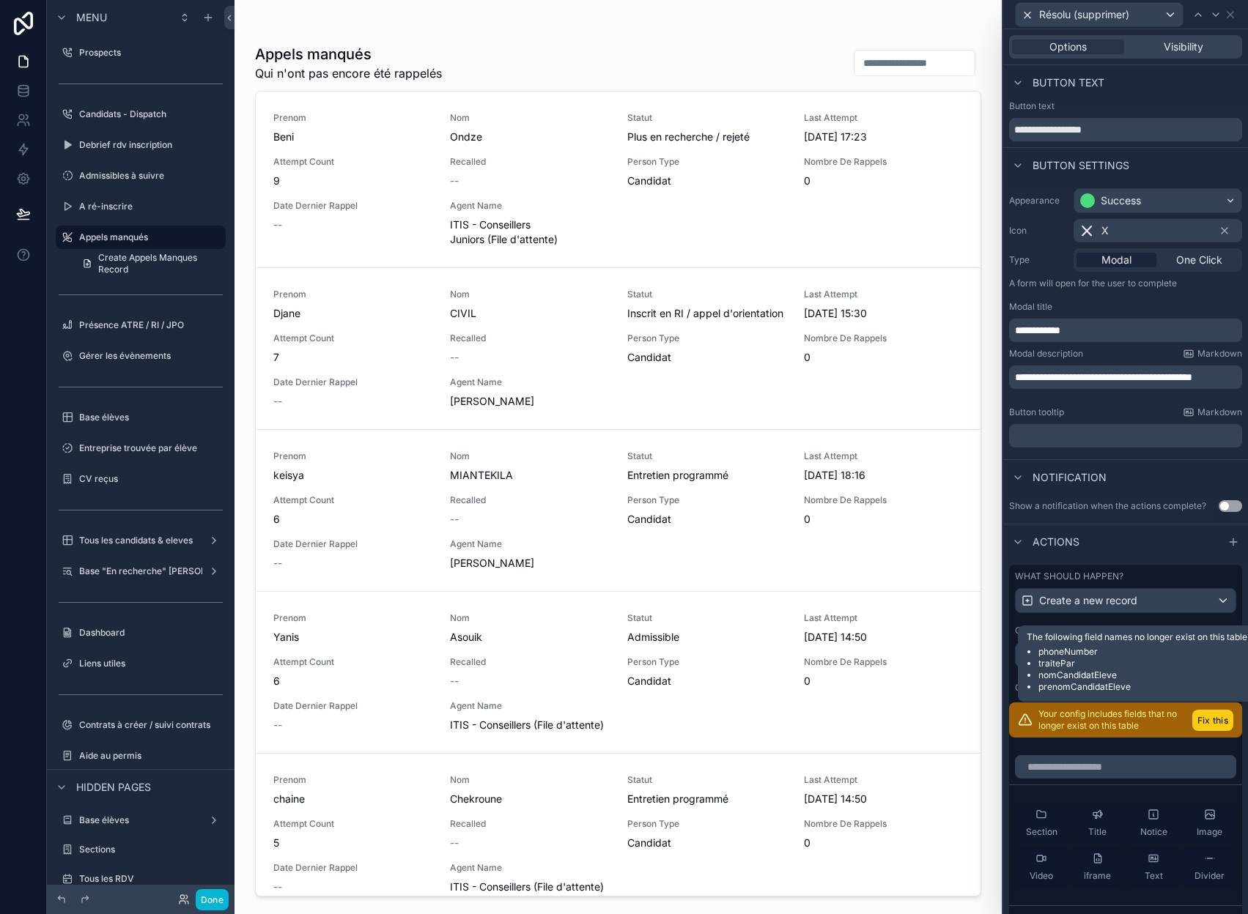
click at [1203, 730] on button "Fix this" at bounding box center [1212, 720] width 41 height 21
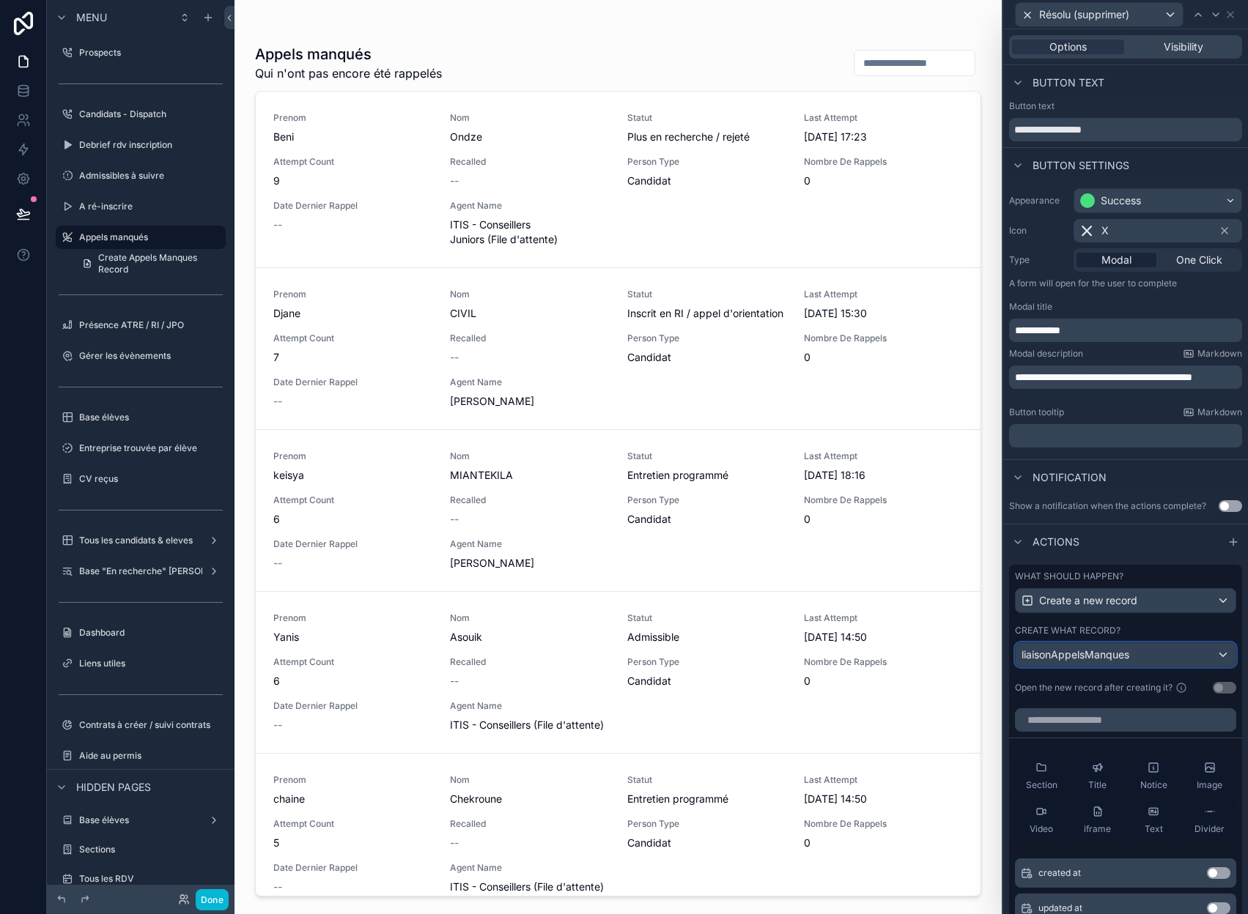
click at [1129, 653] on span "liaisonAppelsManques" at bounding box center [1075, 655] width 108 height 15
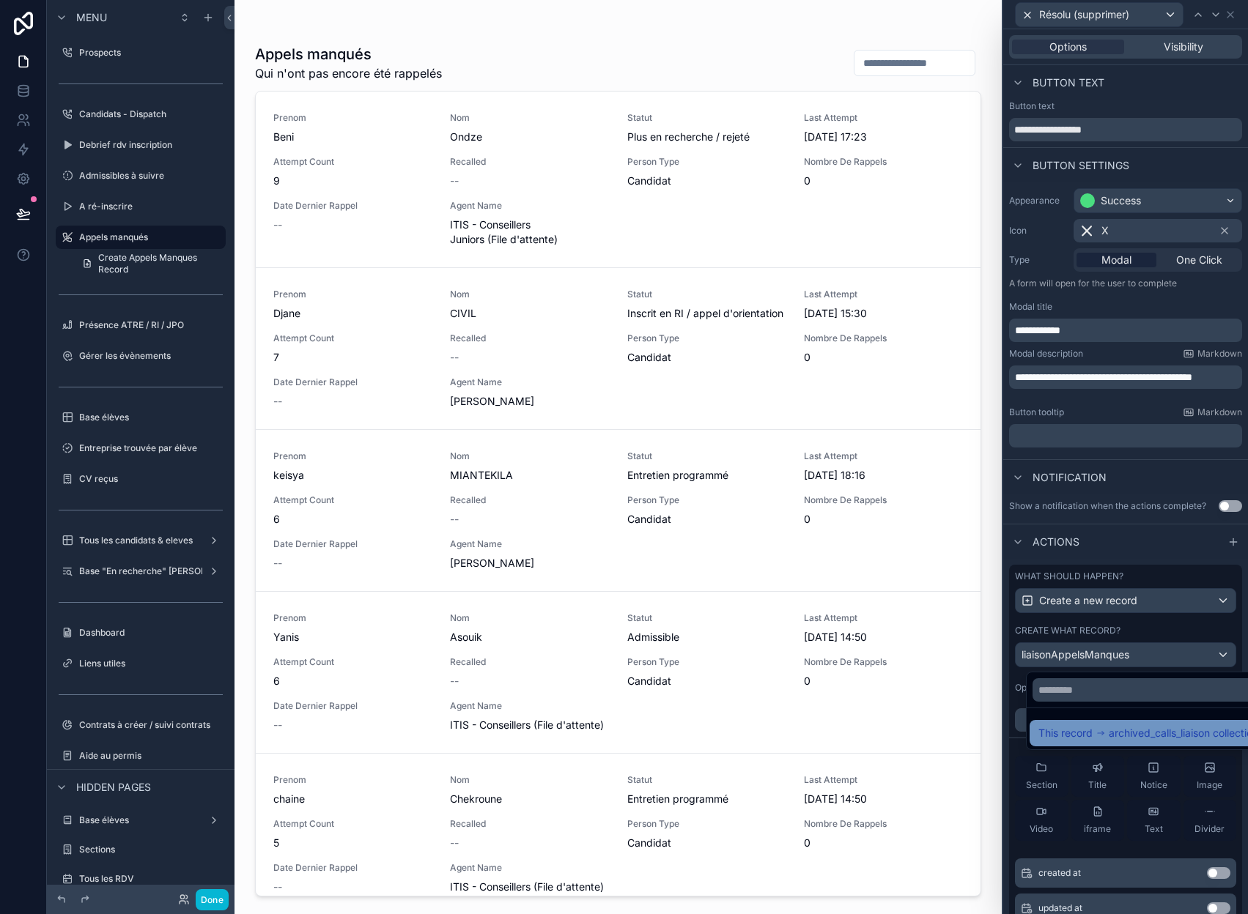
click at [1119, 739] on span "archived_calls_liaison collection" at bounding box center [1182, 734] width 149 height 18
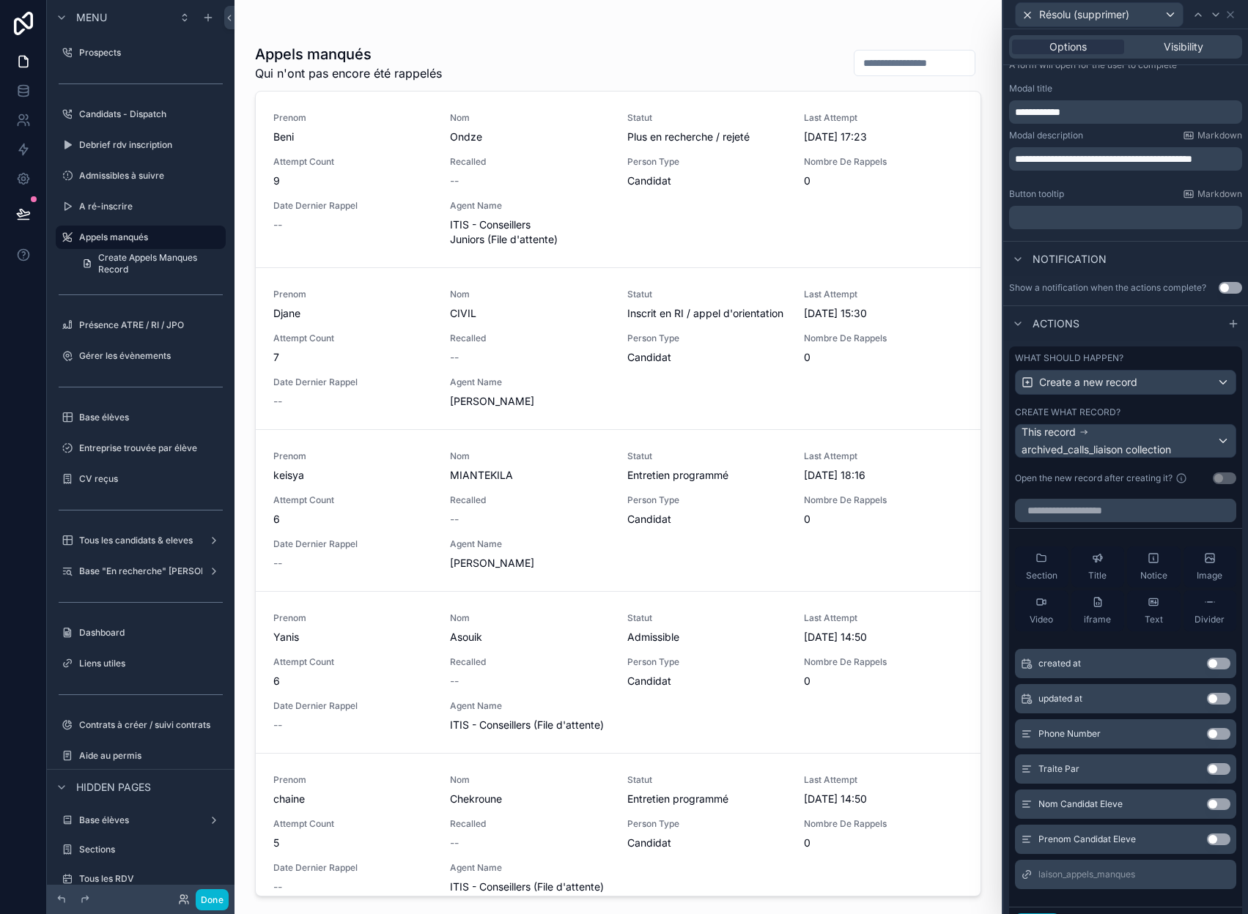
scroll to position [220, 0]
click at [1212, 736] on button "Use setting" at bounding box center [1218, 733] width 23 height 12
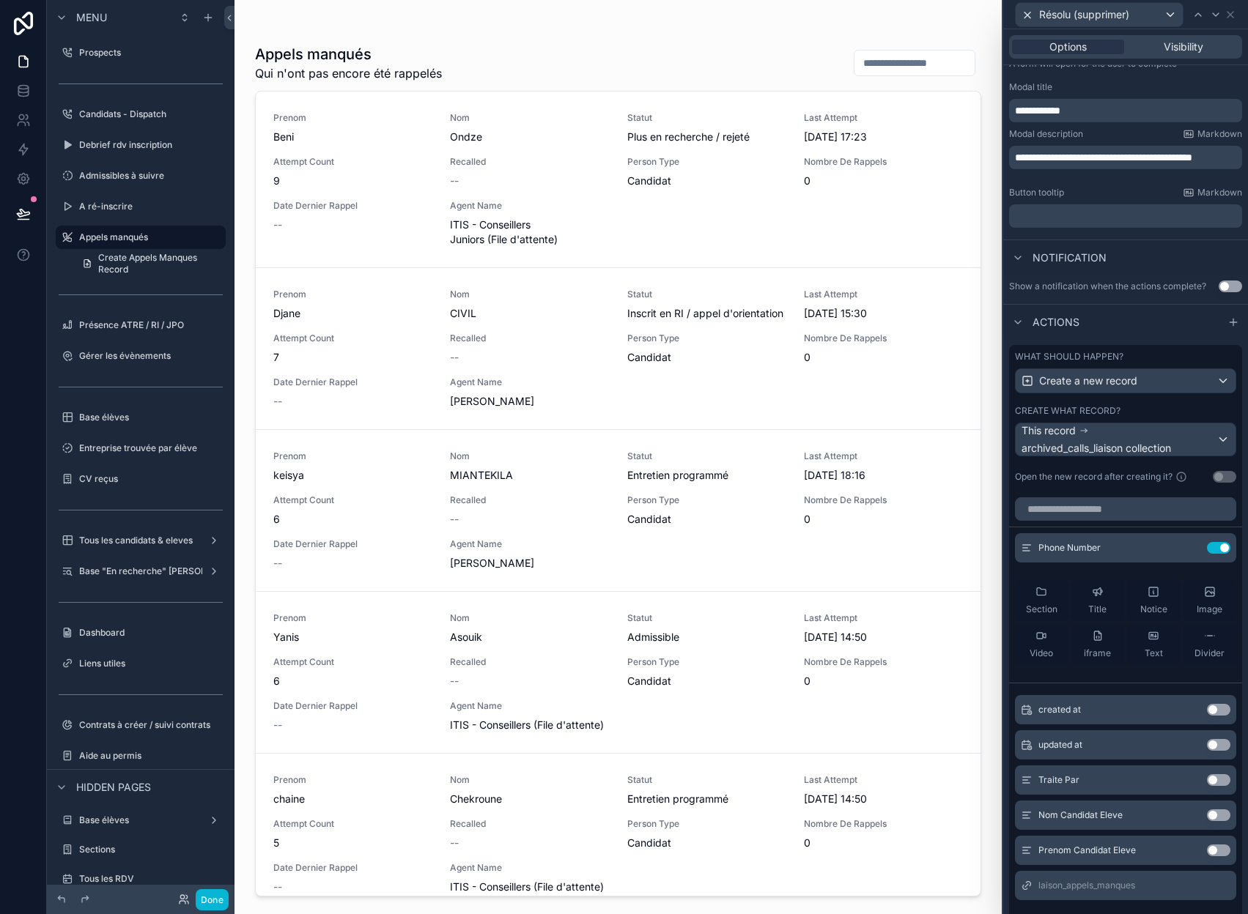
click at [1207, 782] on button "Use setting" at bounding box center [1218, 780] width 23 height 12
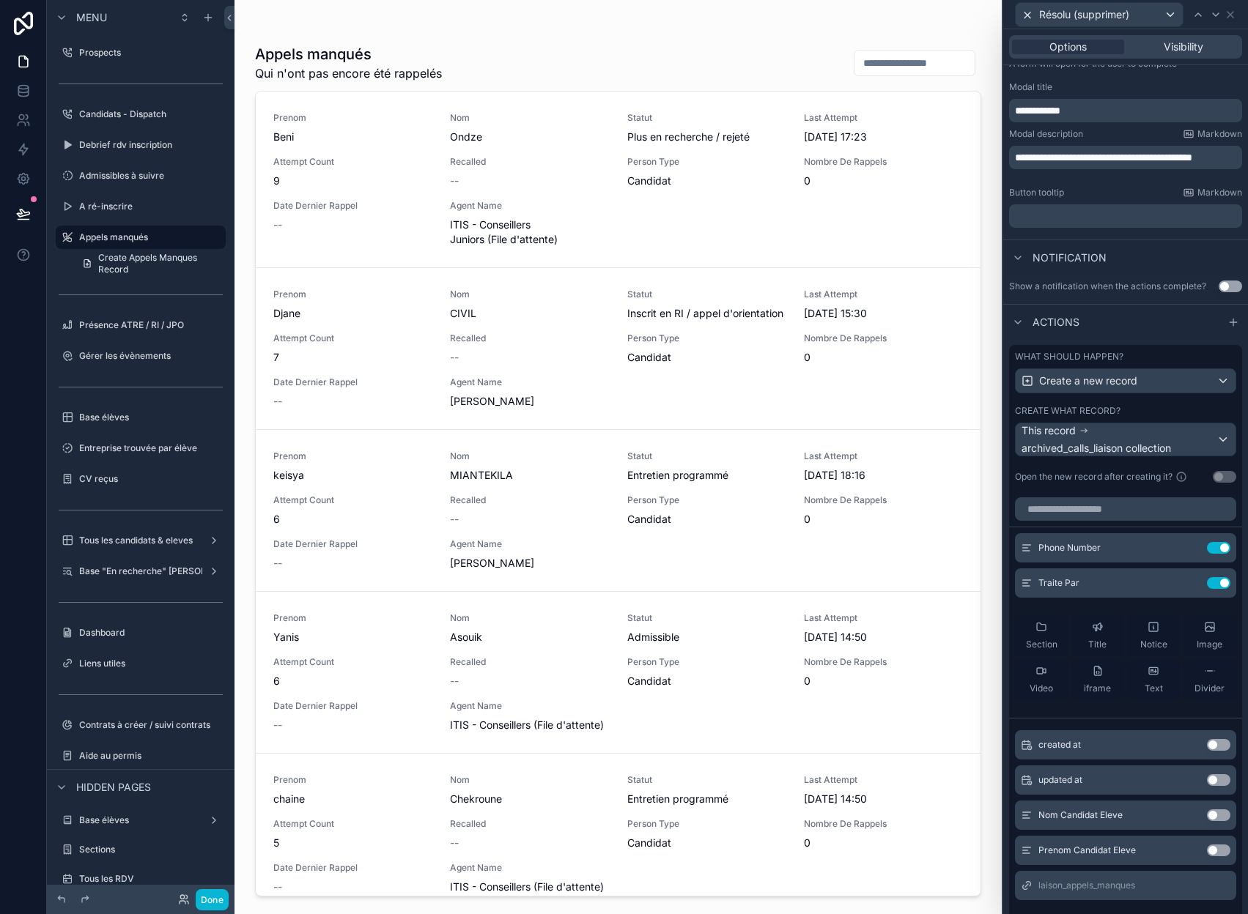
click at [1207, 815] on button "Use setting" at bounding box center [1218, 816] width 23 height 12
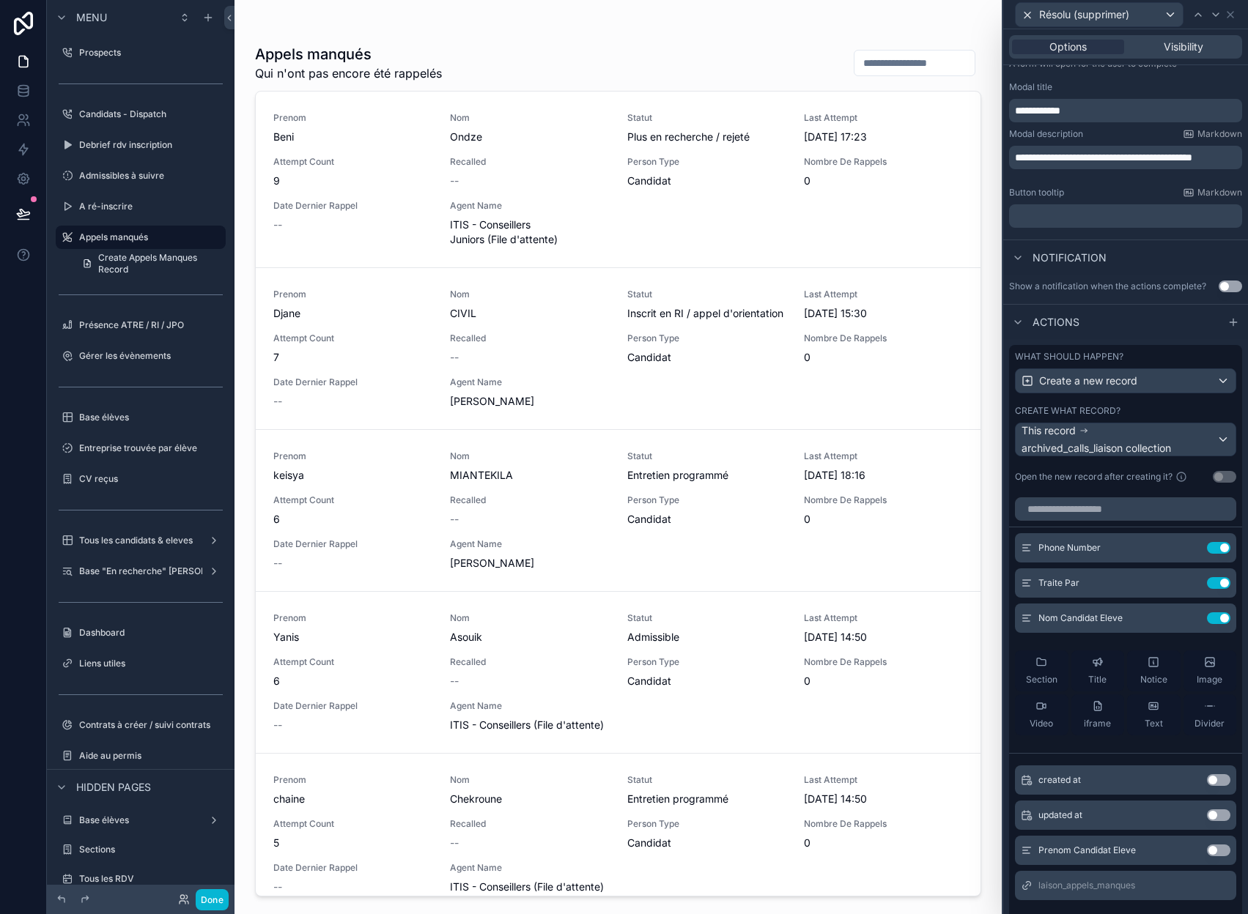
click at [1208, 851] on button "Use setting" at bounding box center [1218, 851] width 23 height 12
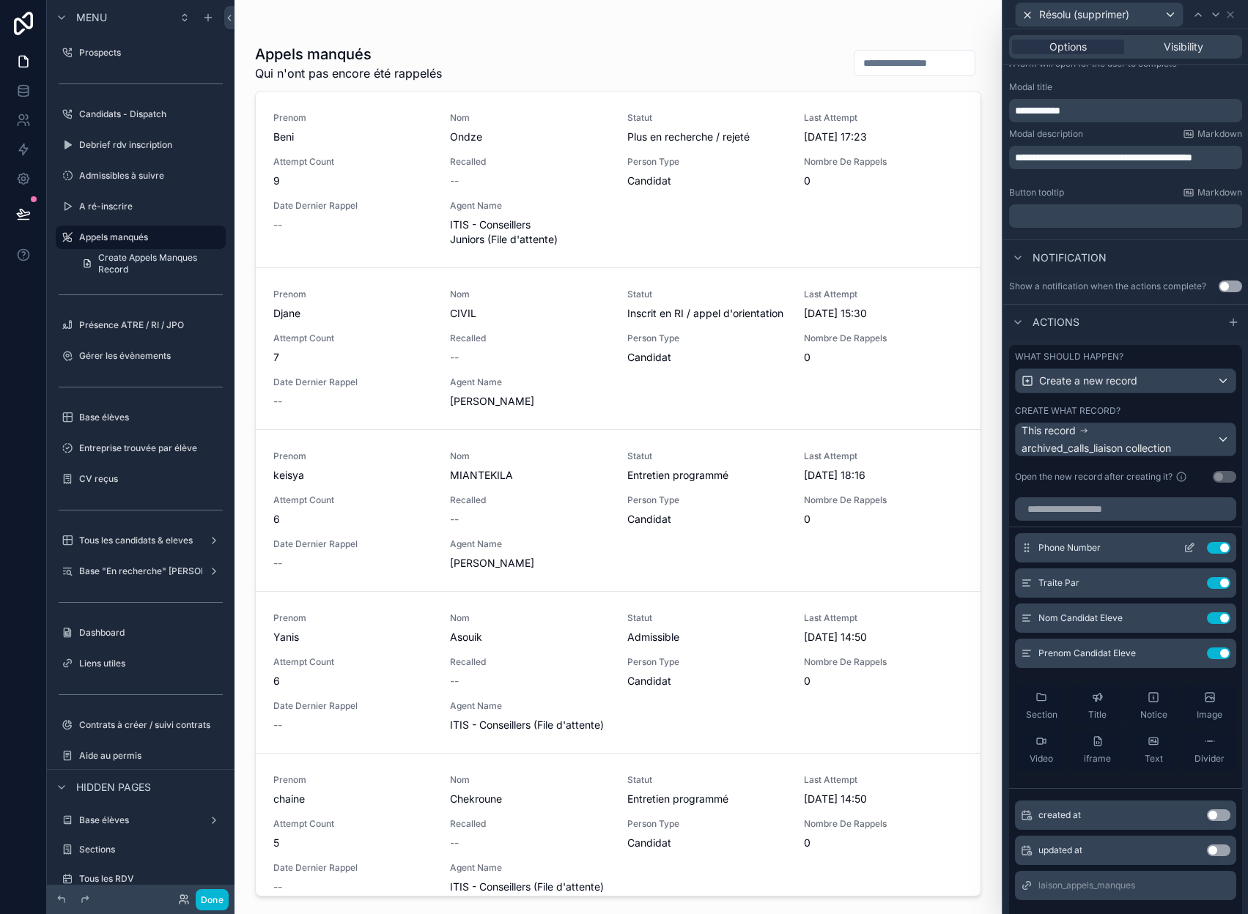
click at [1183, 547] on icon at bounding box center [1189, 548] width 12 height 12
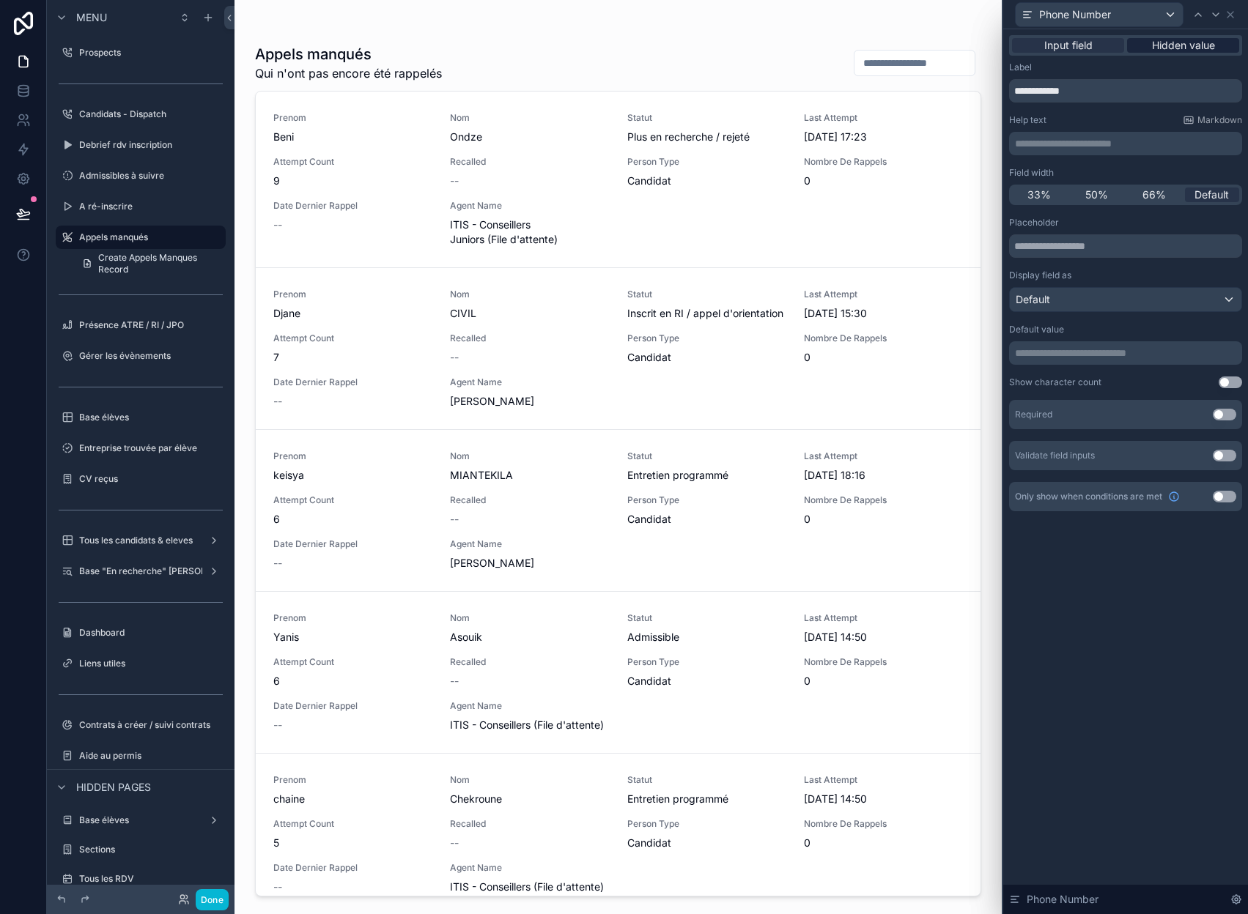
click at [1160, 47] on span "Hidden value" at bounding box center [1183, 45] width 63 height 15
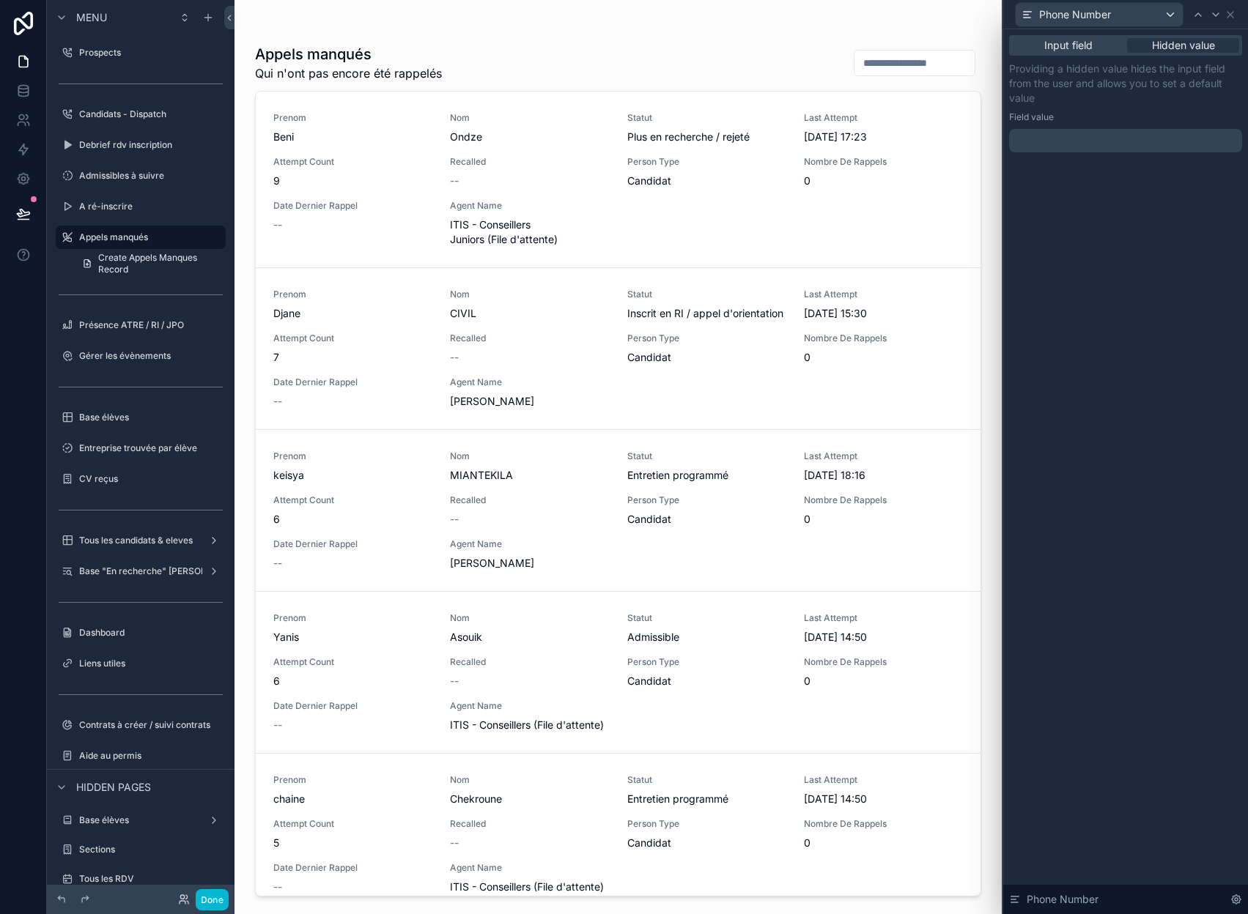
click at [1105, 140] on p "﻿" at bounding box center [1127, 140] width 224 height 15
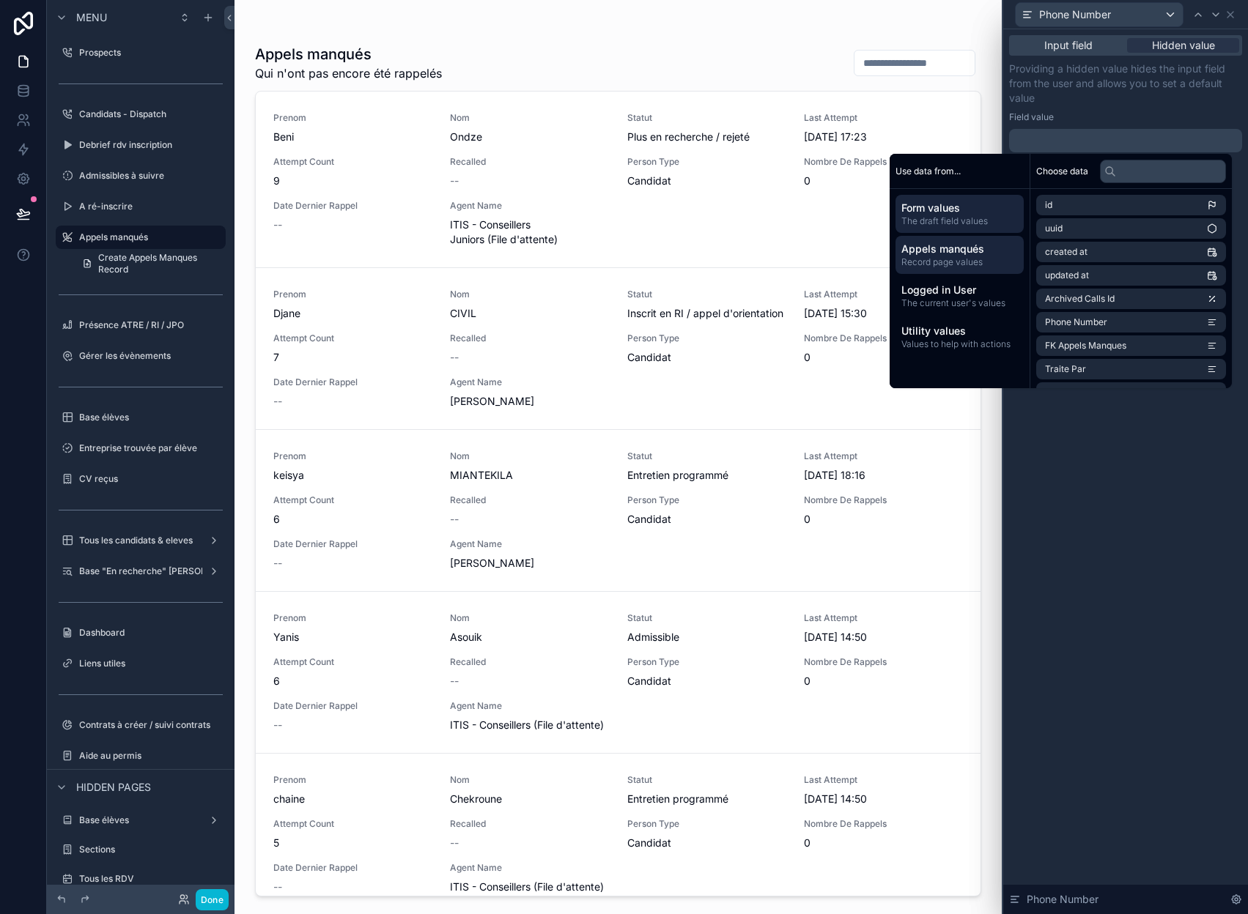
click at [958, 262] on span "Record page values" at bounding box center [959, 262] width 116 height 12
click at [1132, 315] on li "Caller Number Intl" at bounding box center [1131, 319] width 190 height 21
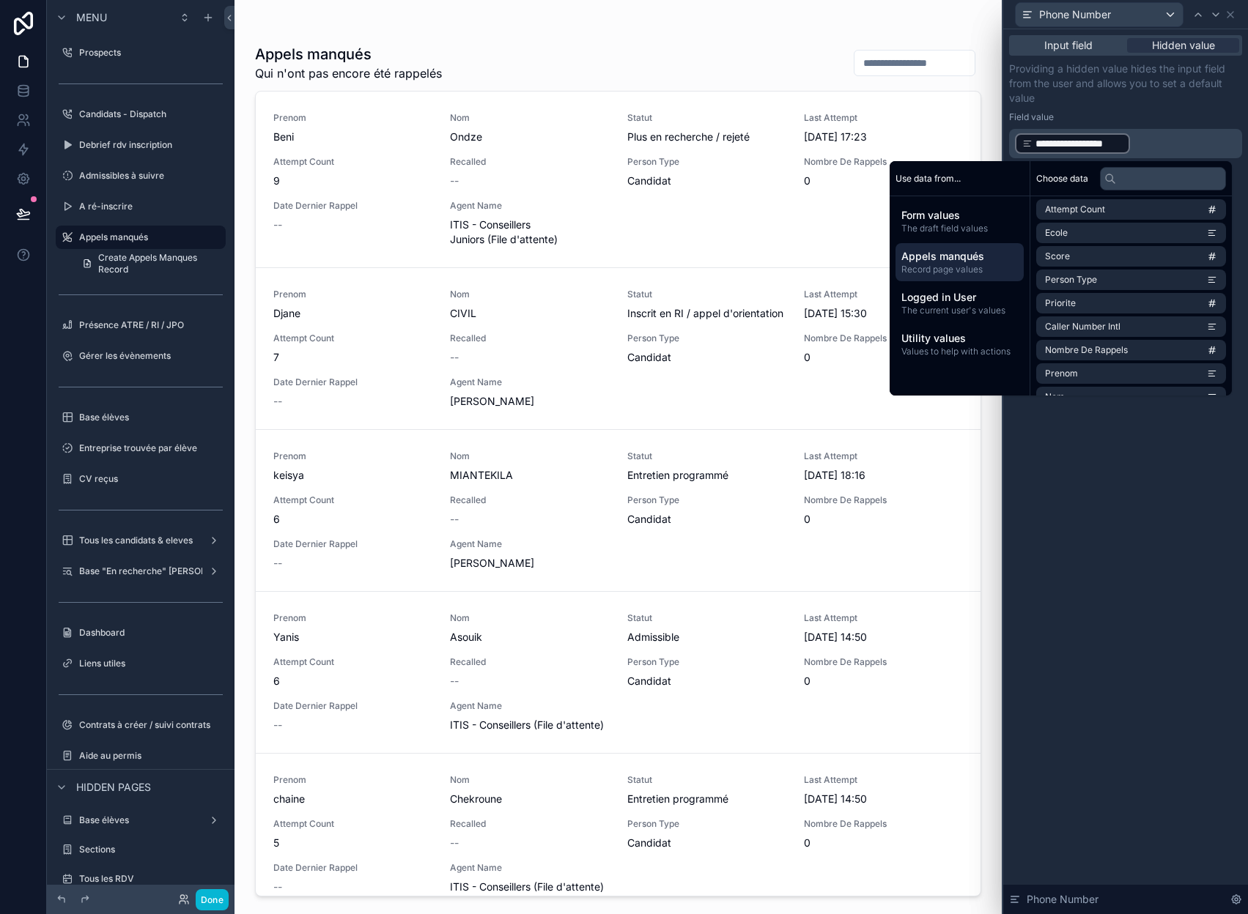
click at [1177, 102] on p "Providing a hidden value hides the input field from the user and allows you to …" at bounding box center [1125, 84] width 233 height 44
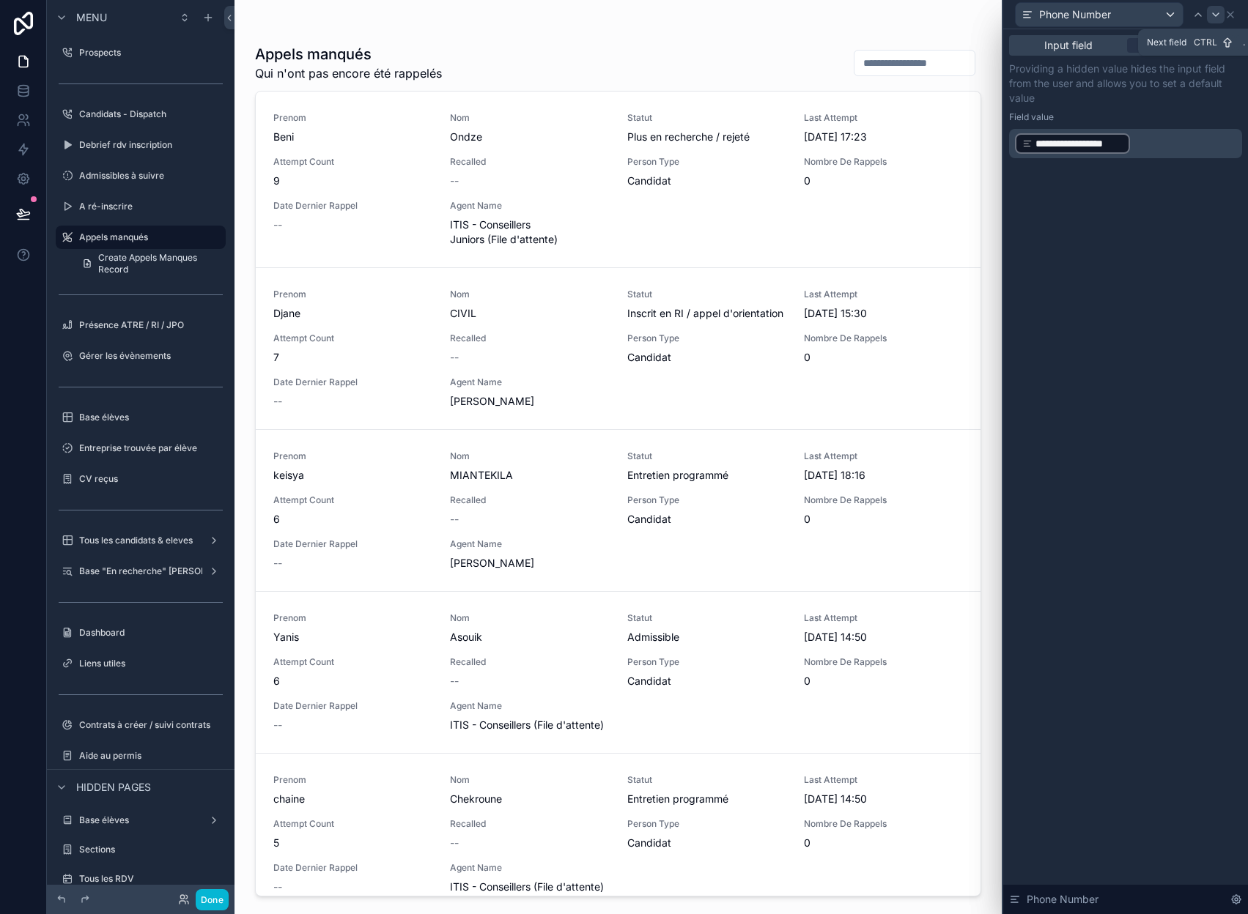
click at [1216, 15] on icon at bounding box center [1215, 14] width 6 height 3
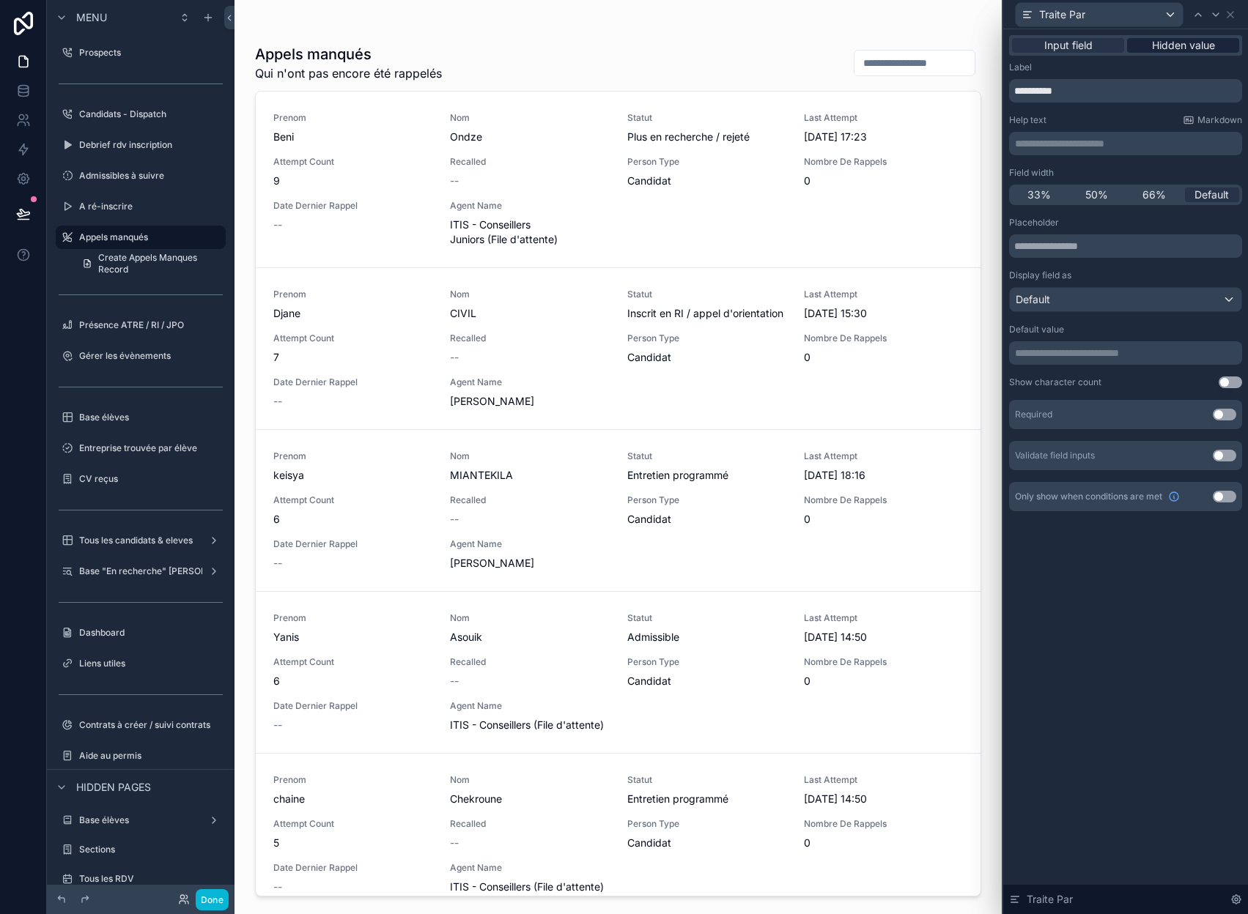
click at [1195, 41] on span "Hidden value" at bounding box center [1183, 45] width 63 height 15
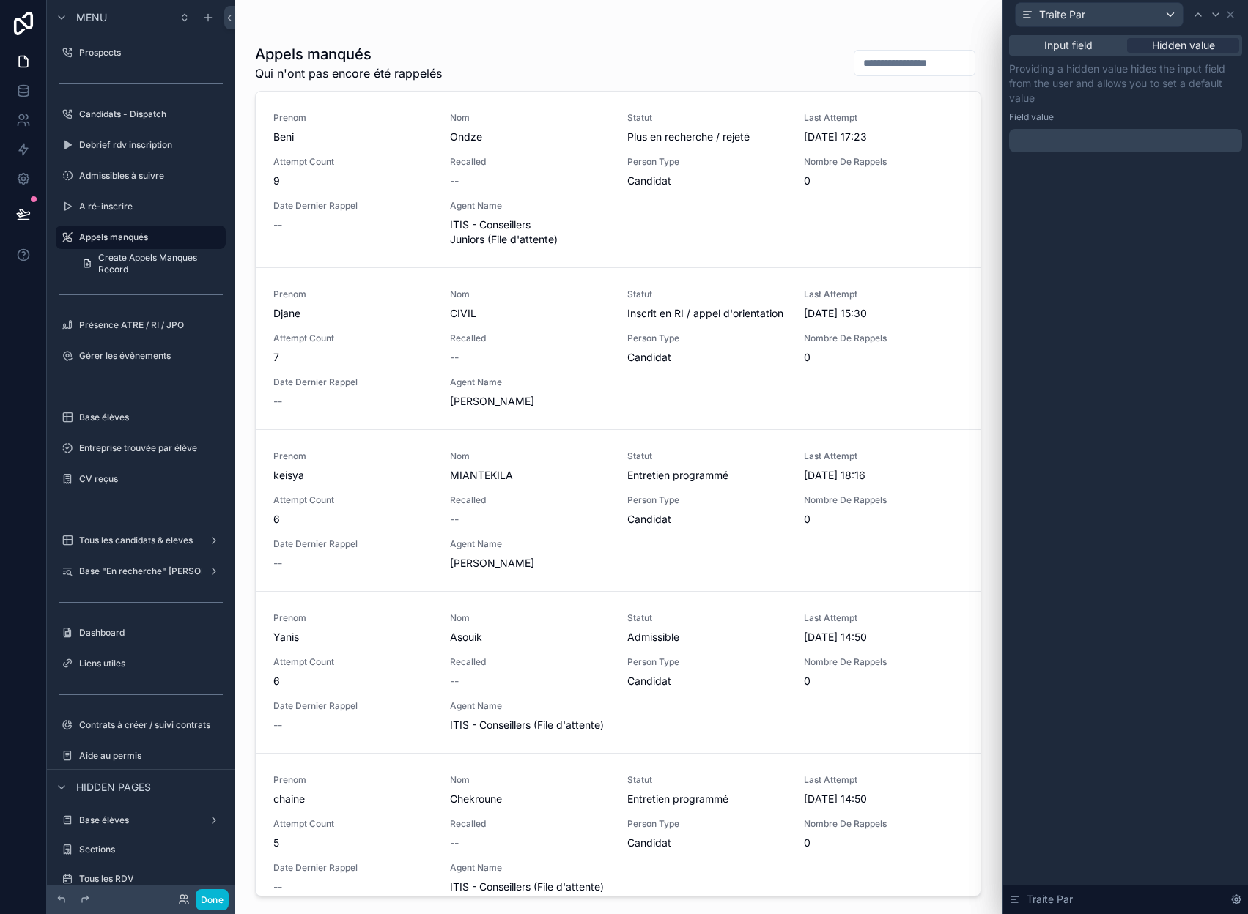
click at [1082, 144] on p "﻿" at bounding box center [1127, 140] width 224 height 15
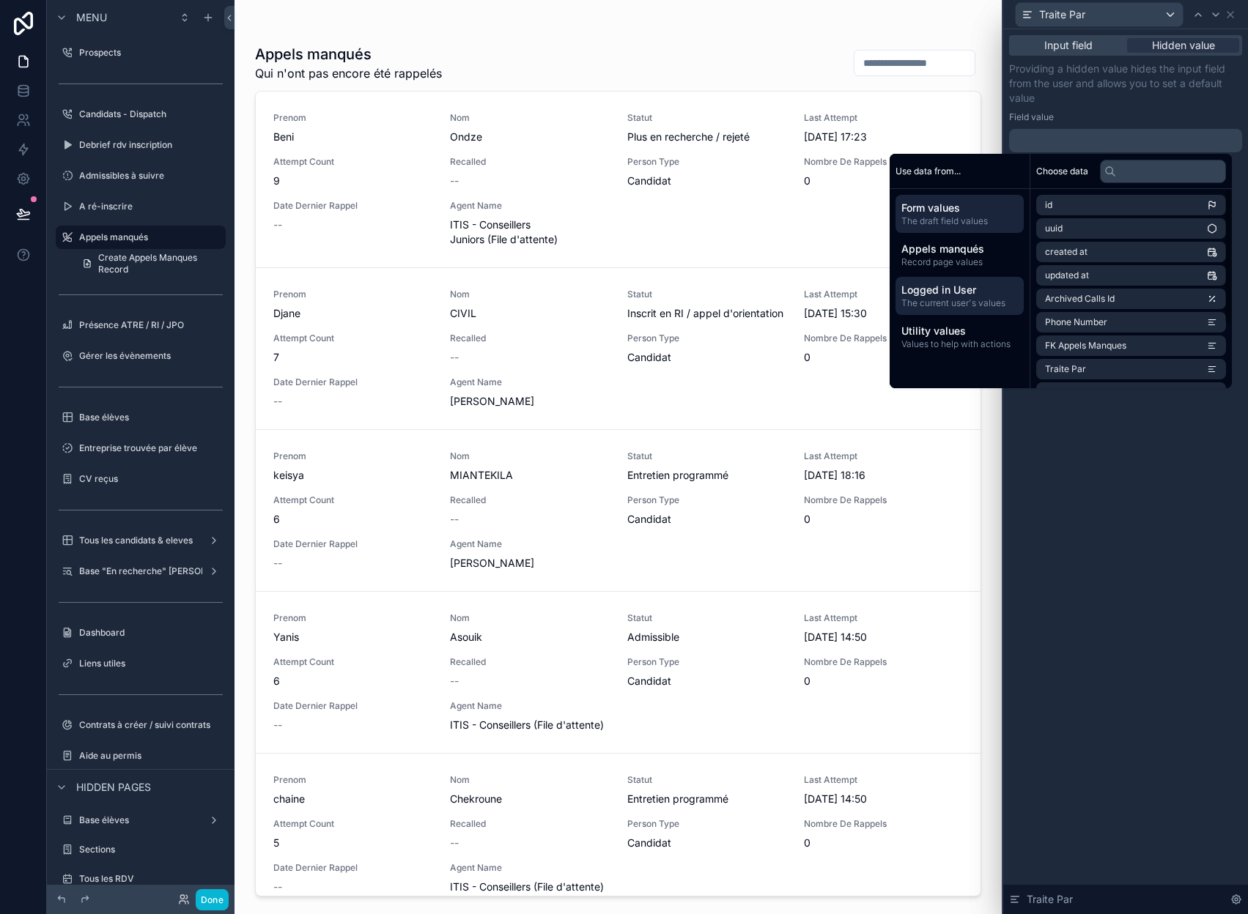
click at [972, 305] on span "The current user's values" at bounding box center [959, 303] width 116 height 12
click at [1088, 233] on li "email" at bounding box center [1131, 228] width 190 height 21
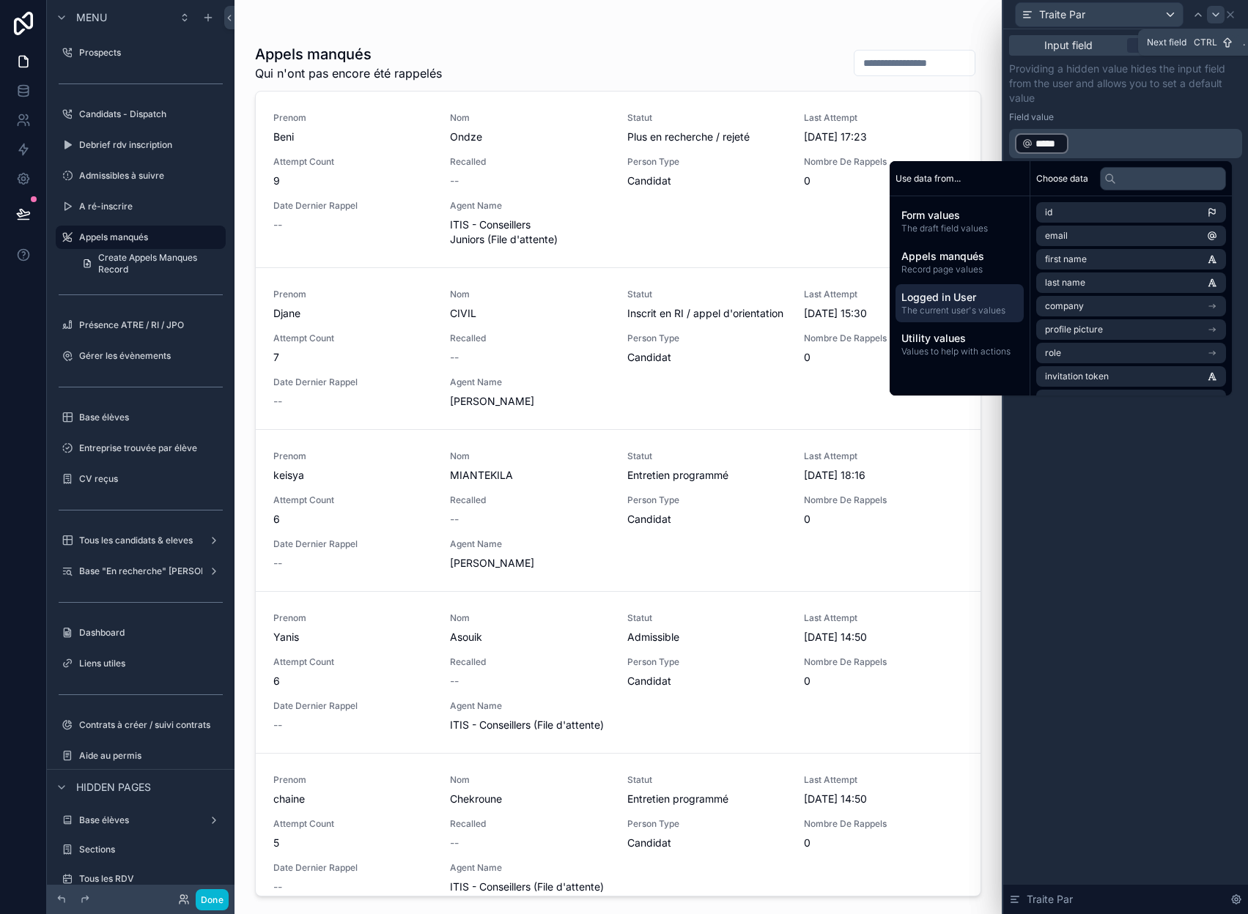
click at [1213, 17] on icon at bounding box center [1215, 15] width 12 height 12
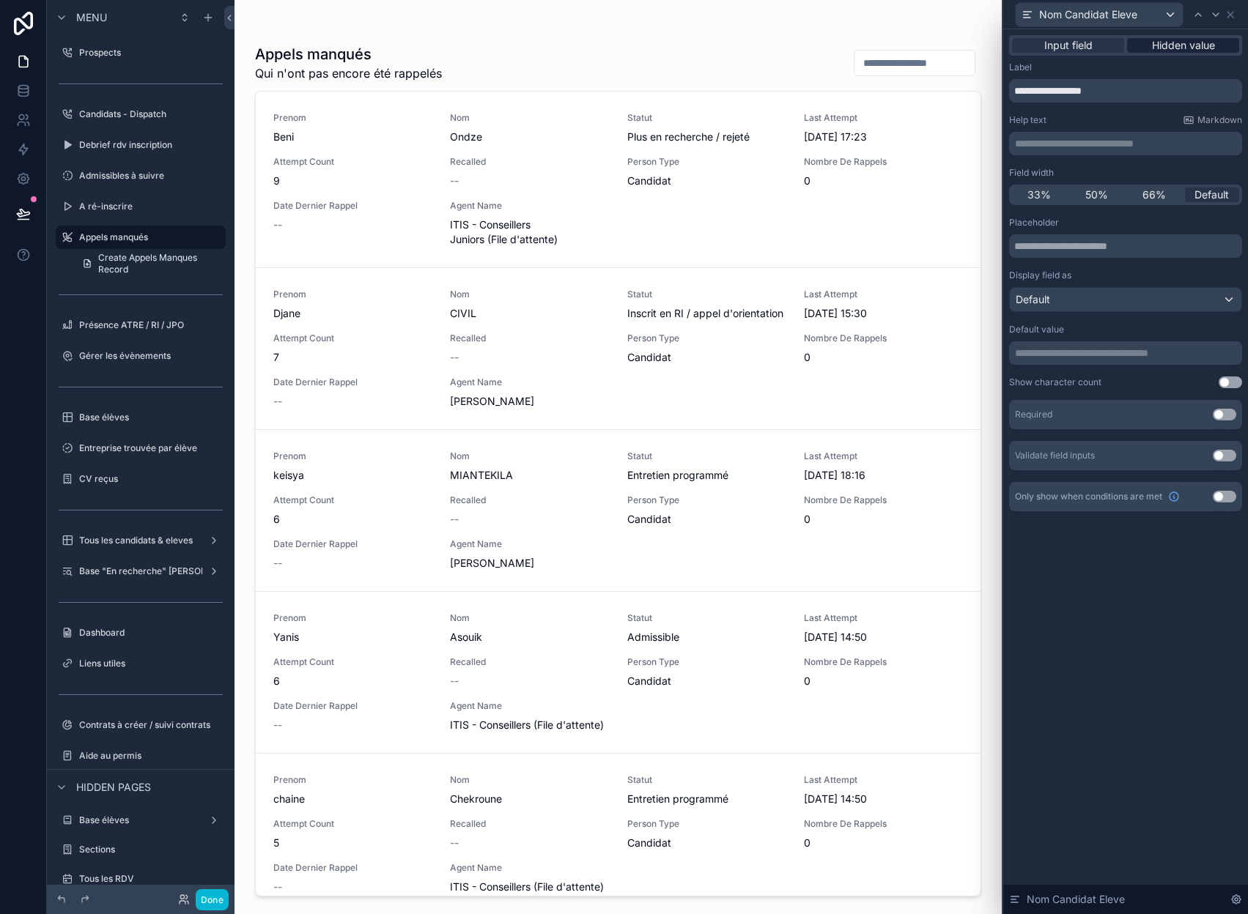
click at [1177, 45] on span "Hidden value" at bounding box center [1183, 45] width 63 height 15
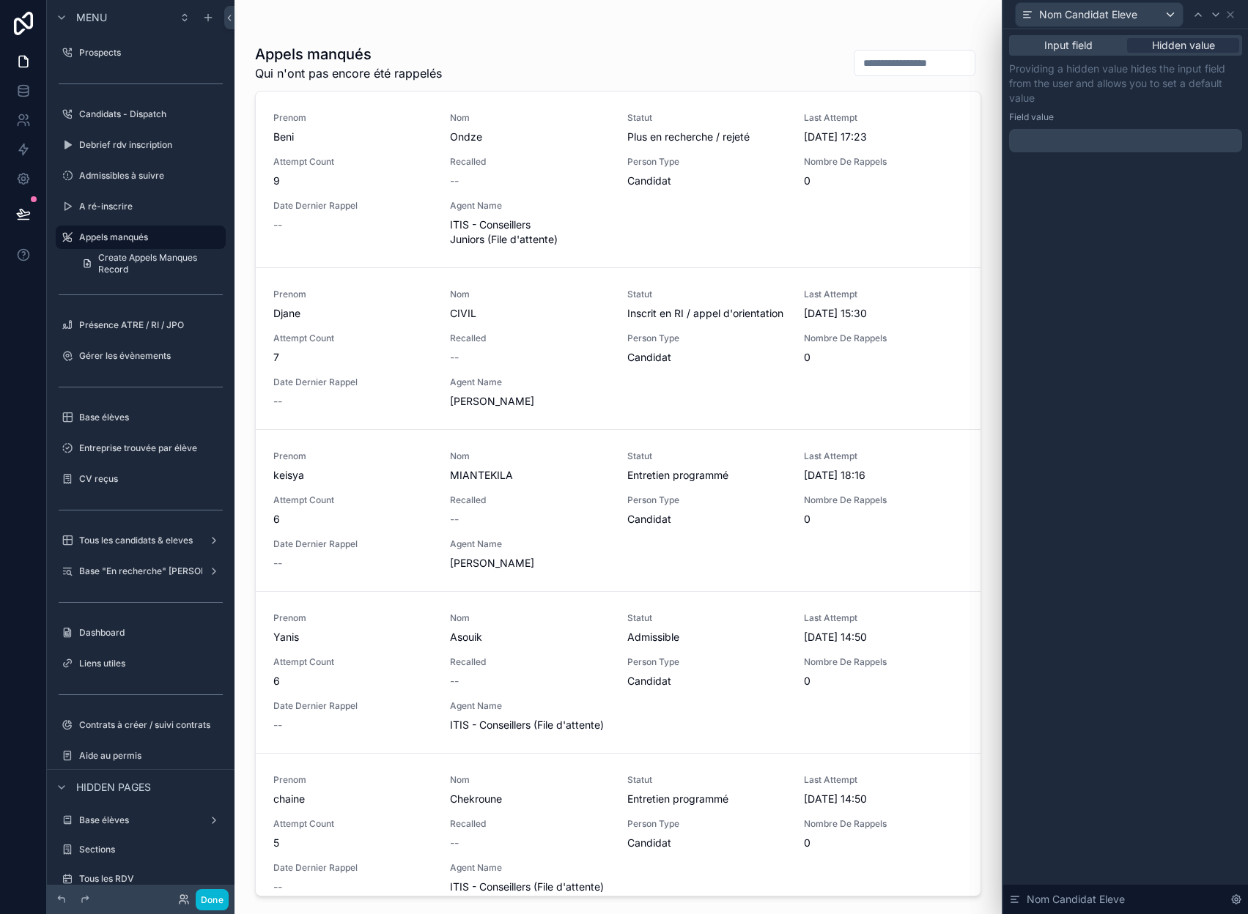
click at [1108, 149] on div "﻿" at bounding box center [1125, 140] width 233 height 23
click at [1111, 143] on p "﻿" at bounding box center [1127, 140] width 224 height 15
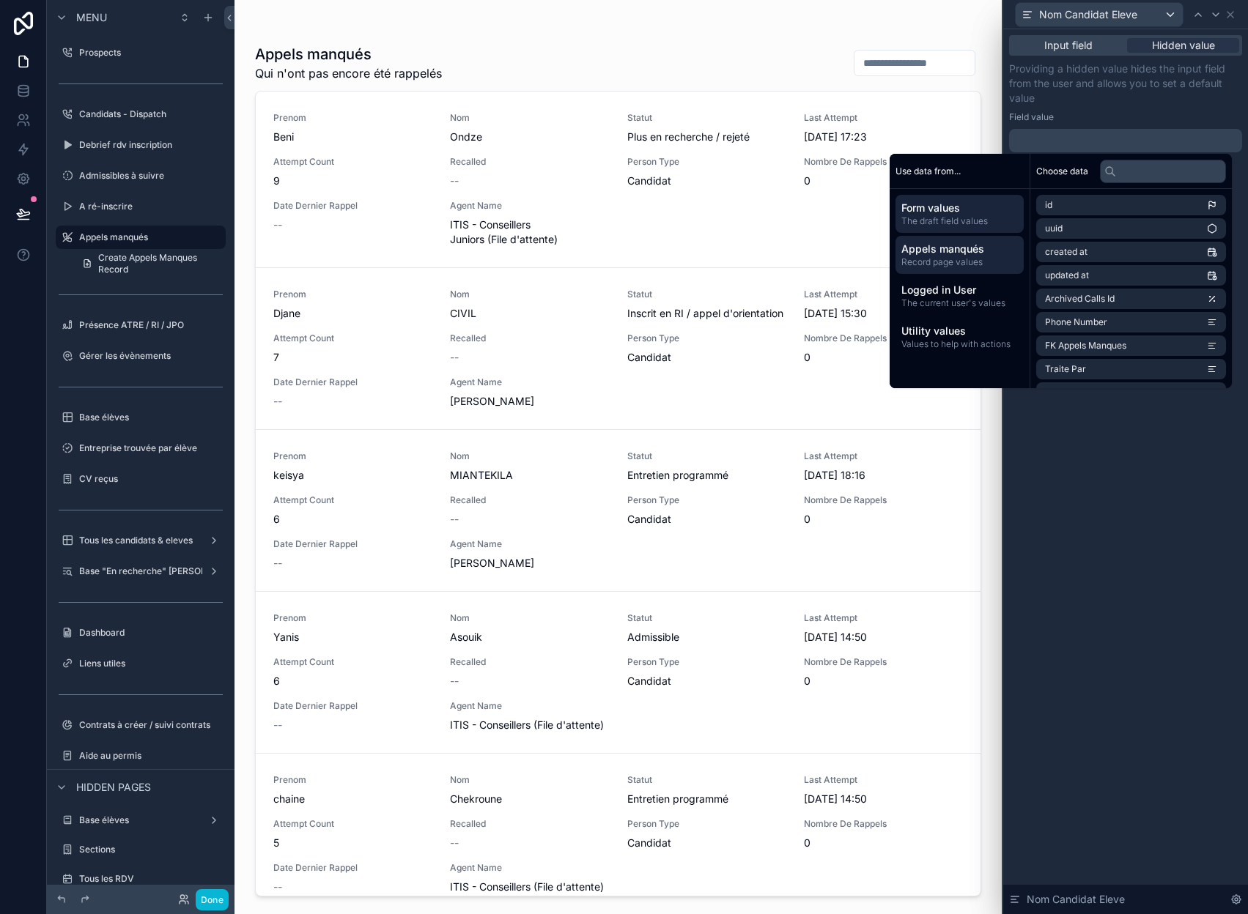
click at [968, 249] on span "Appels manqués" at bounding box center [959, 249] width 116 height 15
click at [955, 294] on span "Logged in User" at bounding box center [959, 290] width 116 height 15
click at [966, 263] on span "Record page values" at bounding box center [959, 262] width 116 height 12
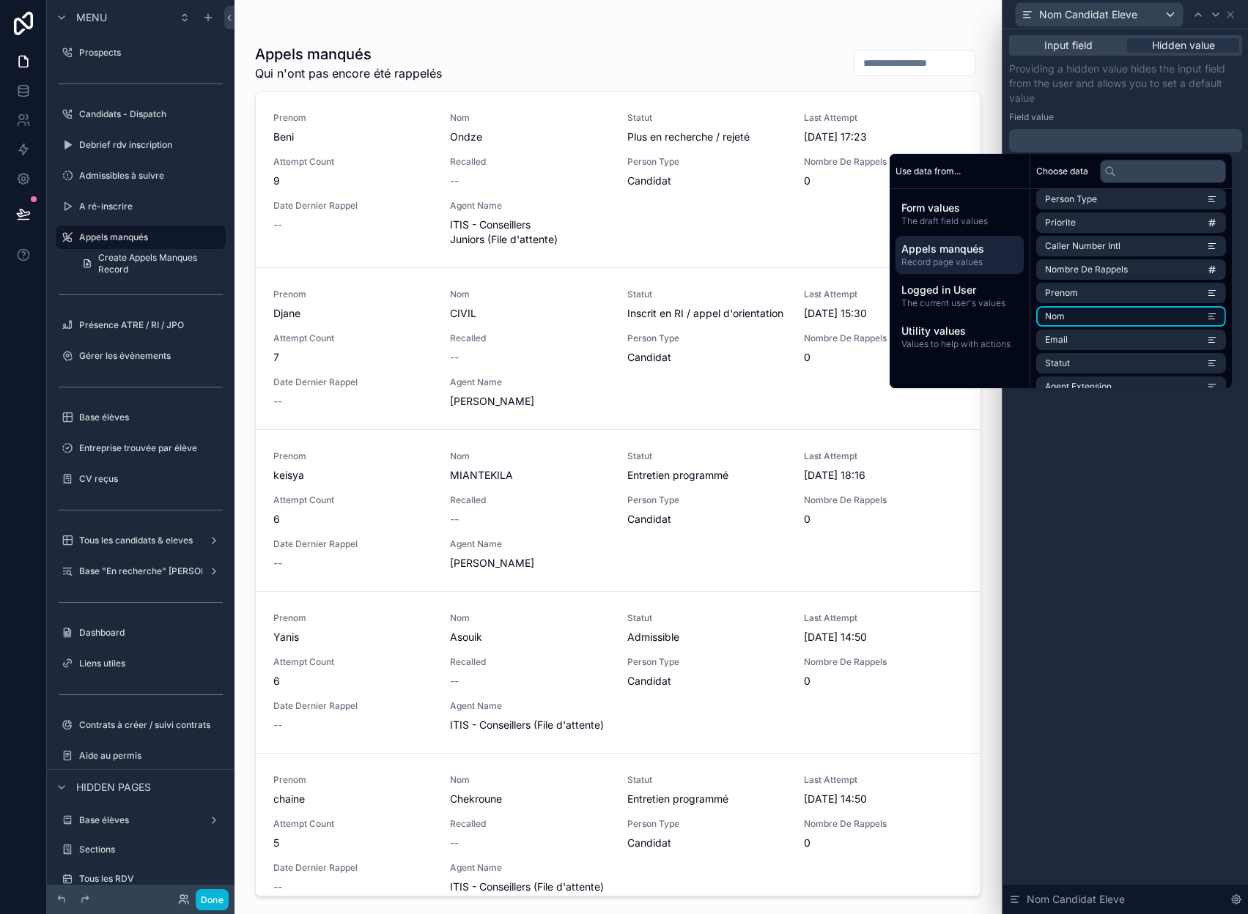
click at [1077, 311] on li "Nom" at bounding box center [1131, 316] width 190 height 21
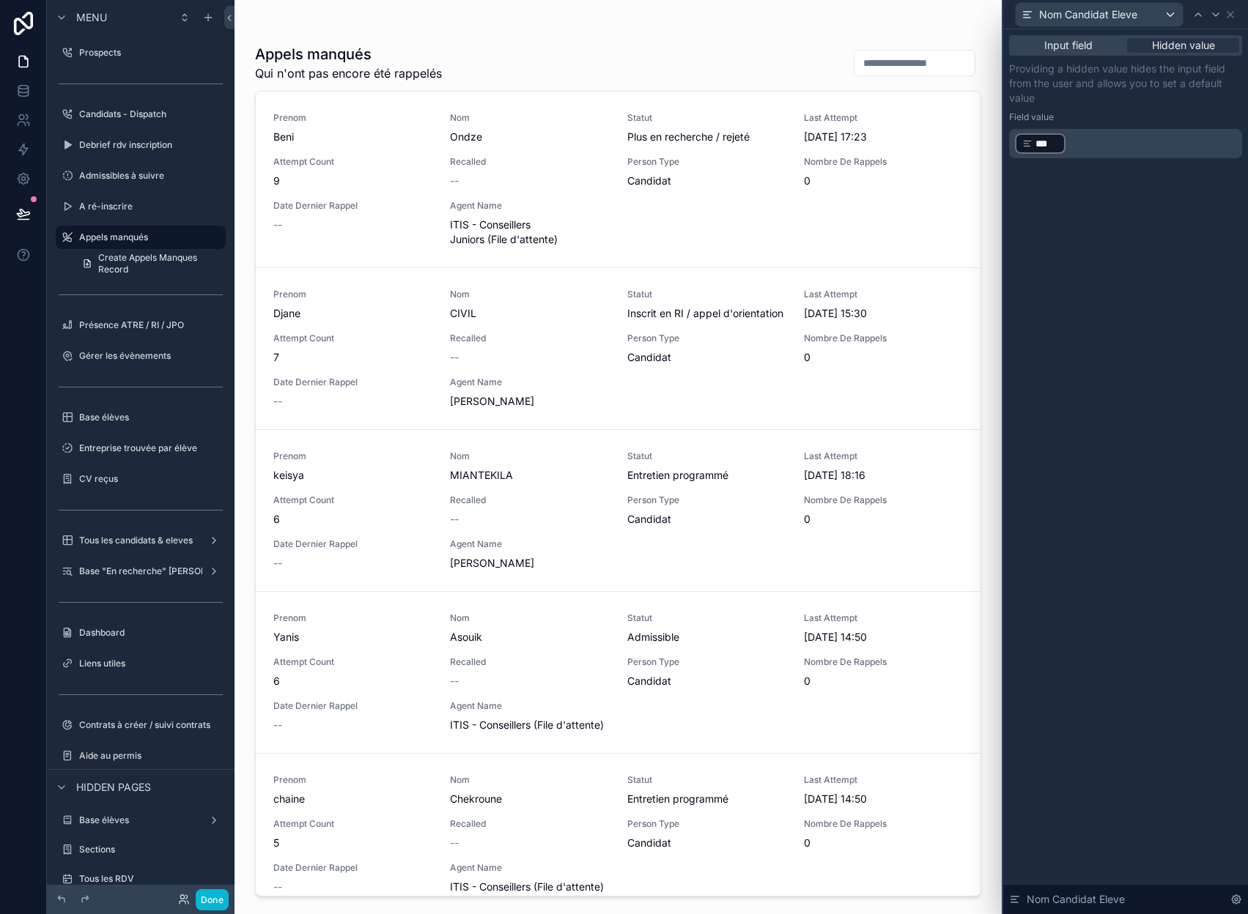
click at [1166, 108] on div "Providing a hidden value hides the input field from the user and allows you to …" at bounding box center [1125, 110] width 233 height 97
click at [1213, 16] on icon at bounding box center [1215, 15] width 12 height 12
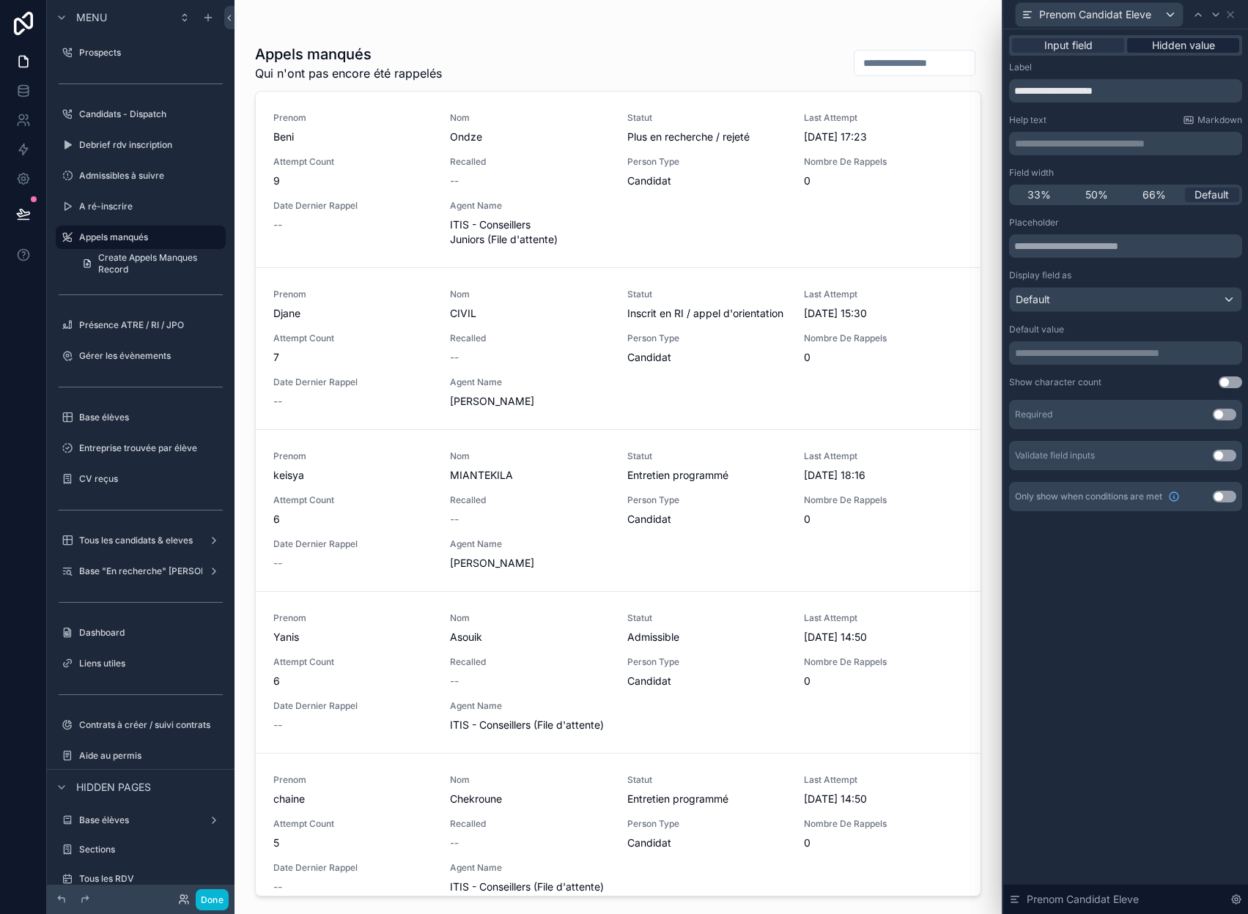
click at [1183, 40] on span "Hidden value" at bounding box center [1183, 45] width 63 height 15
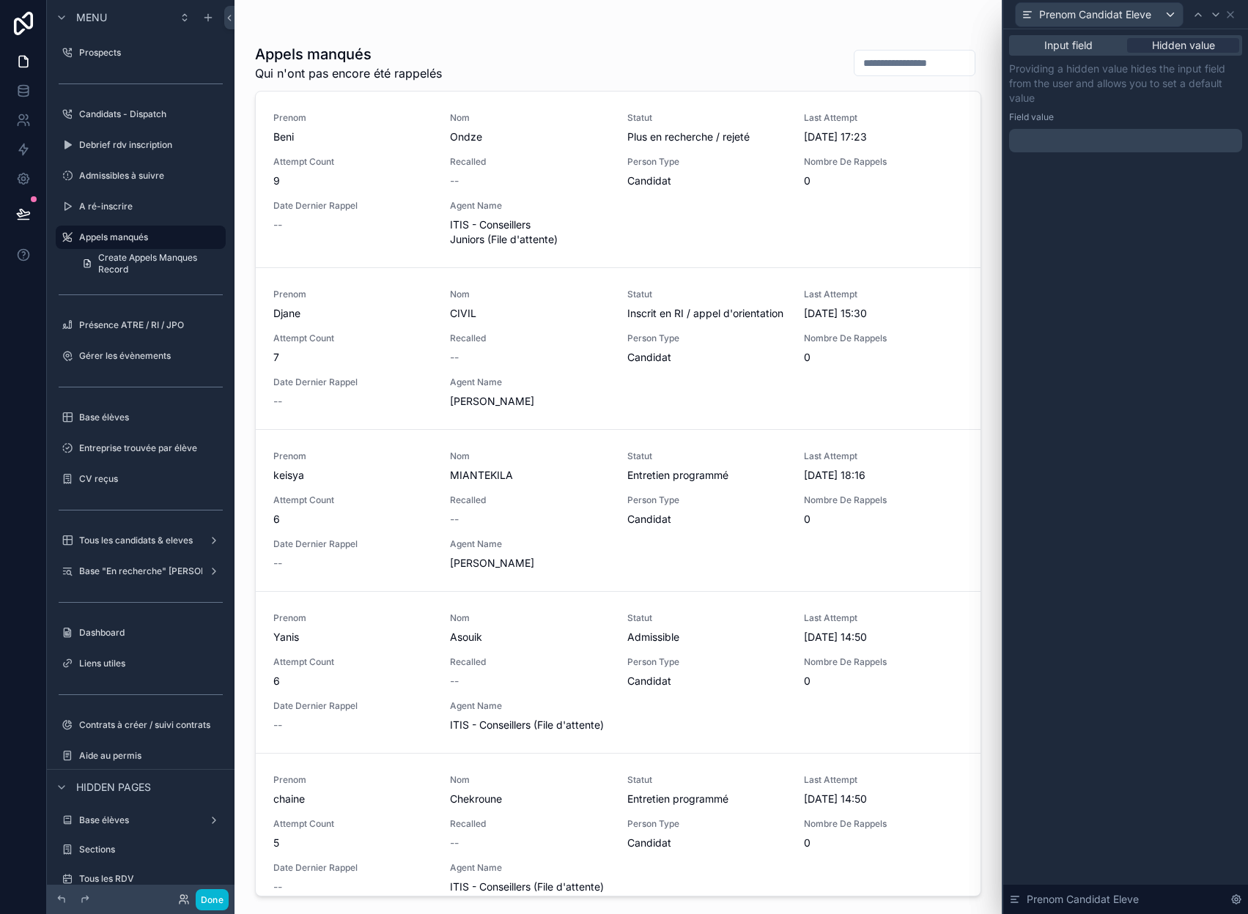
click at [1100, 150] on div "﻿" at bounding box center [1125, 140] width 233 height 23
click at [1101, 144] on p "﻿" at bounding box center [1127, 140] width 224 height 15
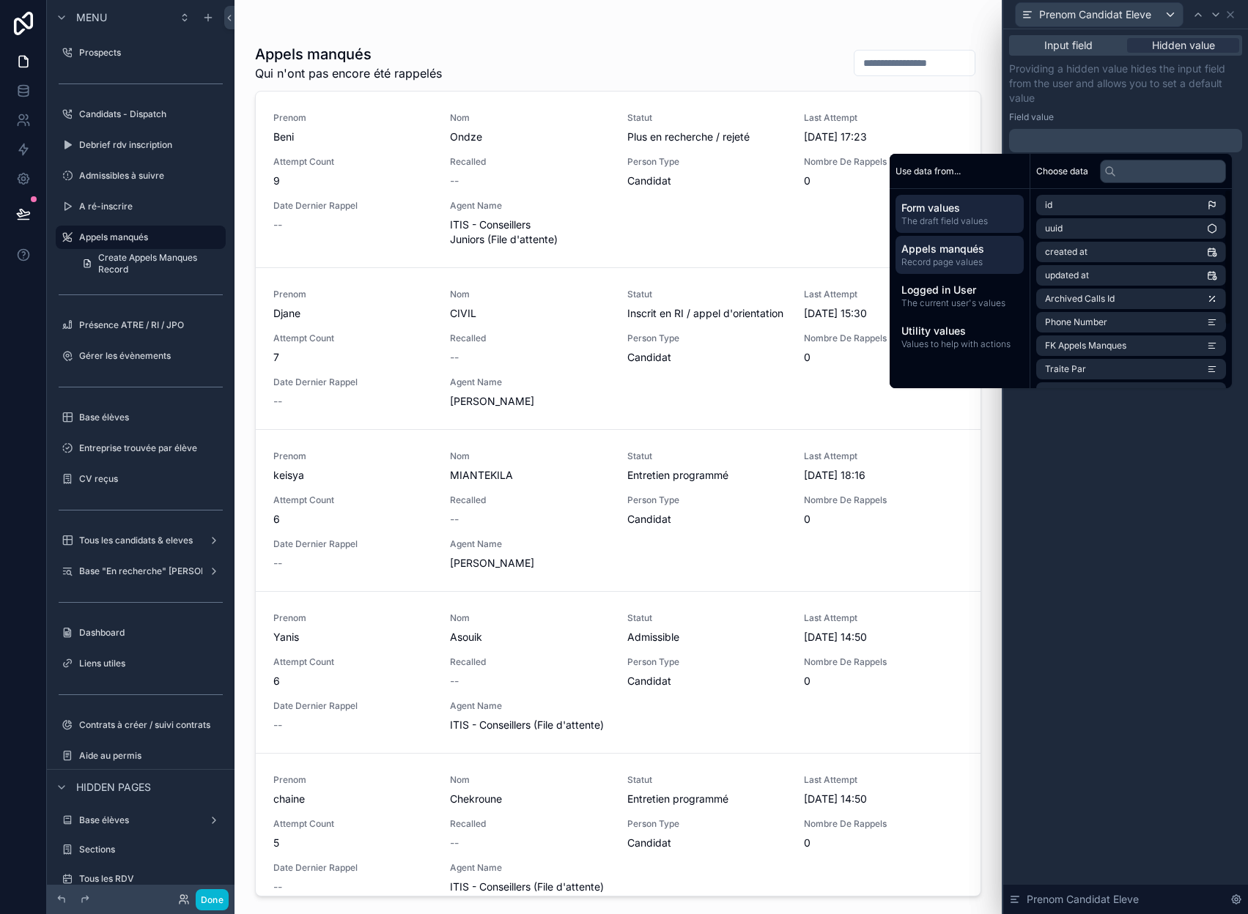
click at [971, 247] on span "Appels manqués" at bounding box center [959, 249] width 116 height 15
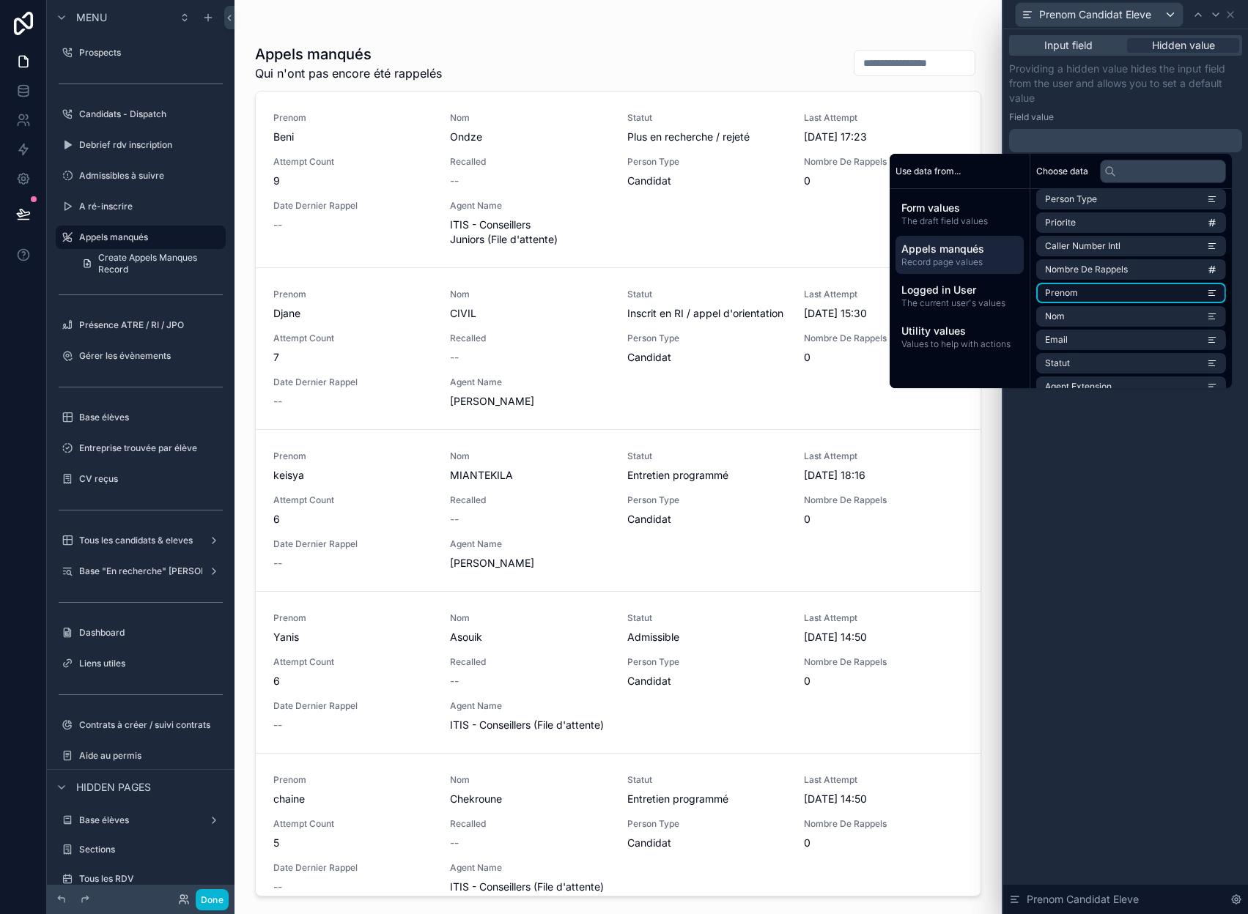
click at [1085, 287] on li "Prenom" at bounding box center [1131, 293] width 190 height 21
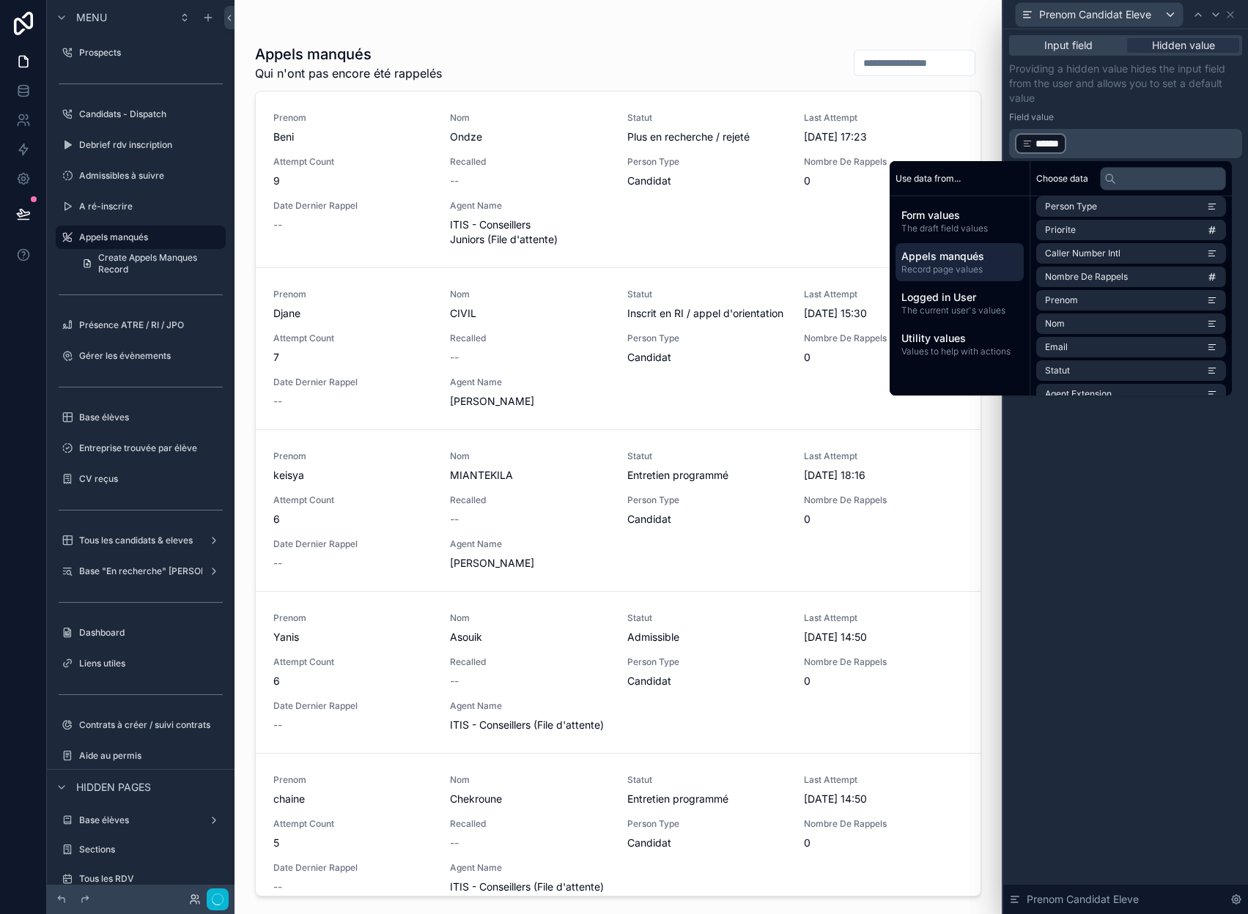
click at [1164, 102] on p "Providing a hidden value hides the input field from the user and allows you to …" at bounding box center [1125, 84] width 233 height 44
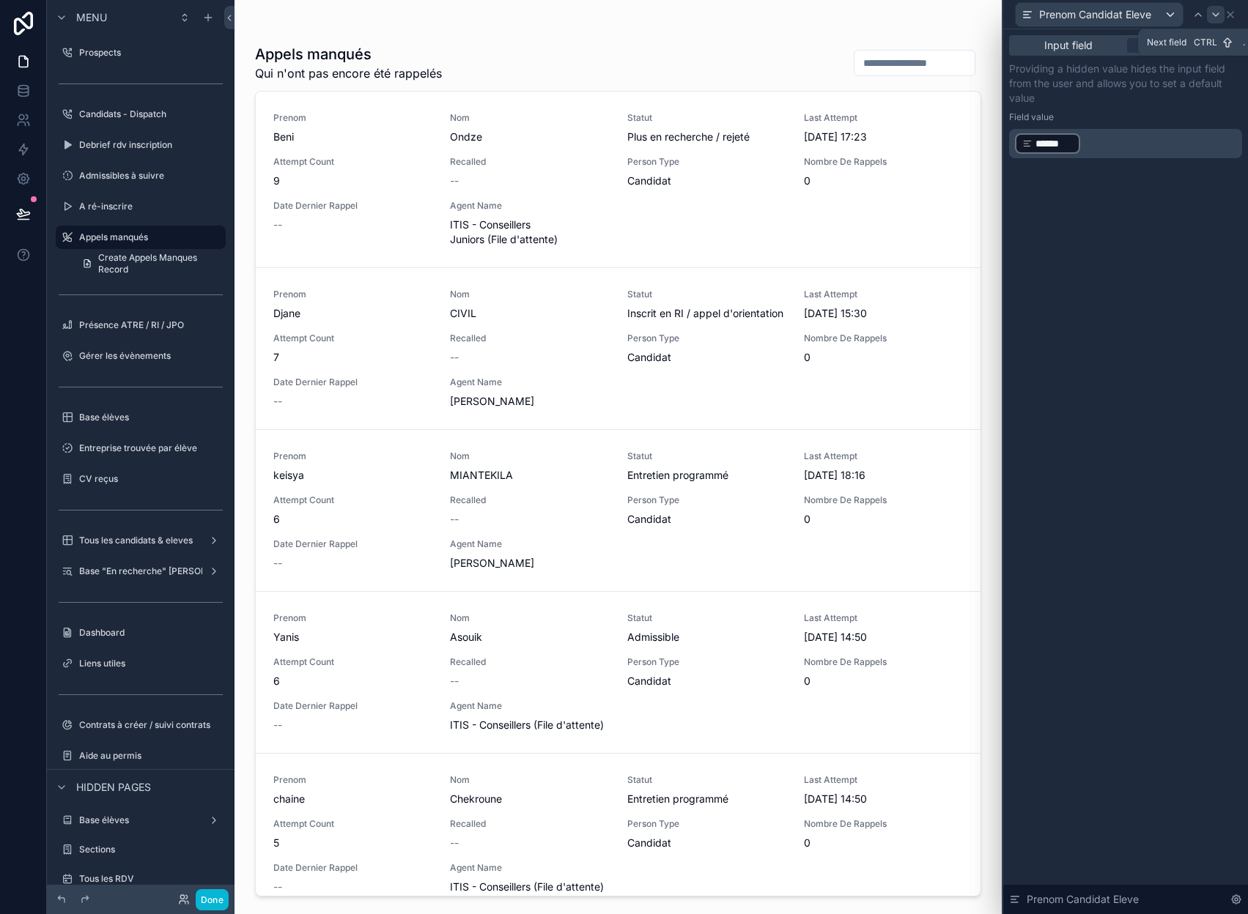
click at [1213, 11] on icon at bounding box center [1215, 15] width 12 height 12
click at [1228, 11] on icon at bounding box center [1230, 15] width 12 height 12
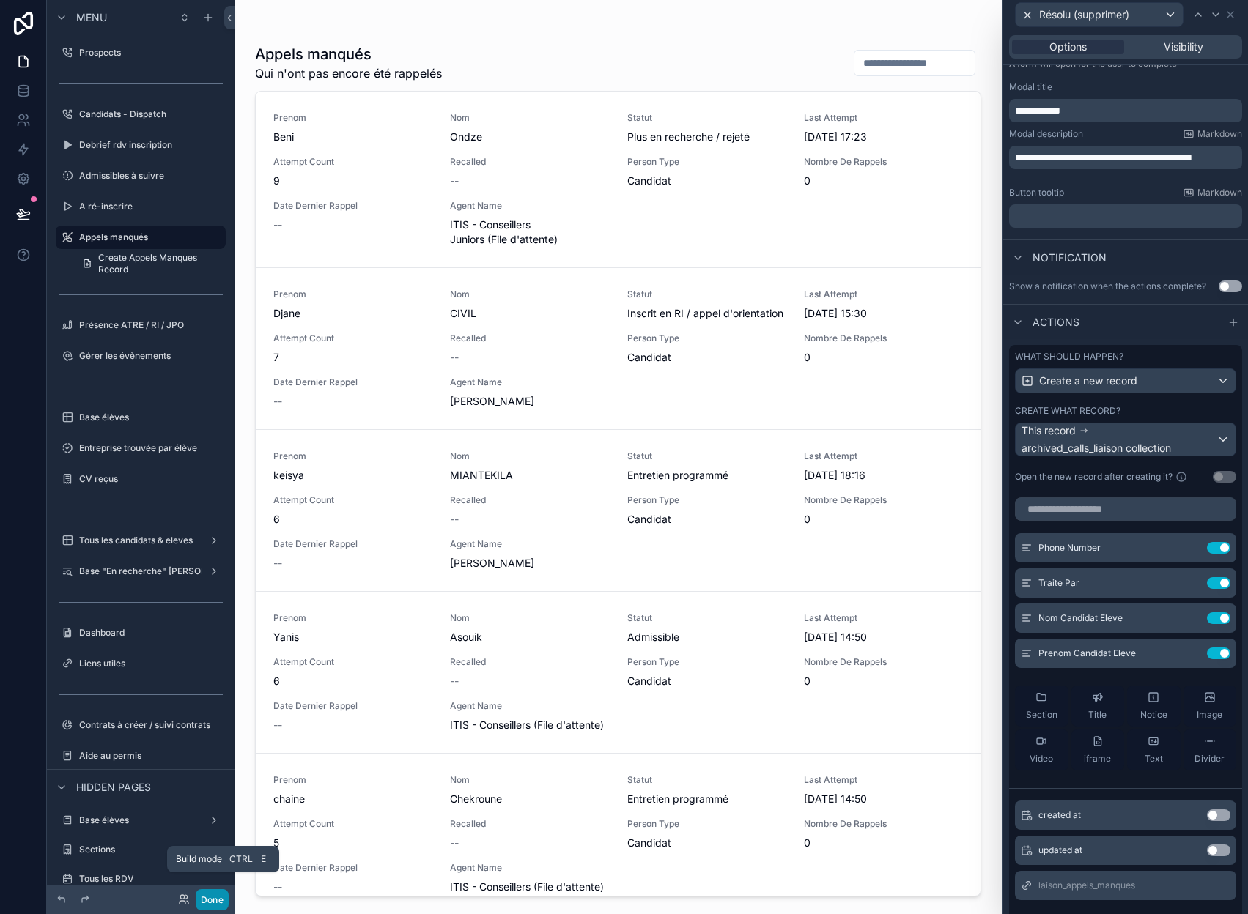
click at [213, 898] on button "Done" at bounding box center [212, 899] width 33 height 21
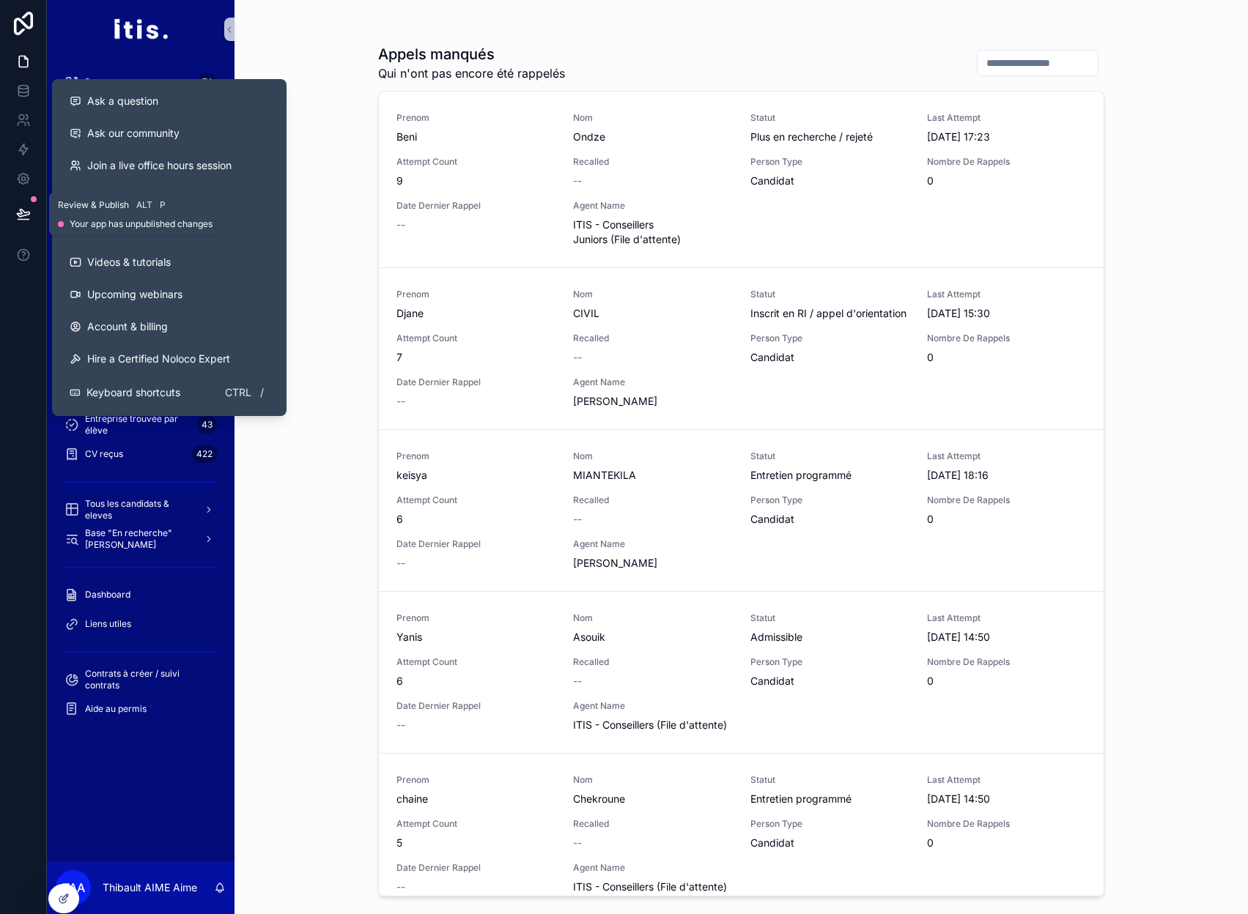
click at [18, 213] on icon at bounding box center [23, 214] width 15 height 15
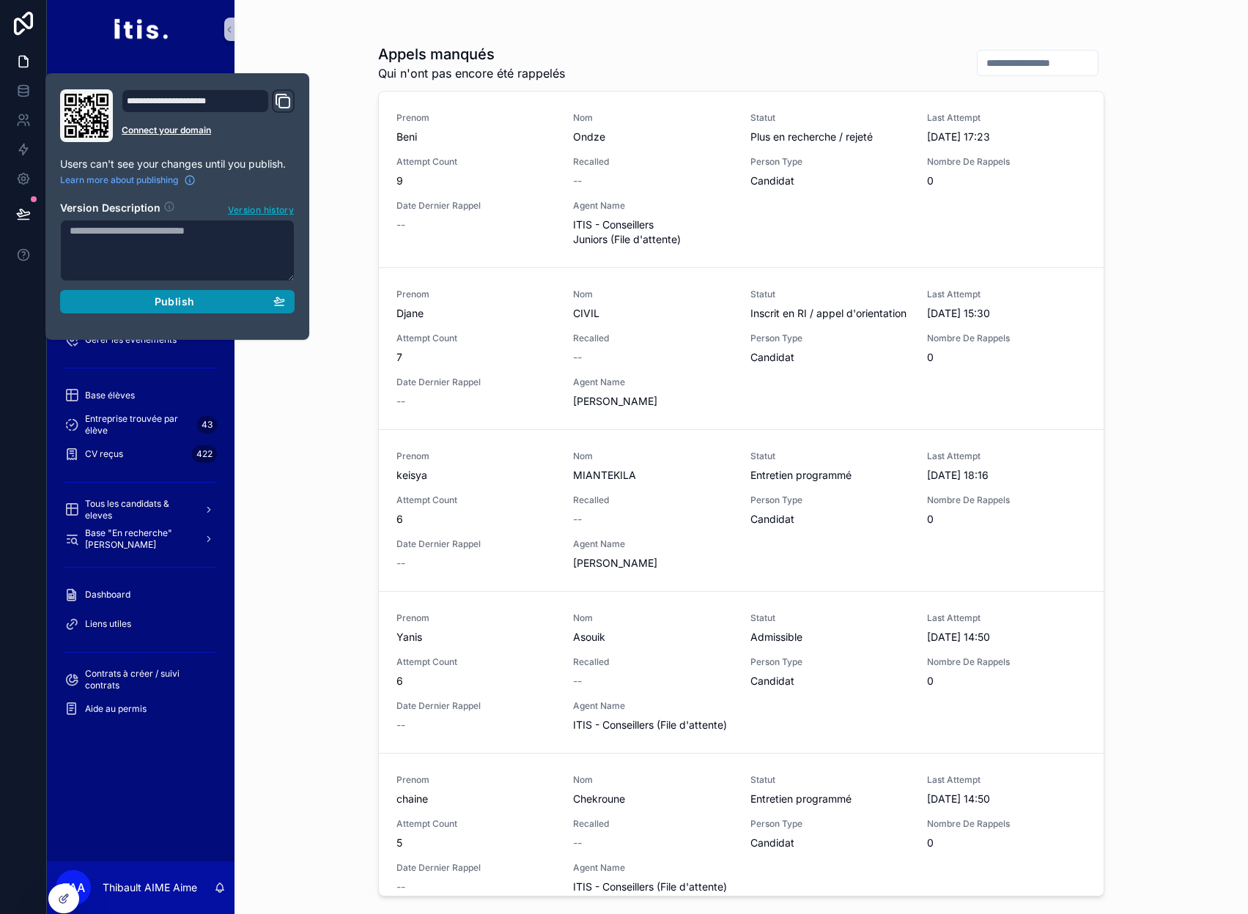
click at [108, 295] on div "Publish" at bounding box center [177, 301] width 215 height 13
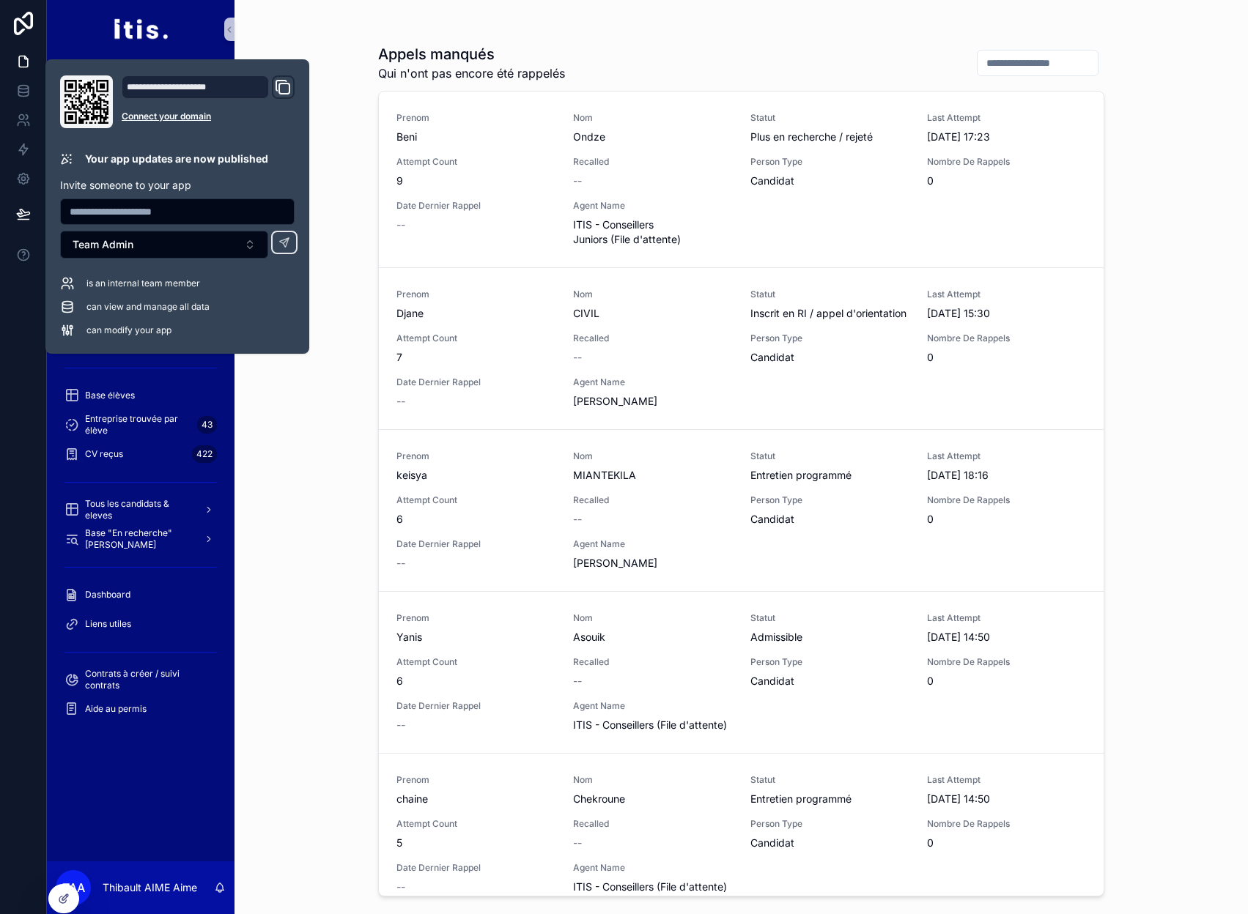
click at [328, 281] on div "Appels manqués Qui n'ont pas encore été rappelés Prenom Beni Nom Ondze Statut P…" at bounding box center [740, 457] width 1013 height 914
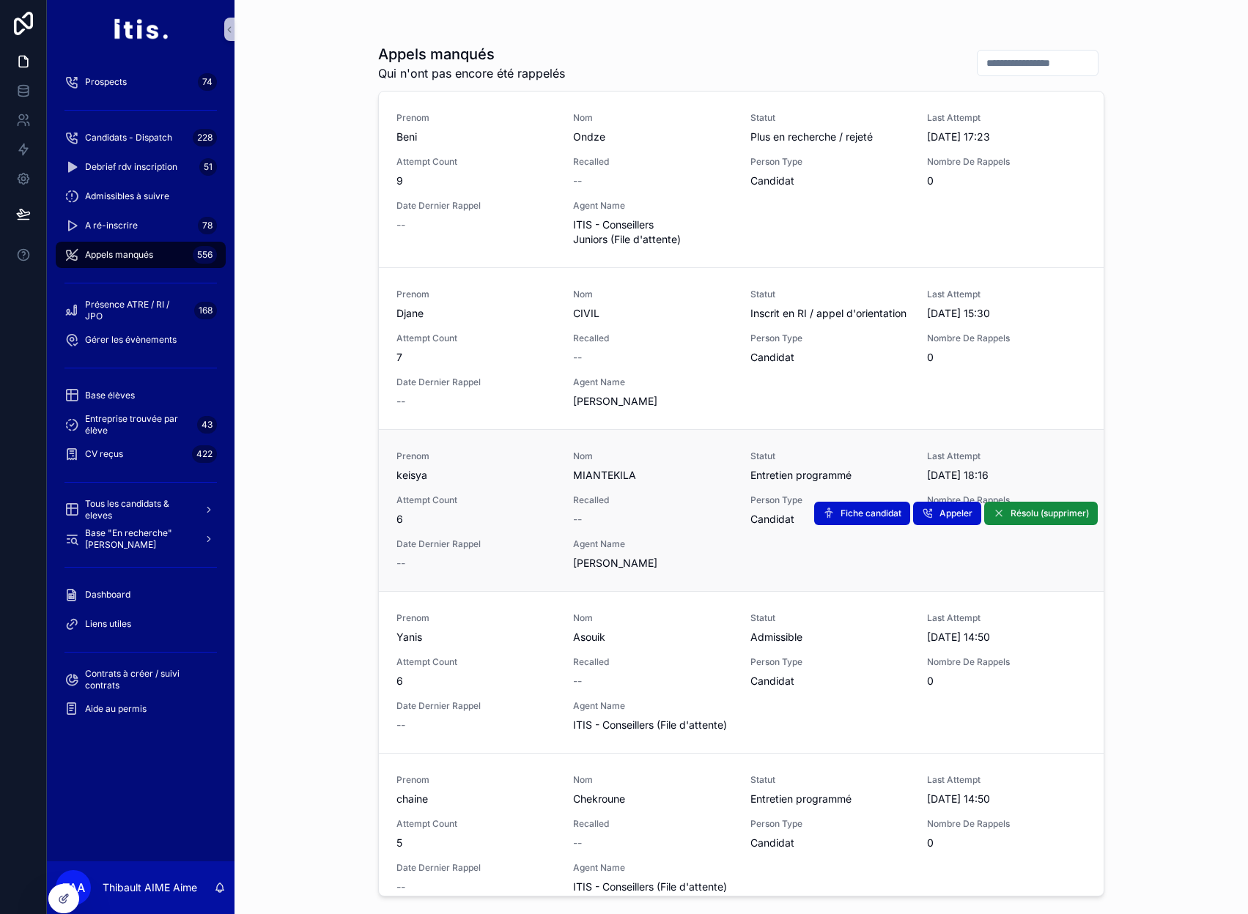
scroll to position [4173, 0]
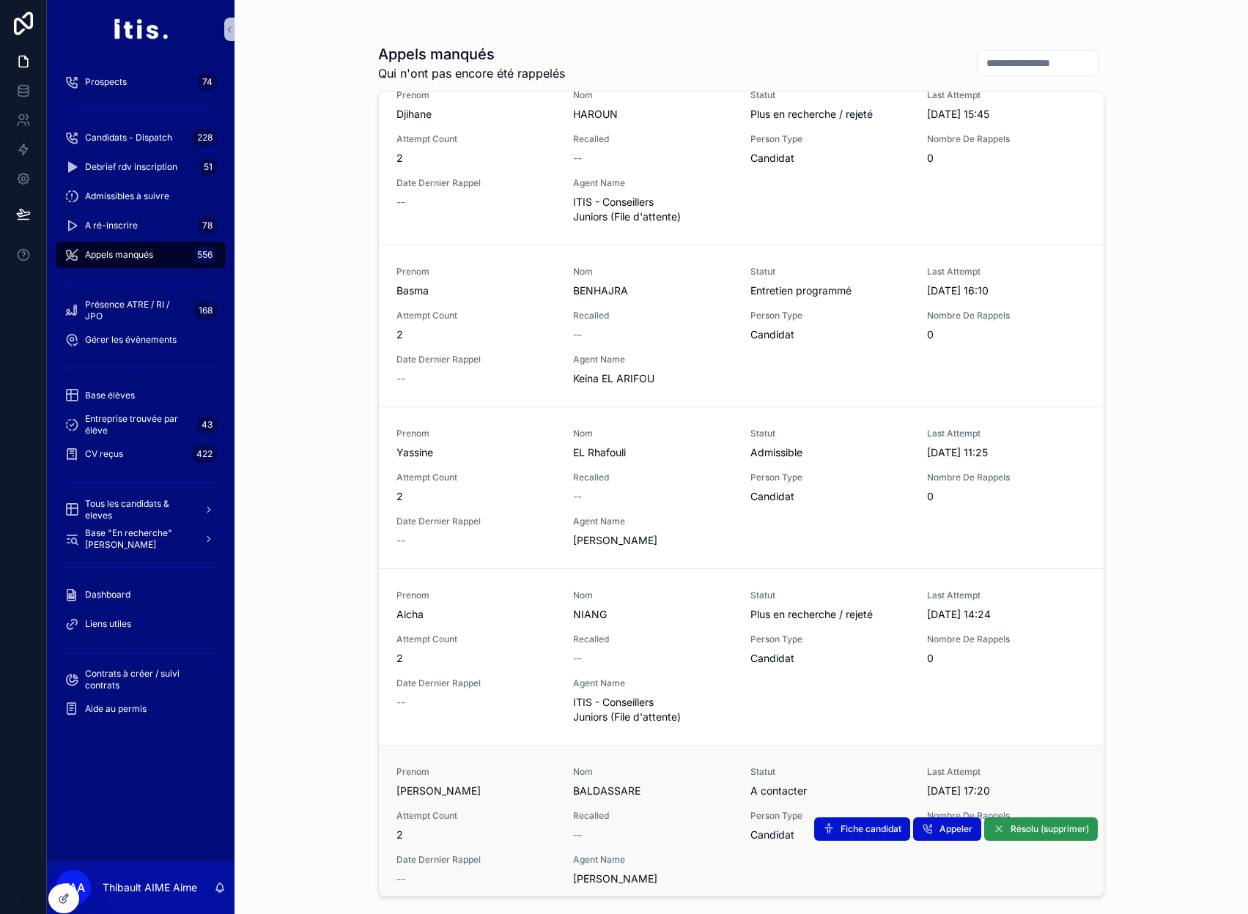
click at [1025, 827] on span "Résolu (supprimer)" at bounding box center [1049, 829] width 78 height 12
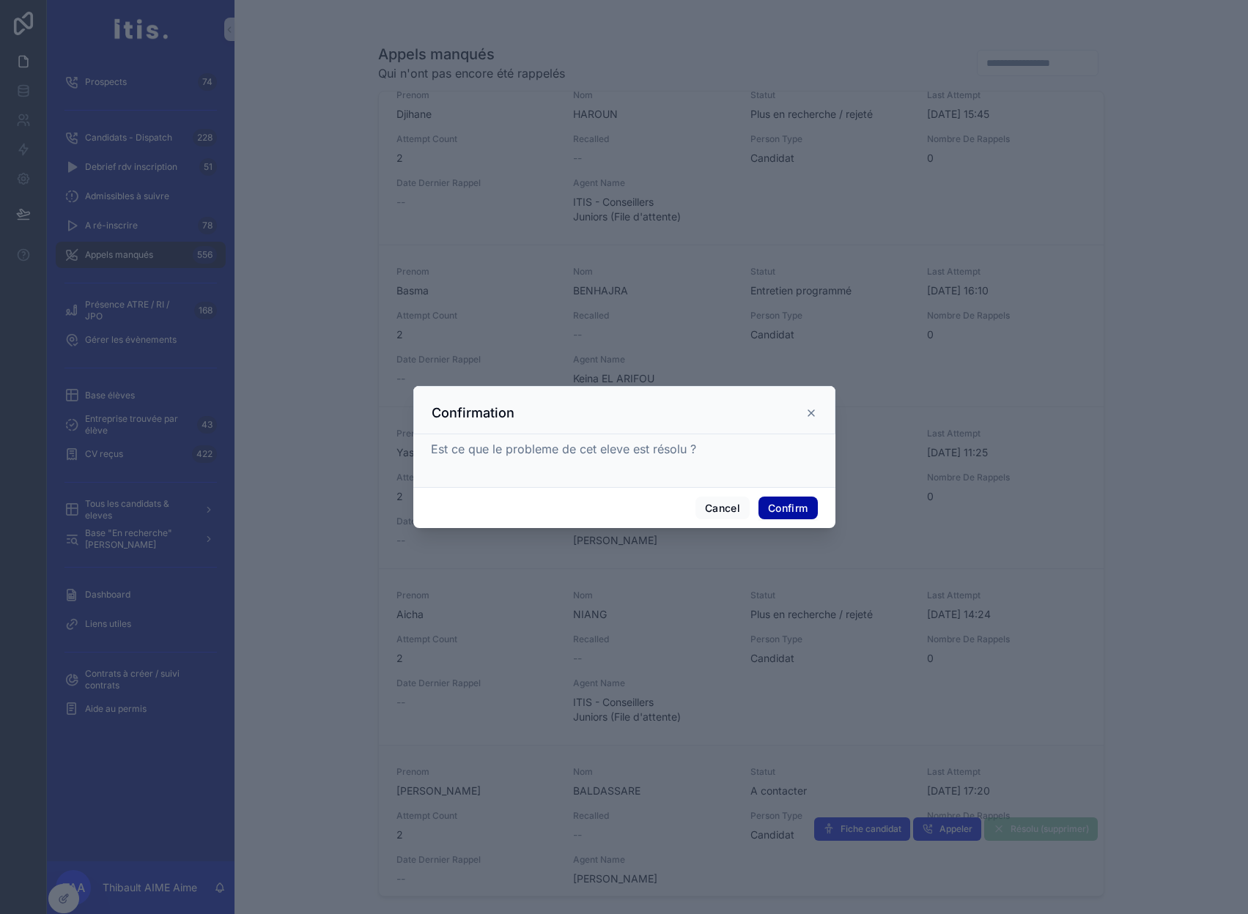
click at [787, 511] on button "Confirm" at bounding box center [787, 508] width 59 height 23
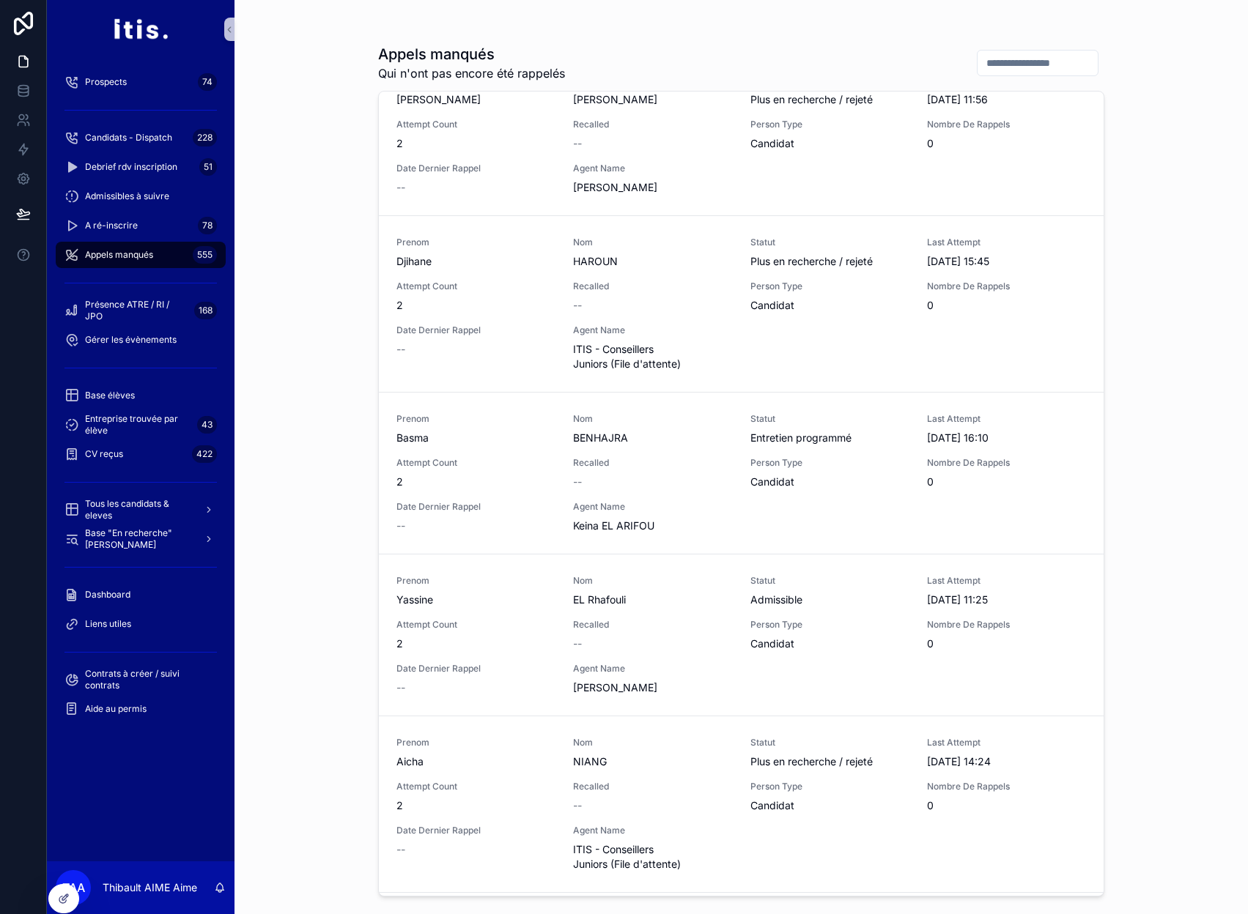
scroll to position [4040, 0]
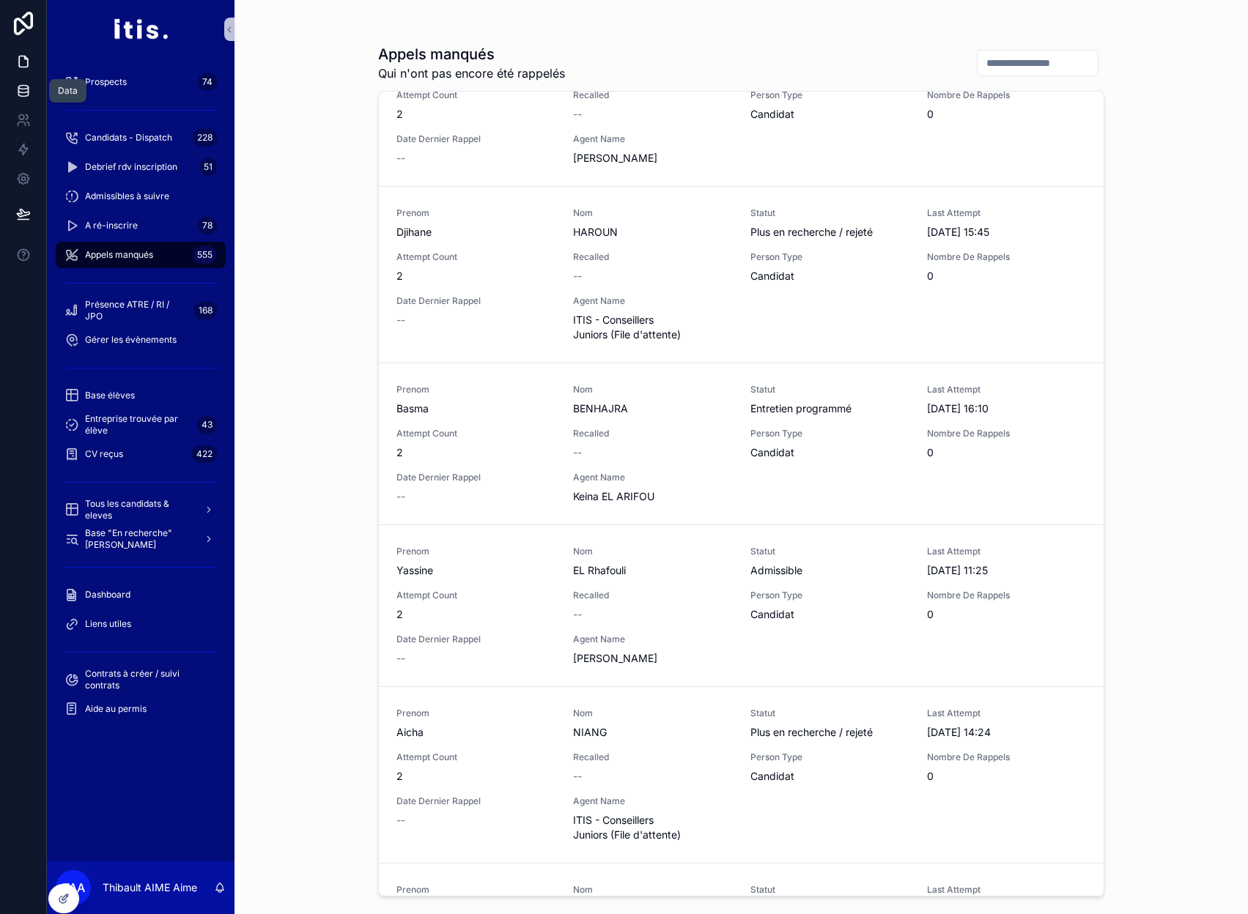
click at [18, 86] on icon at bounding box center [23, 88] width 10 height 4
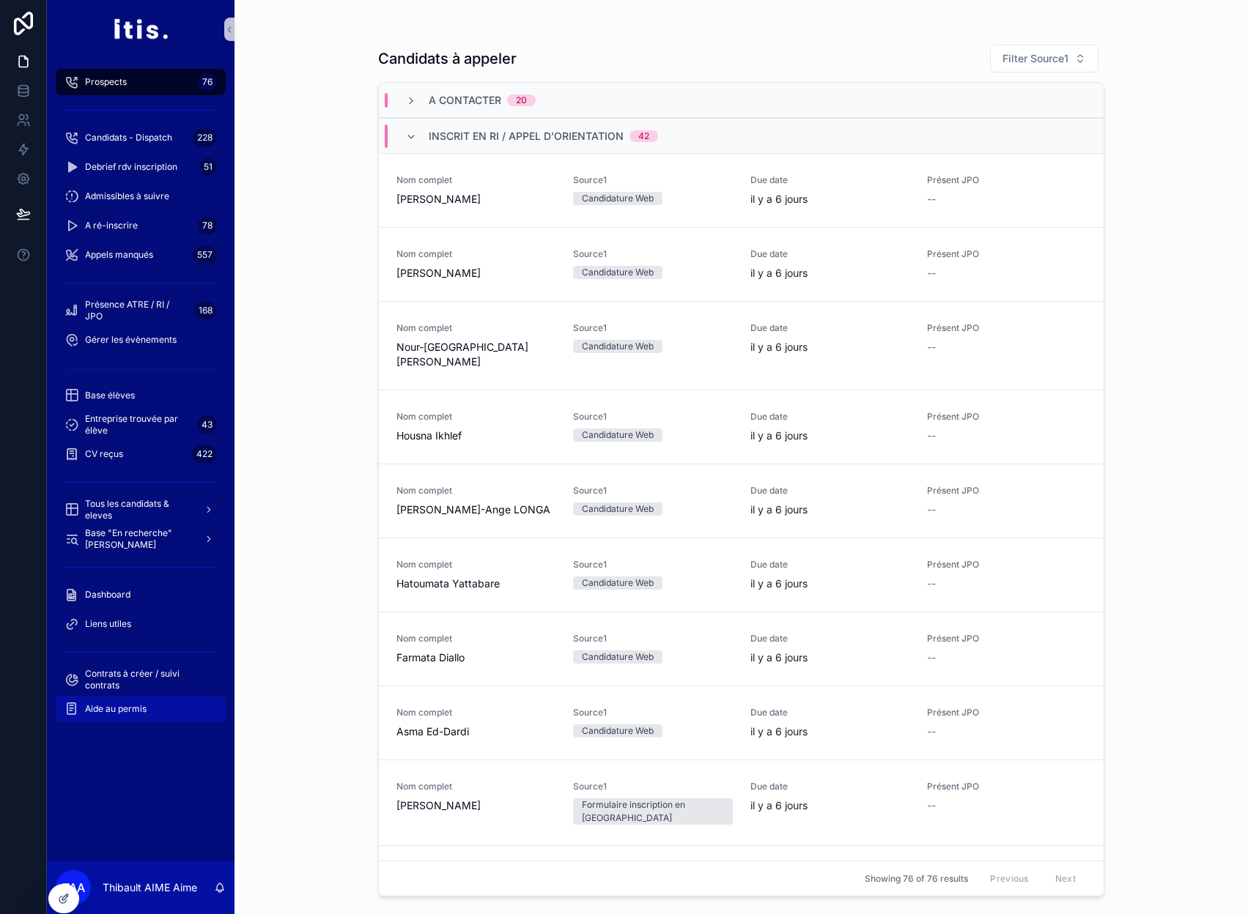
click at [137, 708] on span "Aide au permis" at bounding box center [116, 709] width 62 height 12
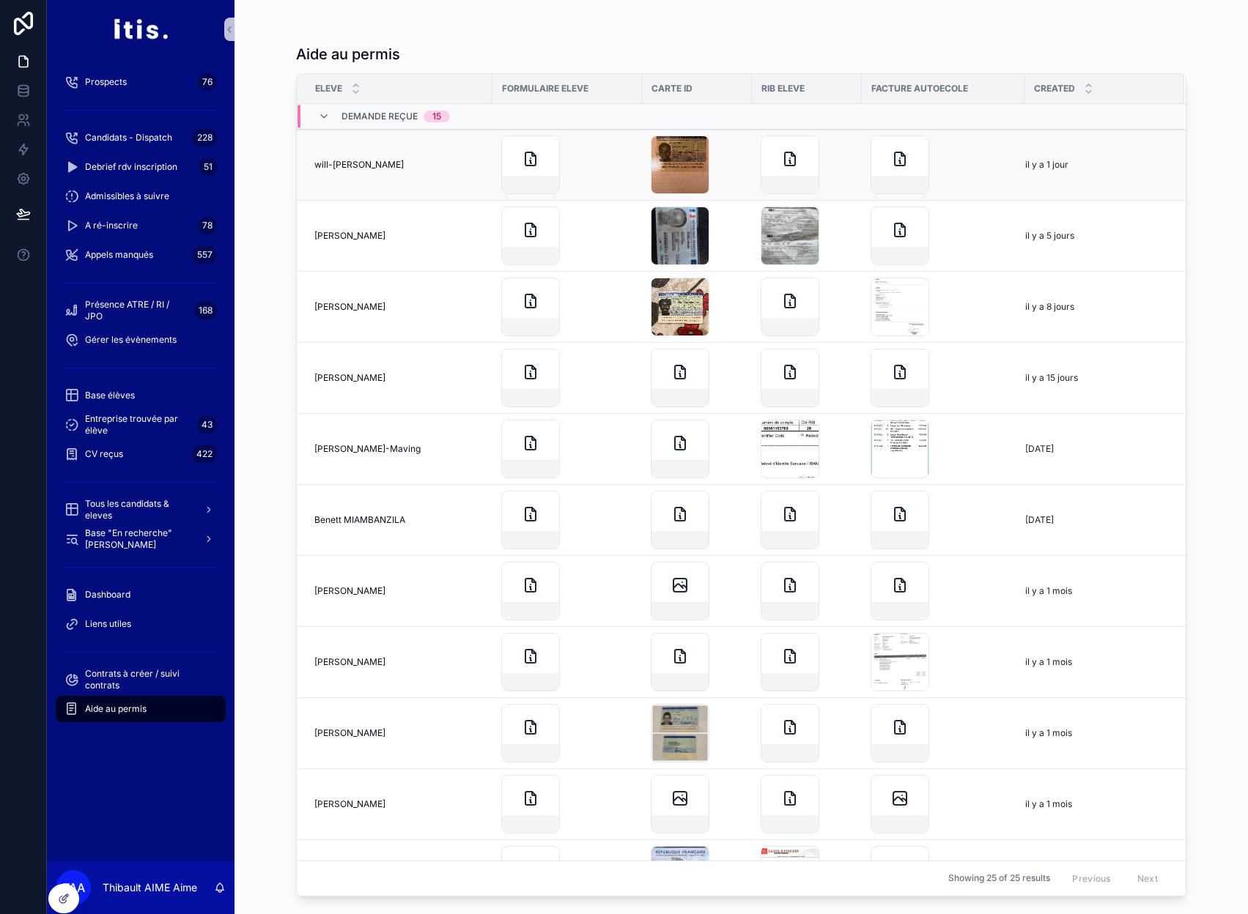
click at [442, 167] on div "will-andrew charles will-andrew charles" at bounding box center [398, 165] width 169 height 12
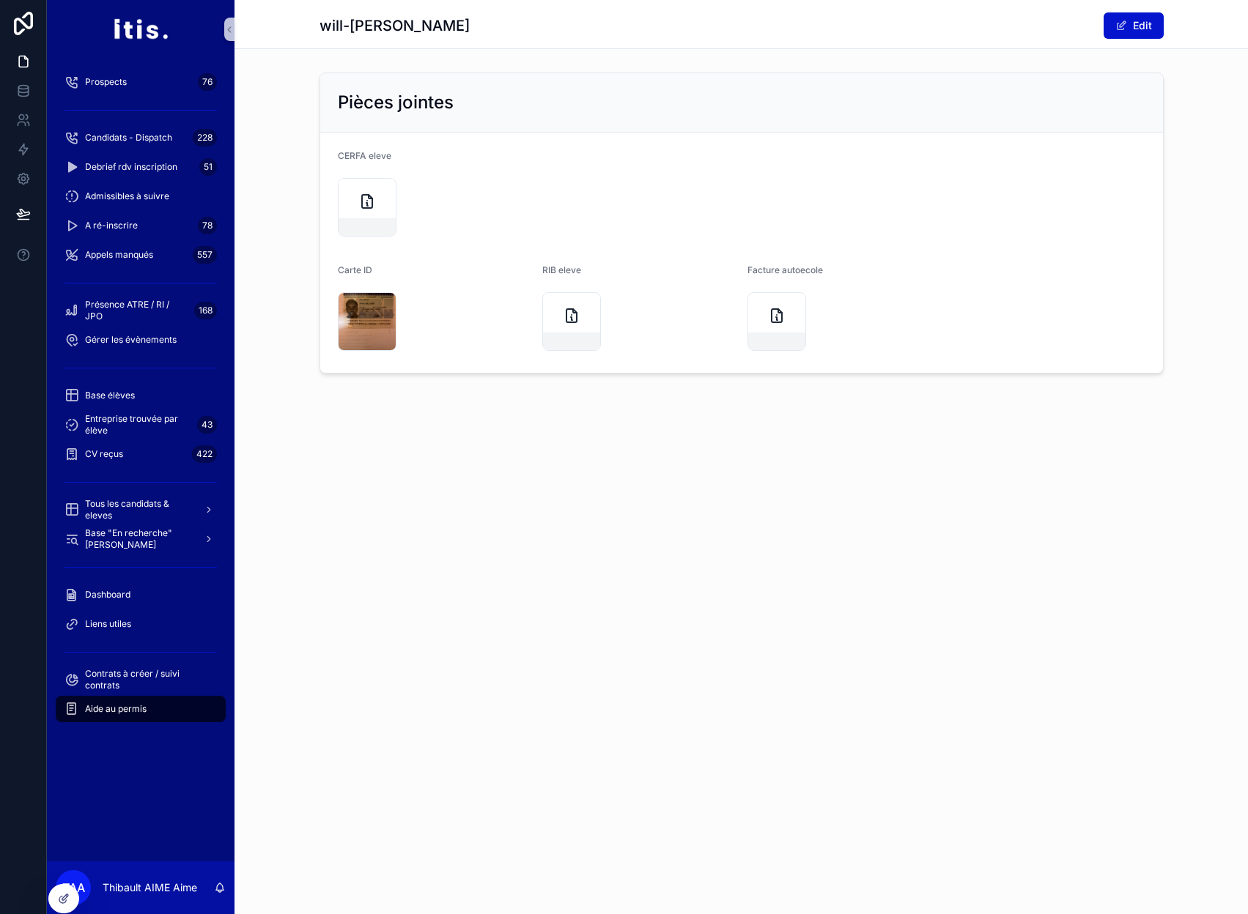
click at [148, 704] on div "Aide au permis" at bounding box center [140, 708] width 152 height 23
